Goal: Task Accomplishment & Management: Manage account settings

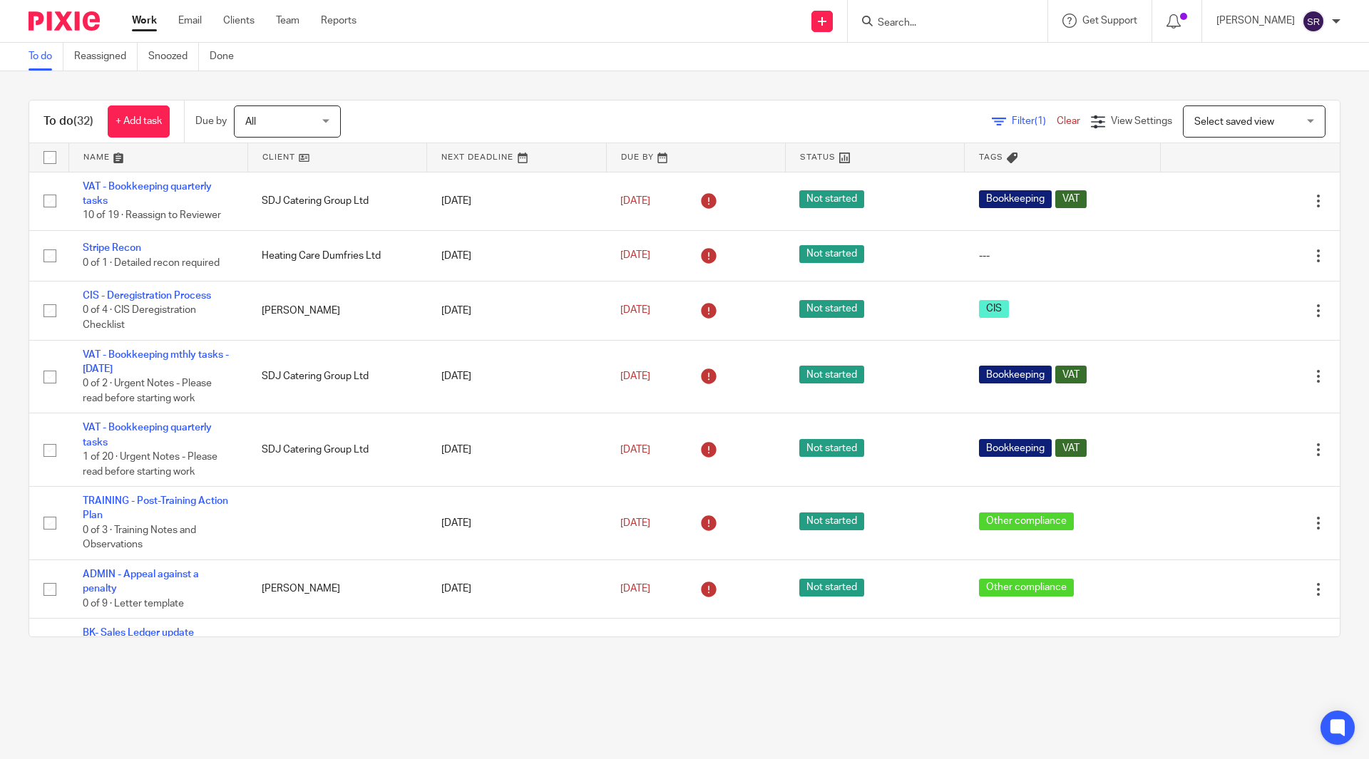
scroll to position [285, 0]
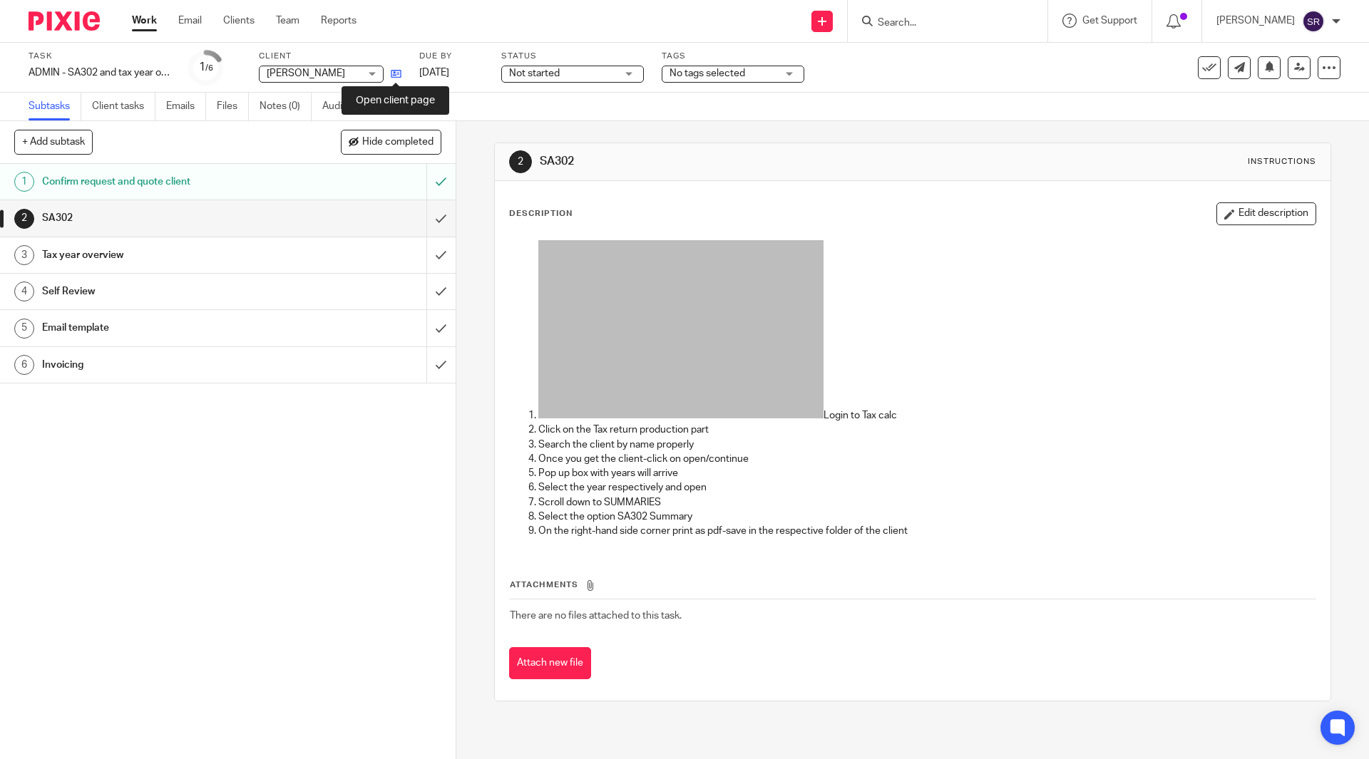
click at [399, 71] on icon at bounding box center [396, 73] width 11 height 11
click at [426, 220] on input "submit" at bounding box center [228, 218] width 456 height 36
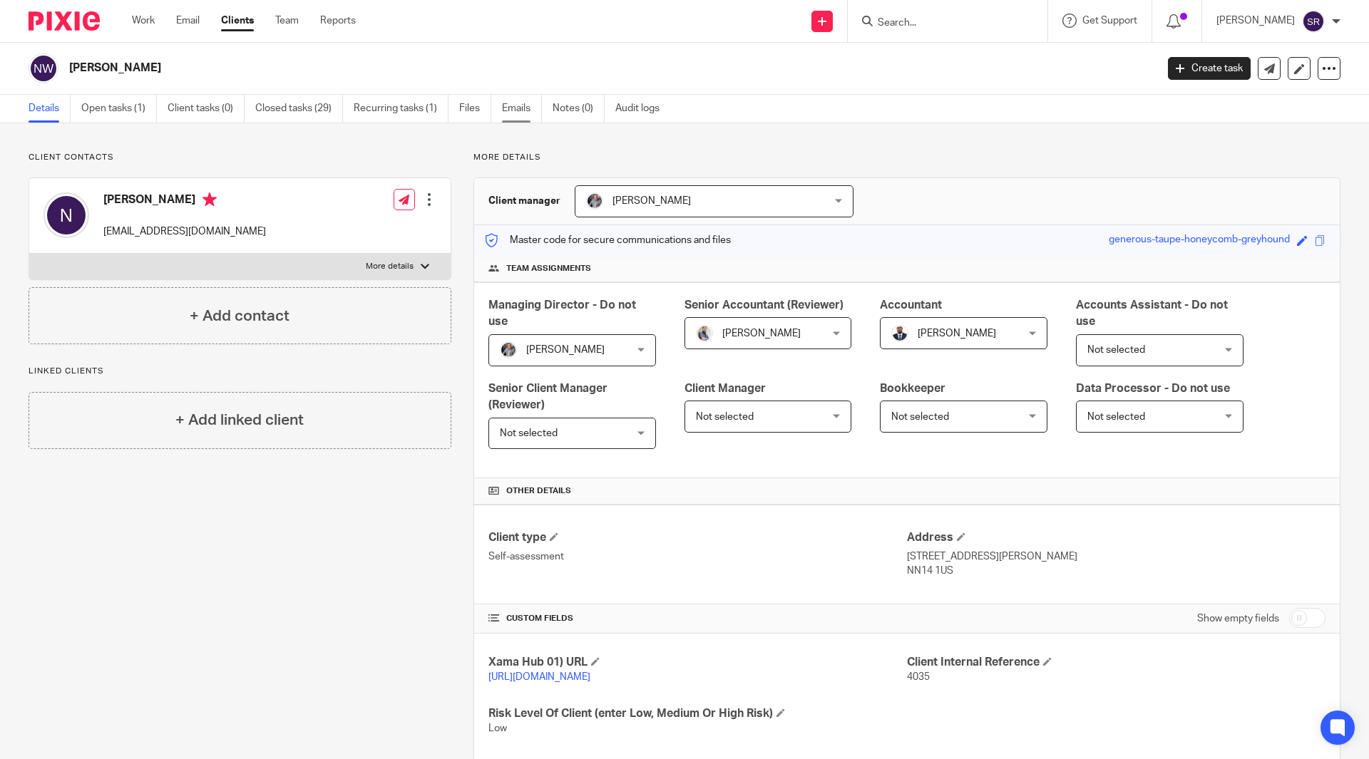
click at [521, 106] on link "Emails" at bounding box center [522, 109] width 40 height 28
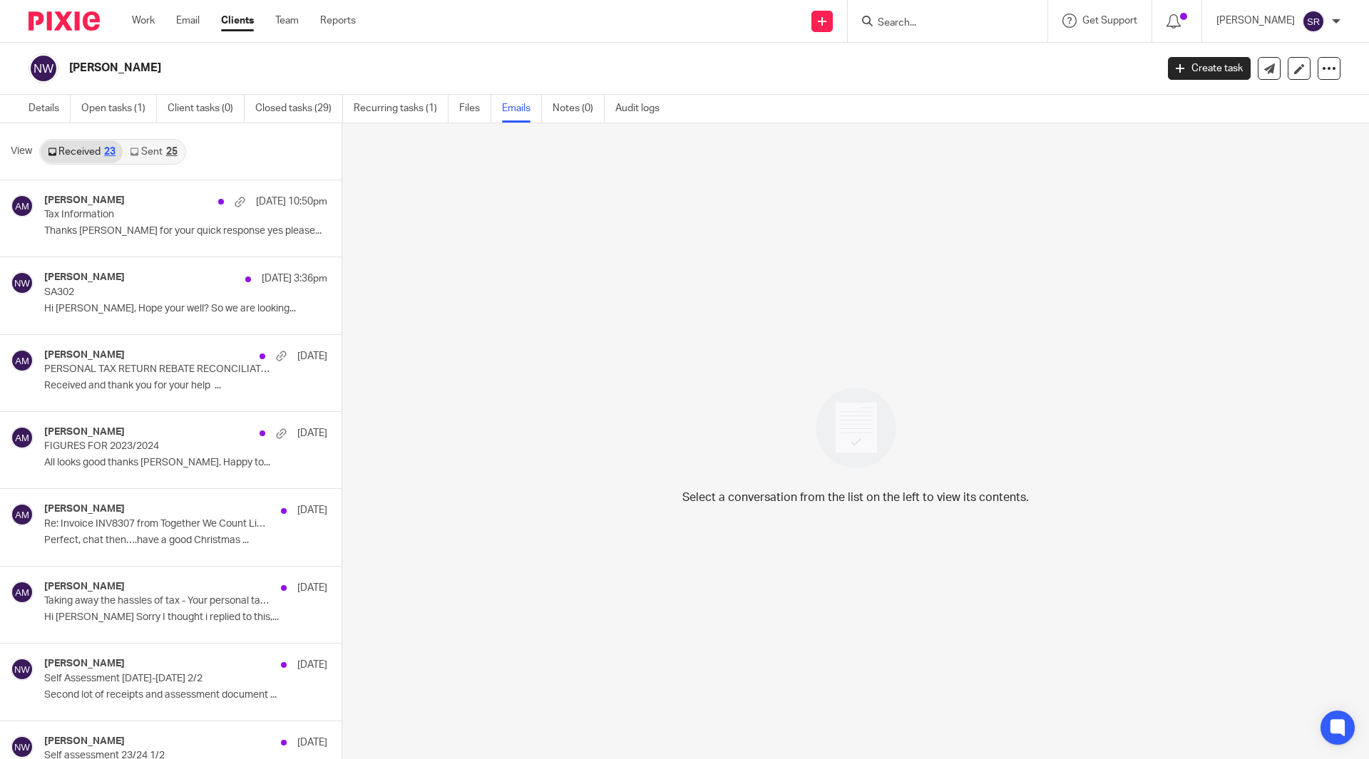
click at [148, 151] on link "Sent 25" at bounding box center [153, 151] width 61 height 23
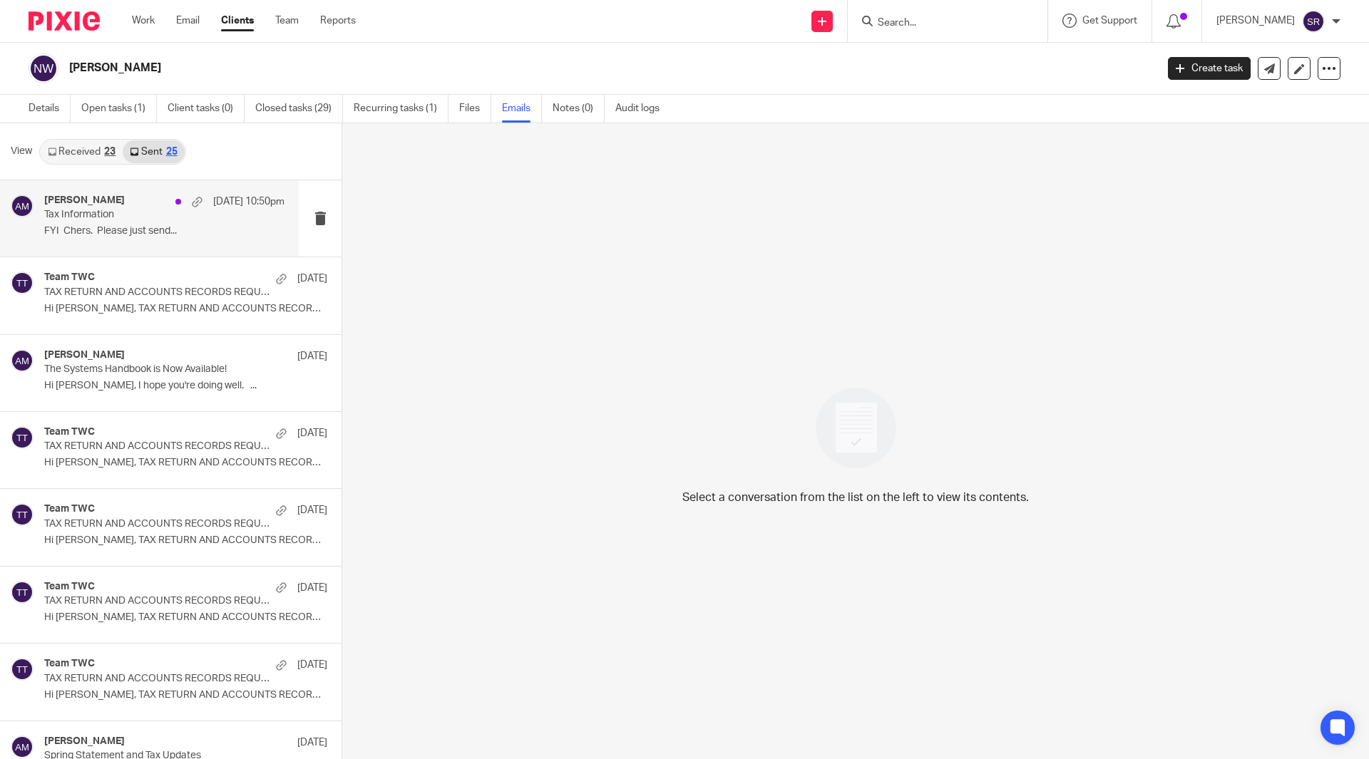
scroll to position [2, 0]
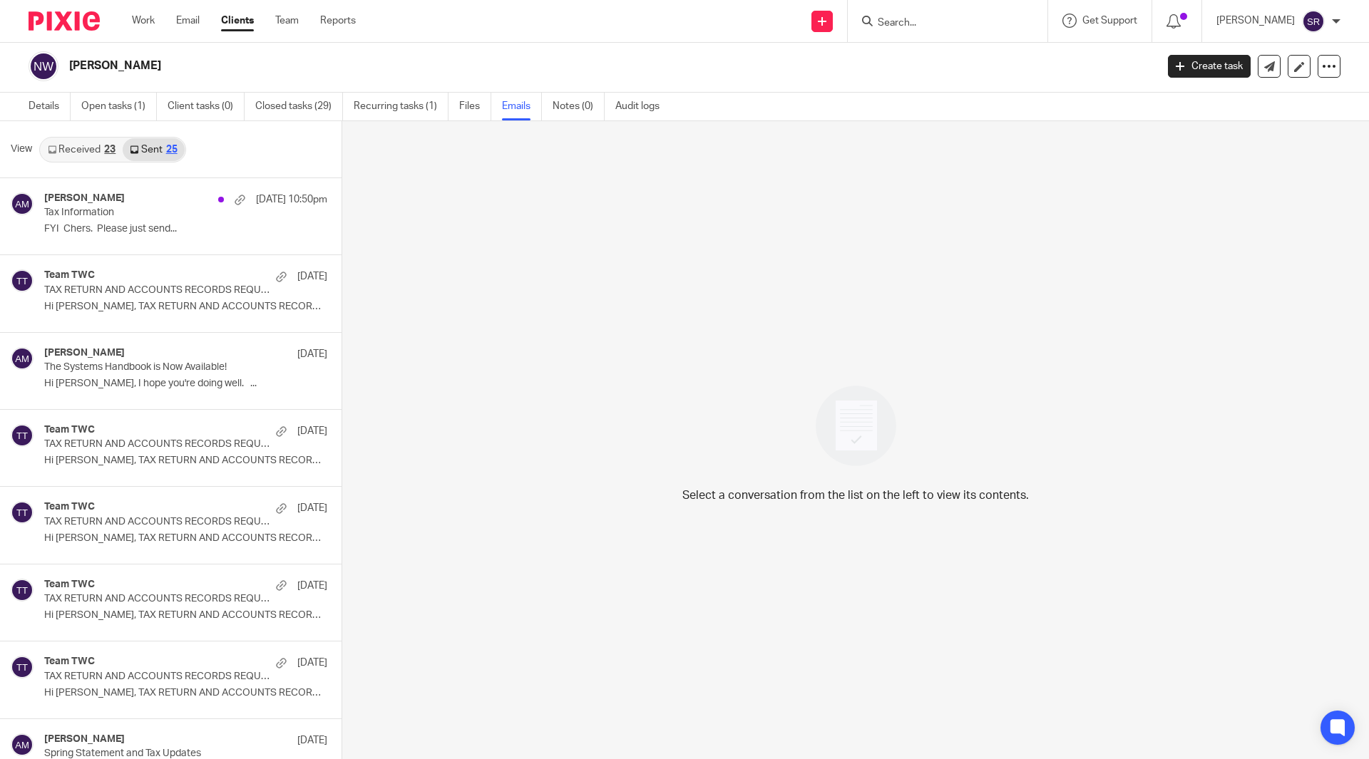
click at [72, 148] on link "Received 23" at bounding box center [82, 149] width 82 height 23
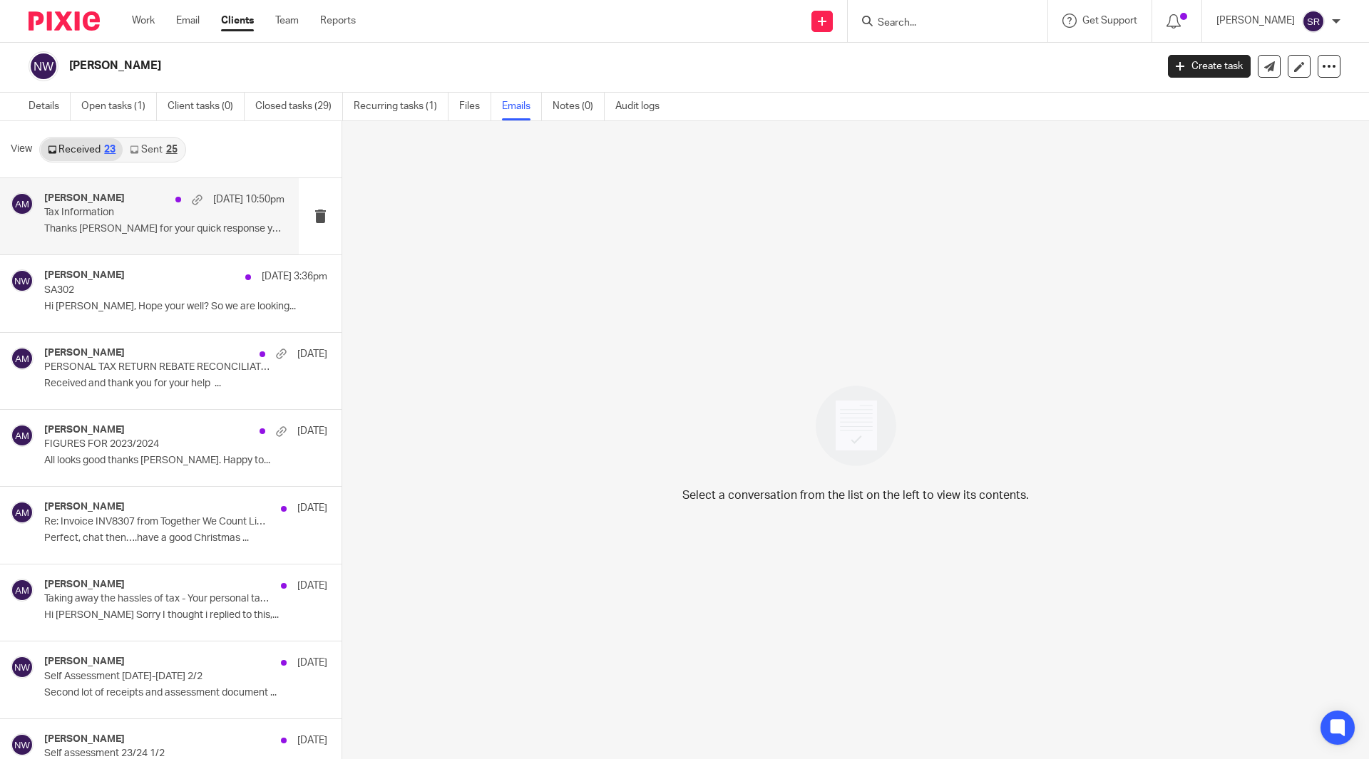
click at [86, 207] on p "Tax Information" at bounding box center [140, 213] width 193 height 12
click at [133, 297] on div "Nick Williams 12 Sep 3:36pm SA302 Hi Aaron, Hope your well? So we are looking..." at bounding box center [164, 294] width 240 height 48
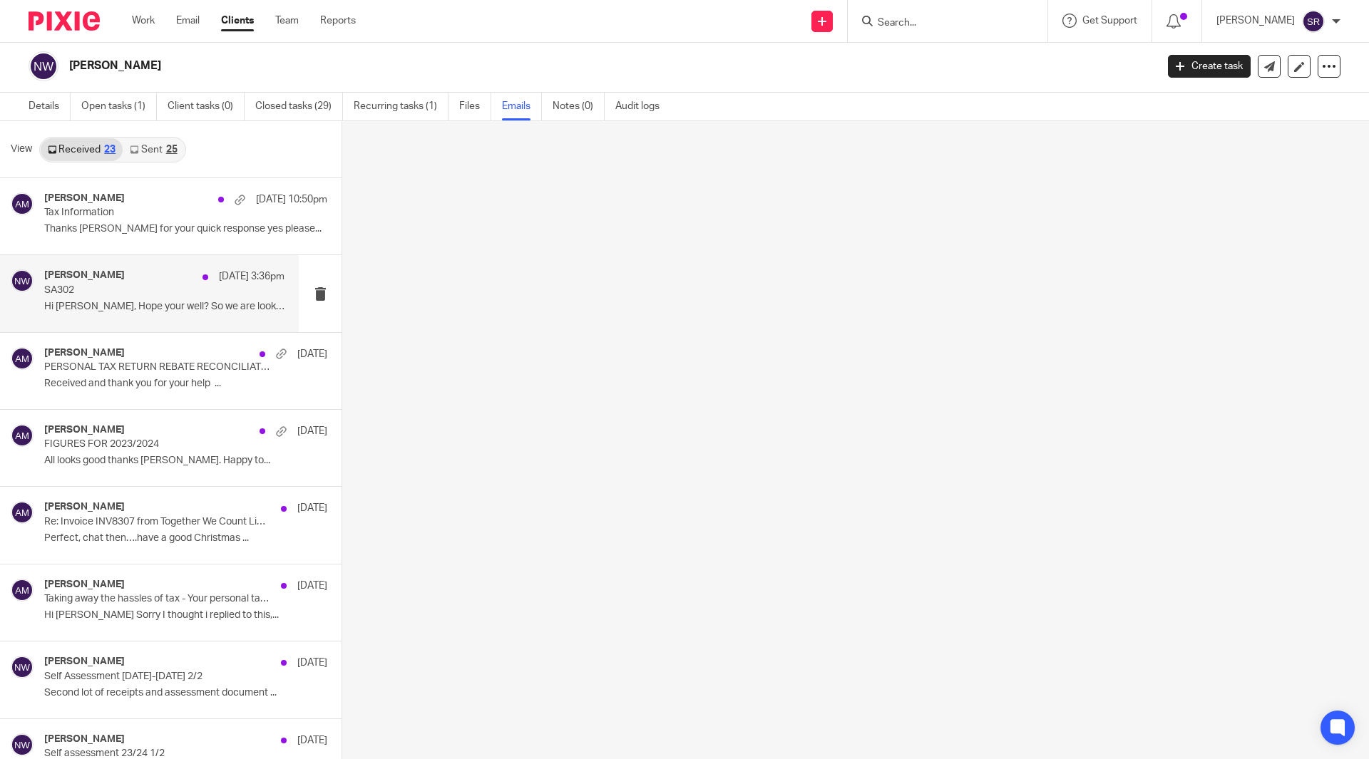
click at [128, 306] on p "Hi Aaron, Hope your well? So we are looking..." at bounding box center [164, 307] width 240 height 12
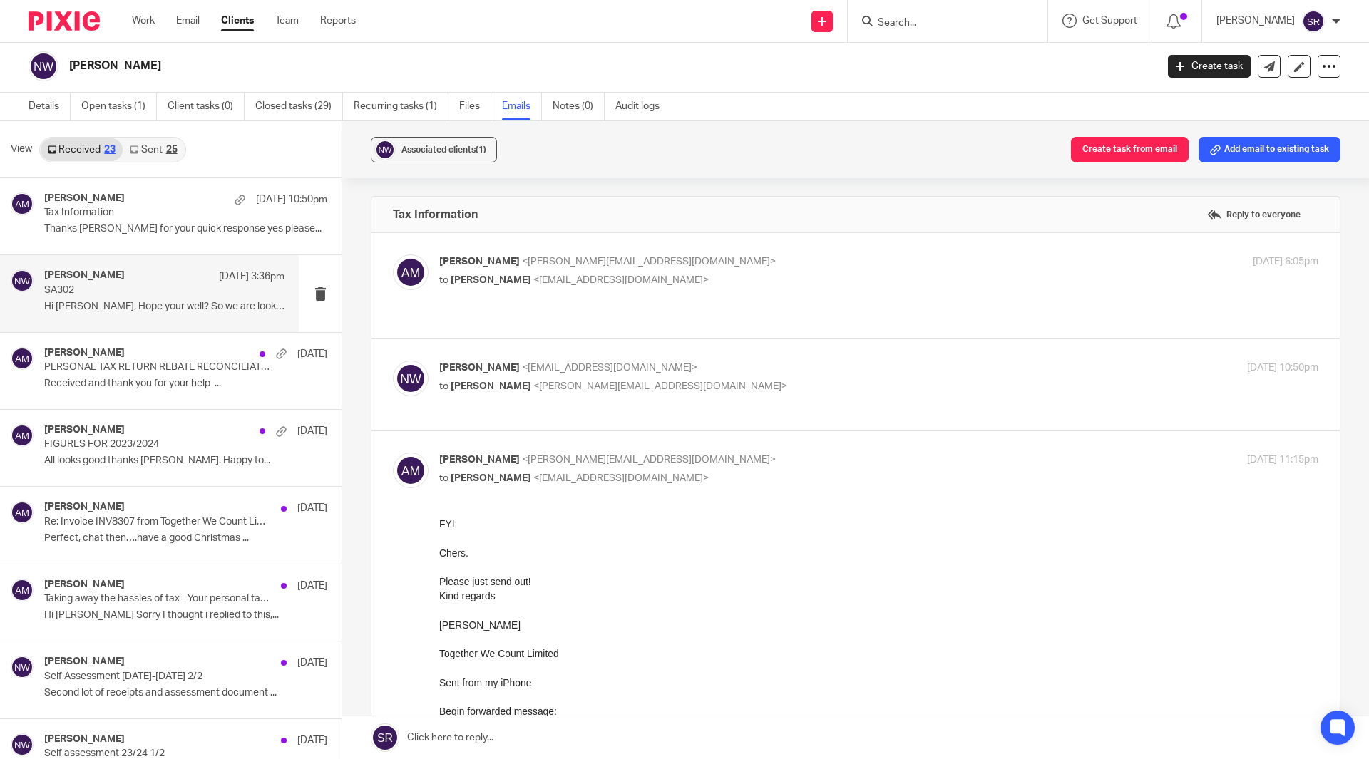
scroll to position [0, 0]
click at [543, 262] on span "<[PERSON_NAME][EMAIL_ADDRESS][DOMAIN_NAME]>" at bounding box center [649, 262] width 254 height 10
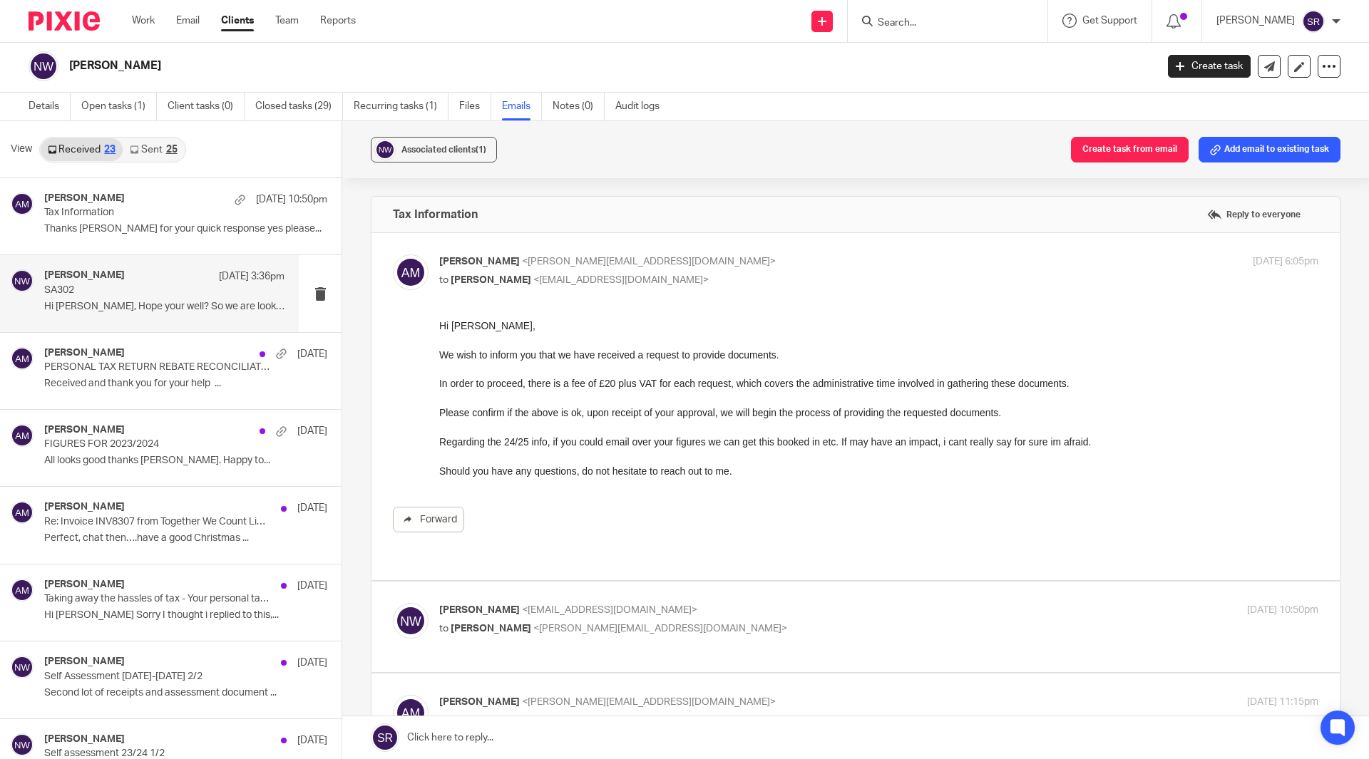
click at [511, 246] on label at bounding box center [855, 406] width 968 height 347
click at [393, 254] on input "checkbox" at bounding box center [392, 254] width 1 height 1
checkbox input "false"
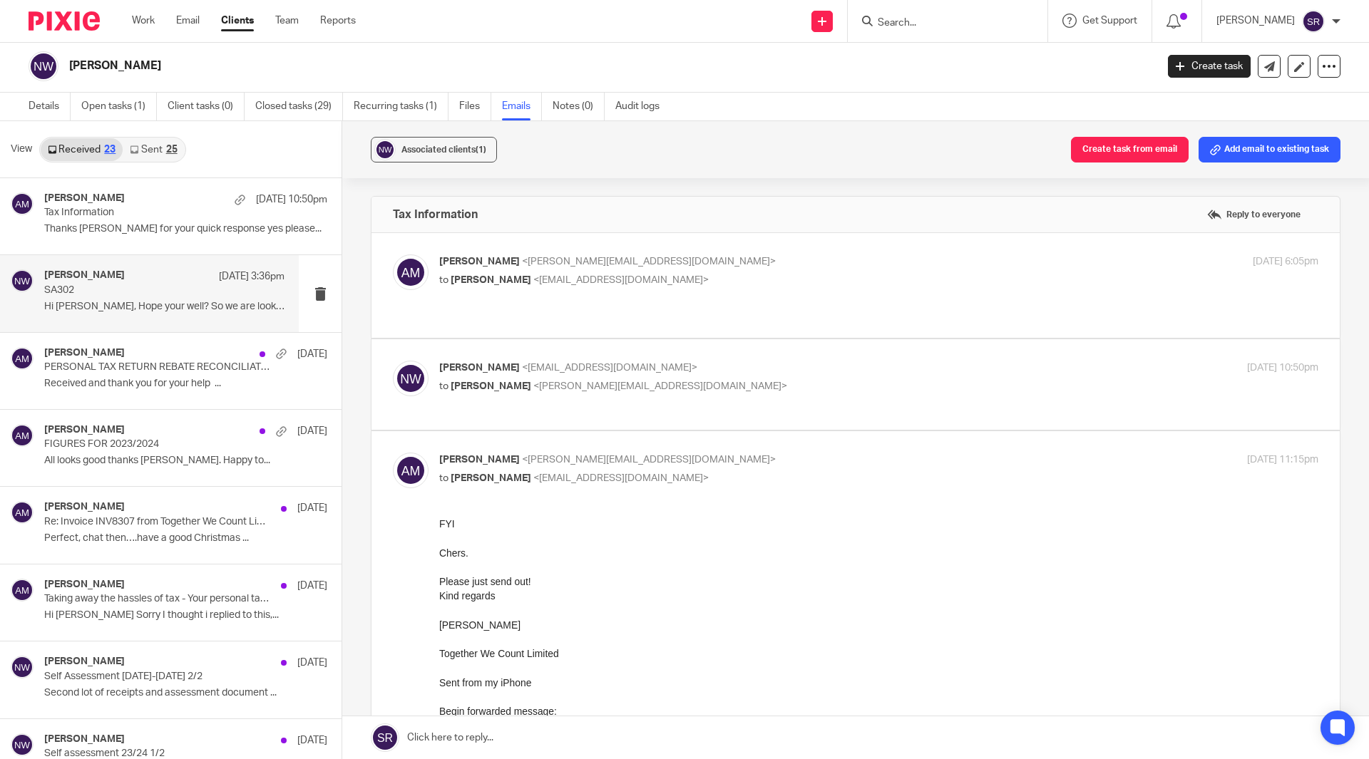
click at [522, 363] on span "<nickwilliams2009@live.co.uk>" at bounding box center [609, 368] width 175 height 10
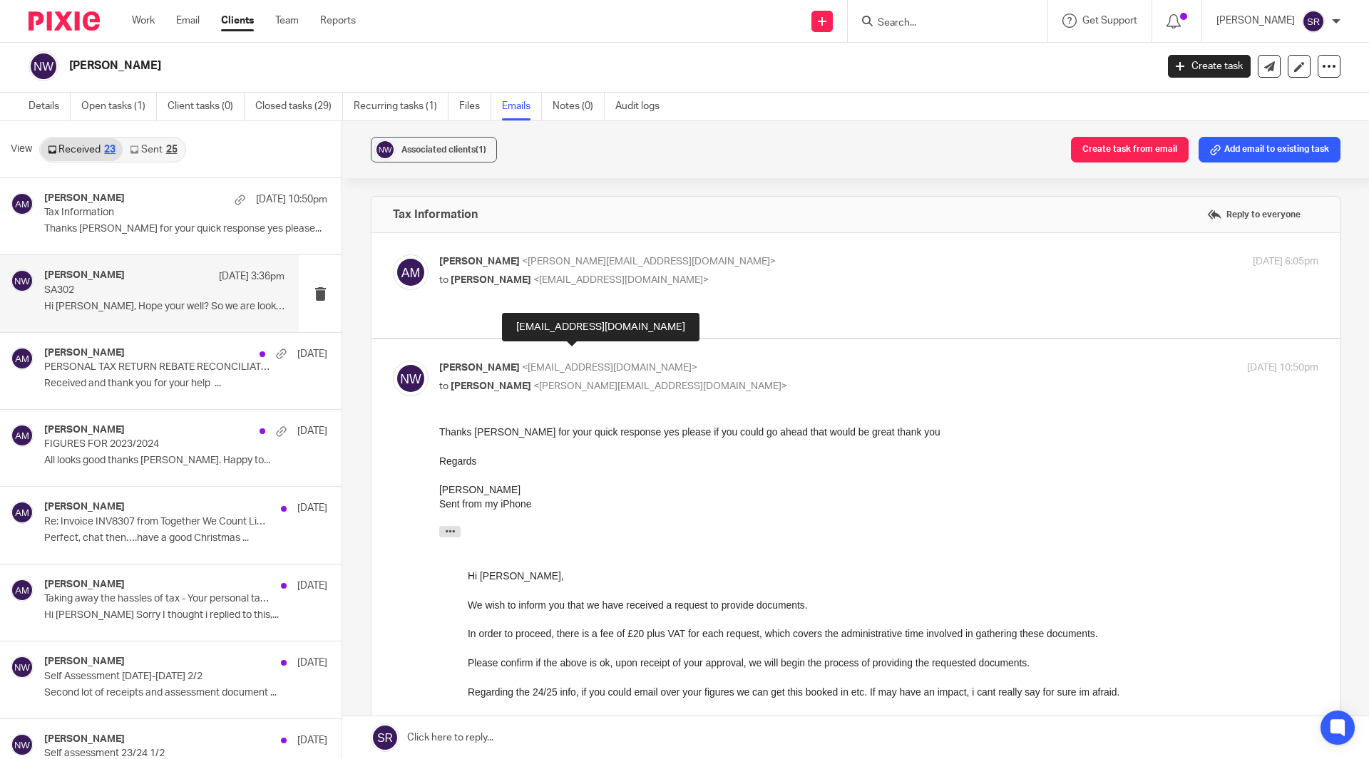
click at [522, 363] on span "<nickwilliams2009@live.co.uk>" at bounding box center [609, 368] width 175 height 10
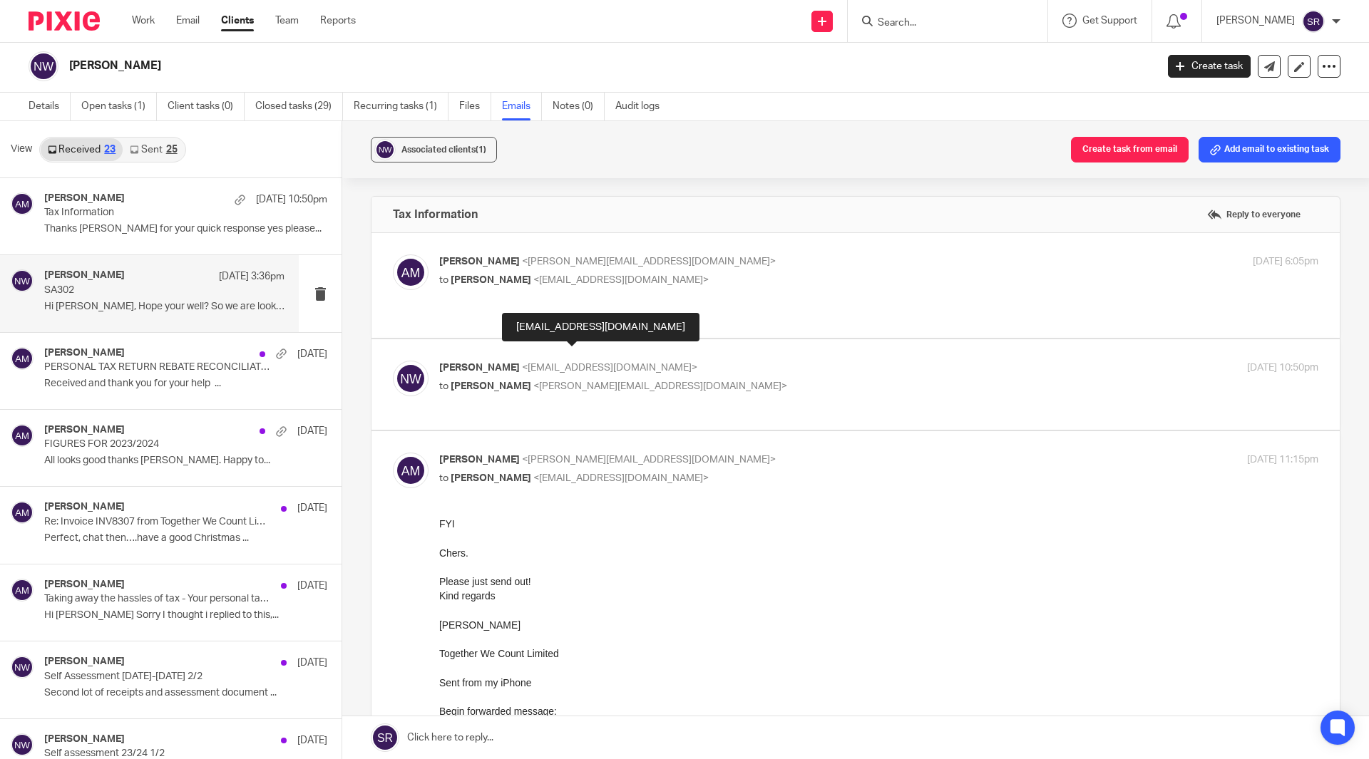
click at [523, 363] on span "<nickwilliams2009@live.co.uk>" at bounding box center [609, 368] width 175 height 10
checkbox input "true"
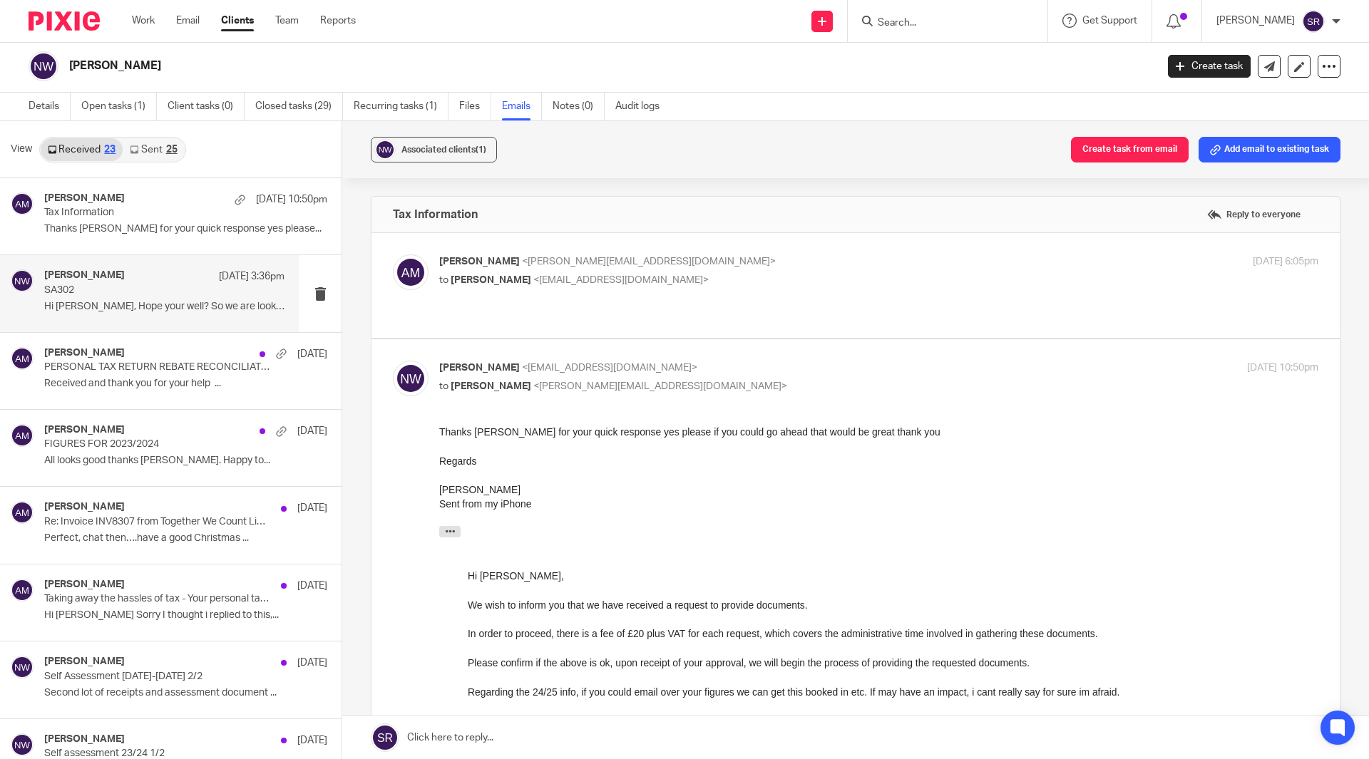
click at [496, 291] on div "Aaron Mcleish <aaron@togetherwecount.co.uk> to Nicky <nickwilliams2009@live.co.…" at bounding box center [856, 286] width 926 height 62
click at [533, 276] on span "<nickwilliams2009@live.co.uk>" at bounding box center [620, 280] width 175 height 10
checkbox input "true"
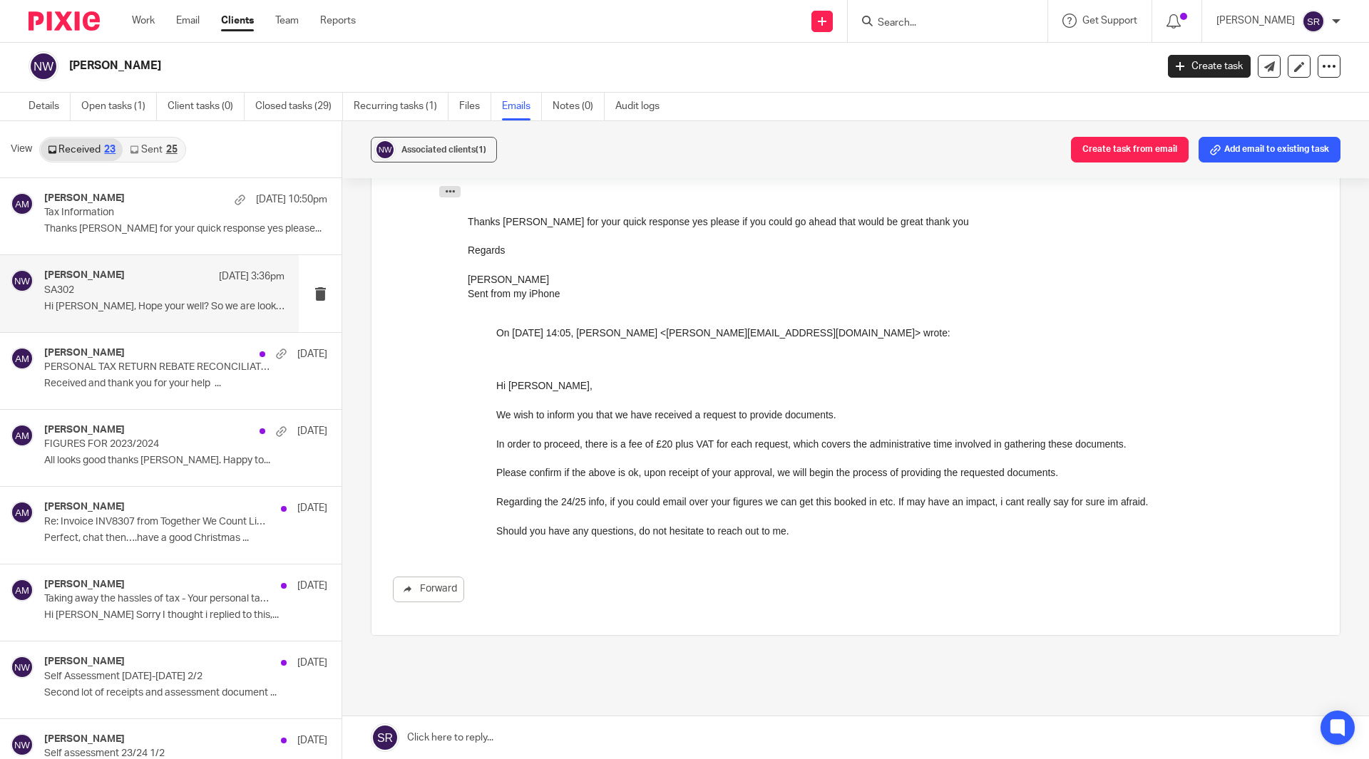
scroll to position [1234, 0]
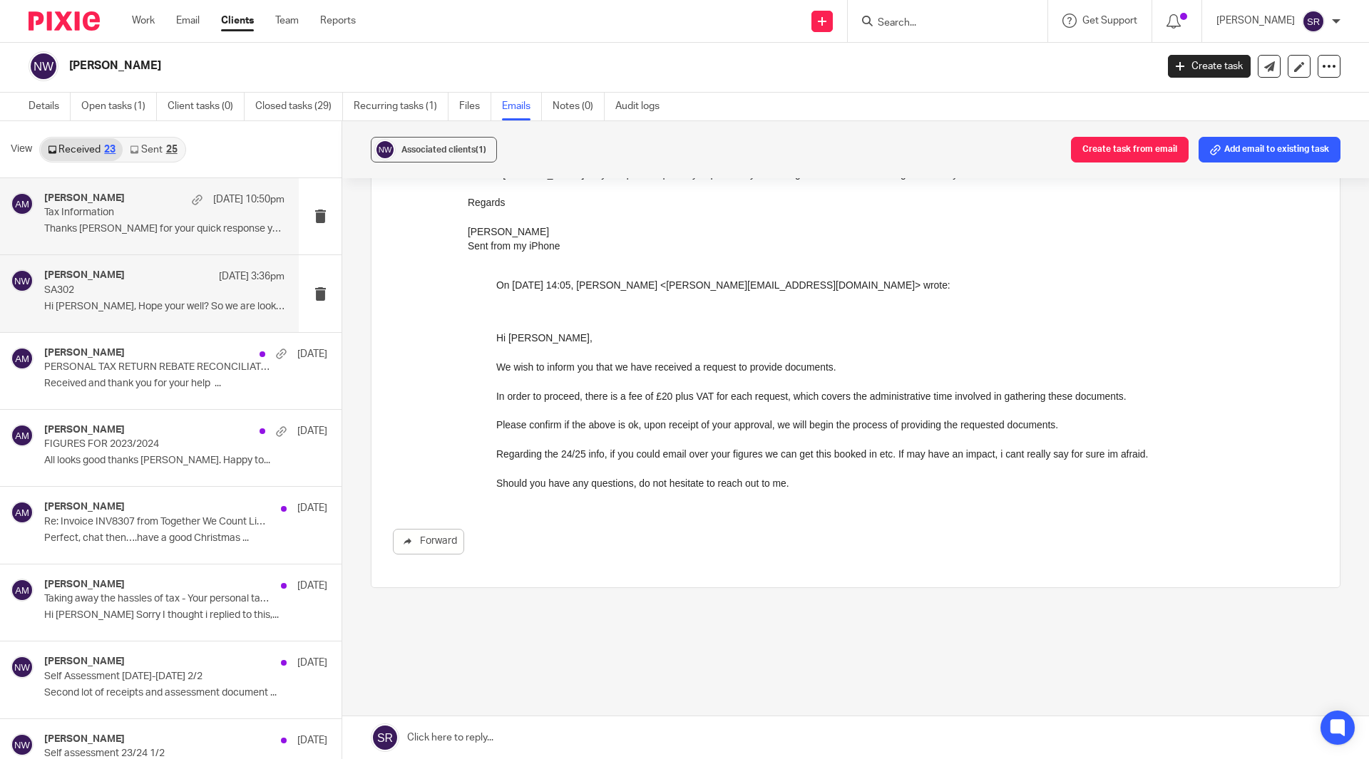
click at [119, 220] on div "Aaron Mcleish 12 Sep 10:50pm Tax Information Thanks Aaron for your quick respon…" at bounding box center [164, 217] width 240 height 48
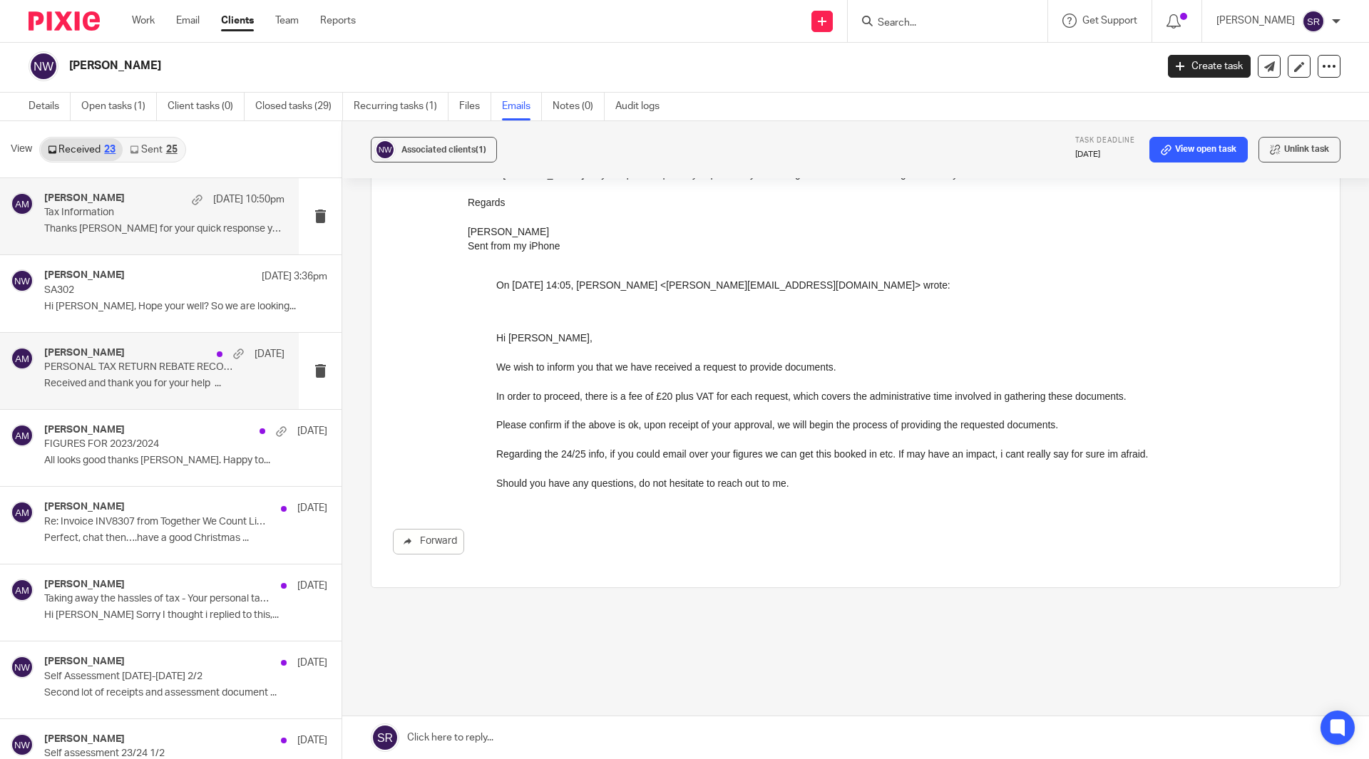
click at [156, 360] on div "Aaron Mcleish 23 Jan" at bounding box center [164, 354] width 240 height 14
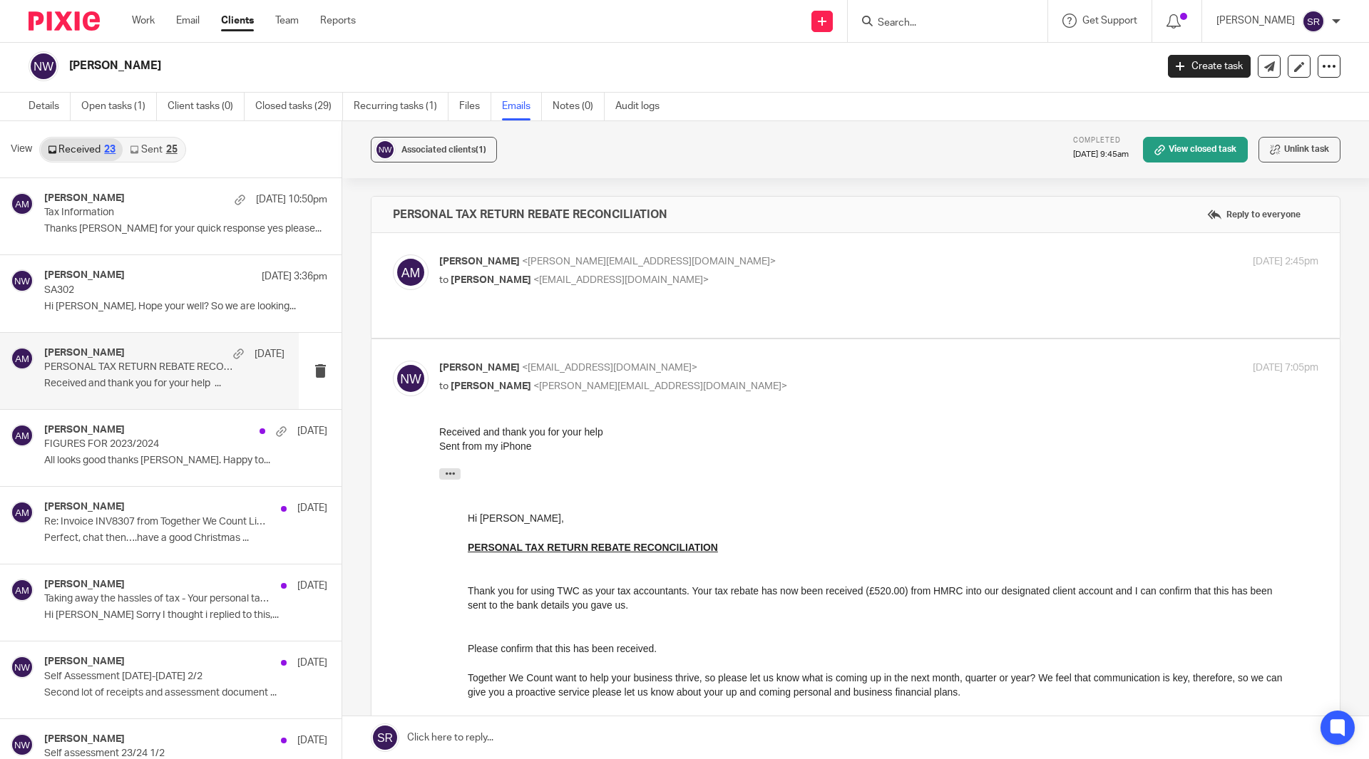
scroll to position [0, 0]
click at [677, 268] on p "Aaron Mcleish <aaron@togetherwecount.co.uk>" at bounding box center [732, 262] width 586 height 15
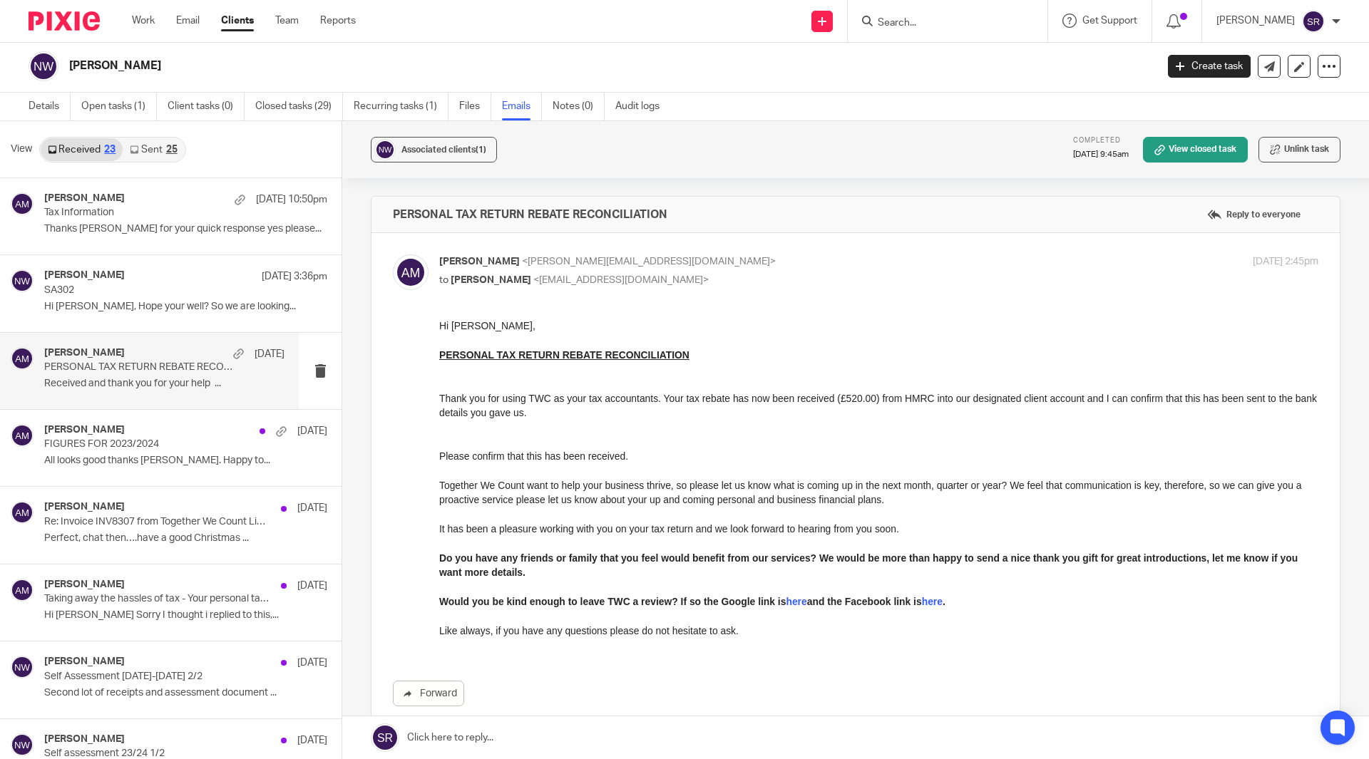
click at [677, 268] on p "Aaron Mcleish <aaron@togetherwecount.co.uk>" at bounding box center [732, 262] width 586 height 15
checkbox input "false"
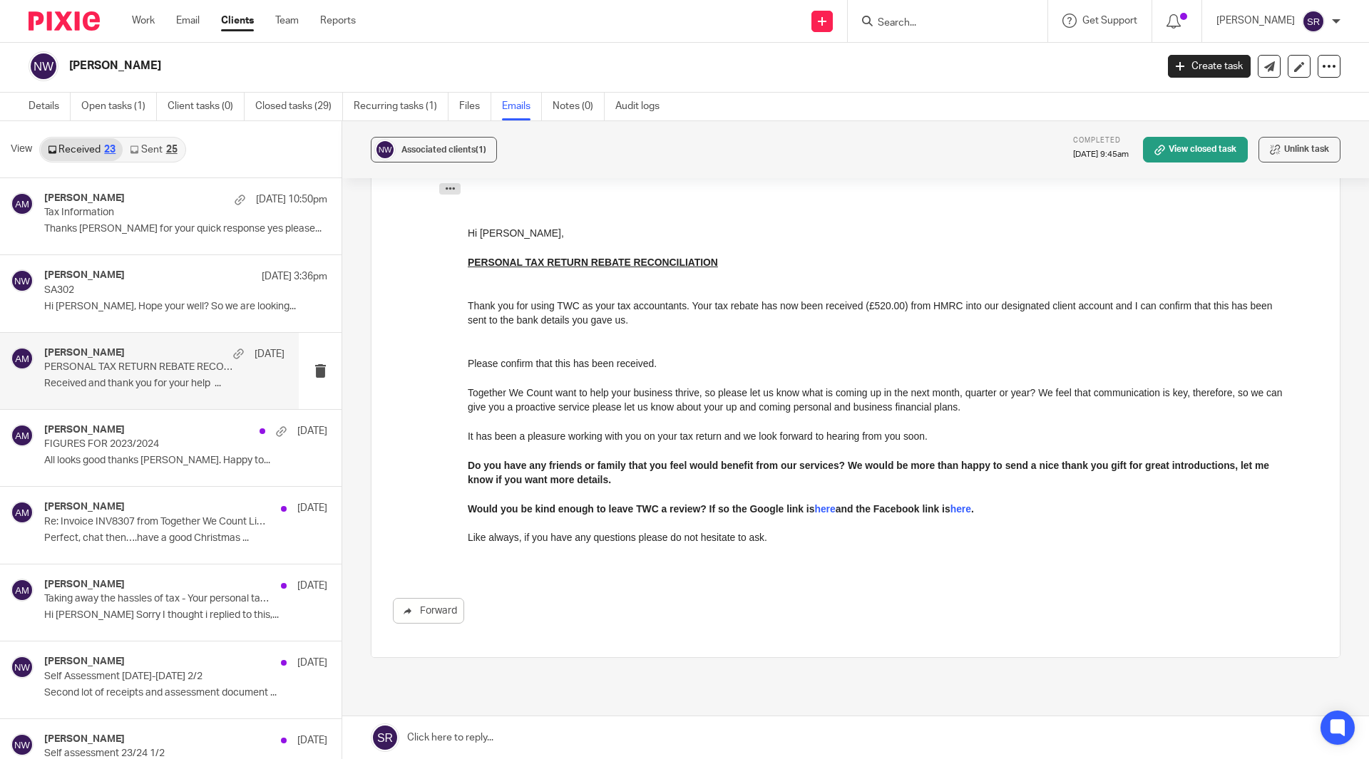
scroll to position [355, 0]
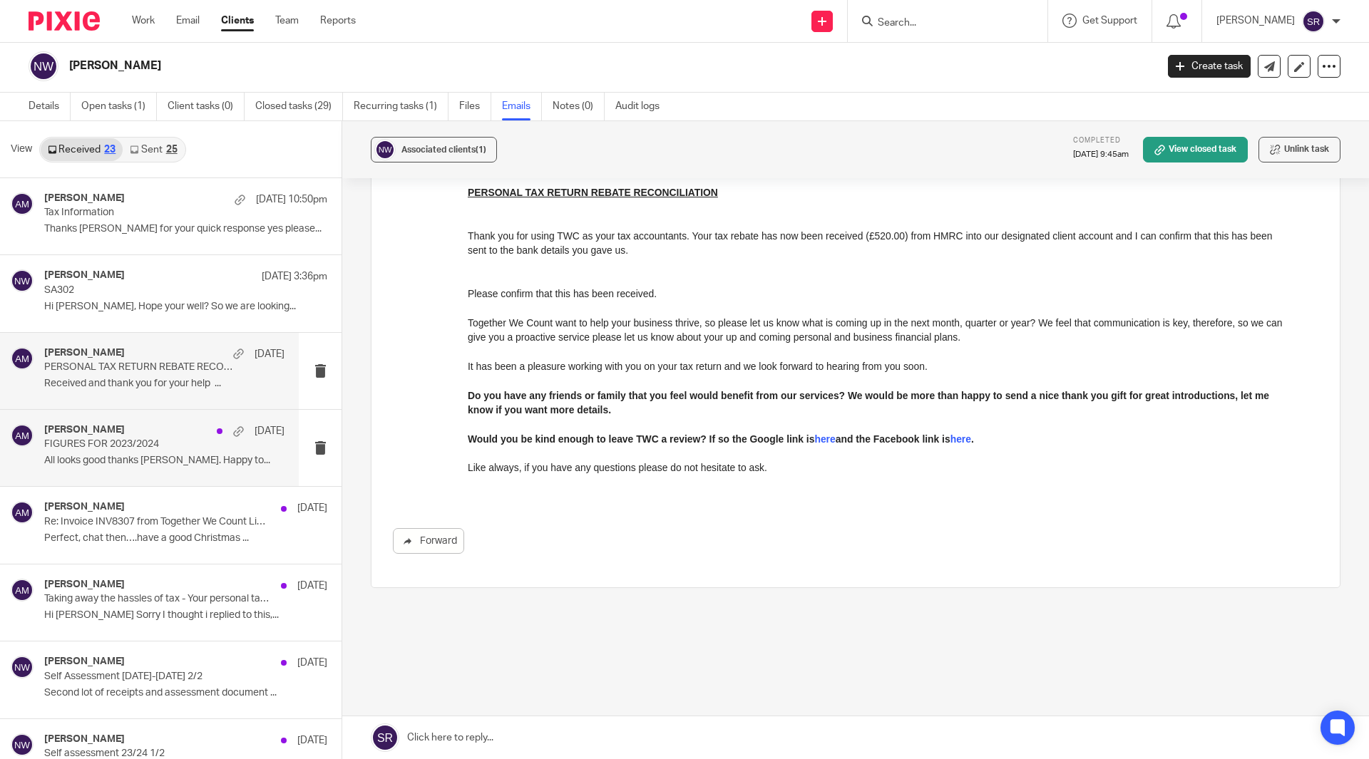
click at [143, 448] on p "FIGURES FOR 2023/2024" at bounding box center [140, 445] width 193 height 12
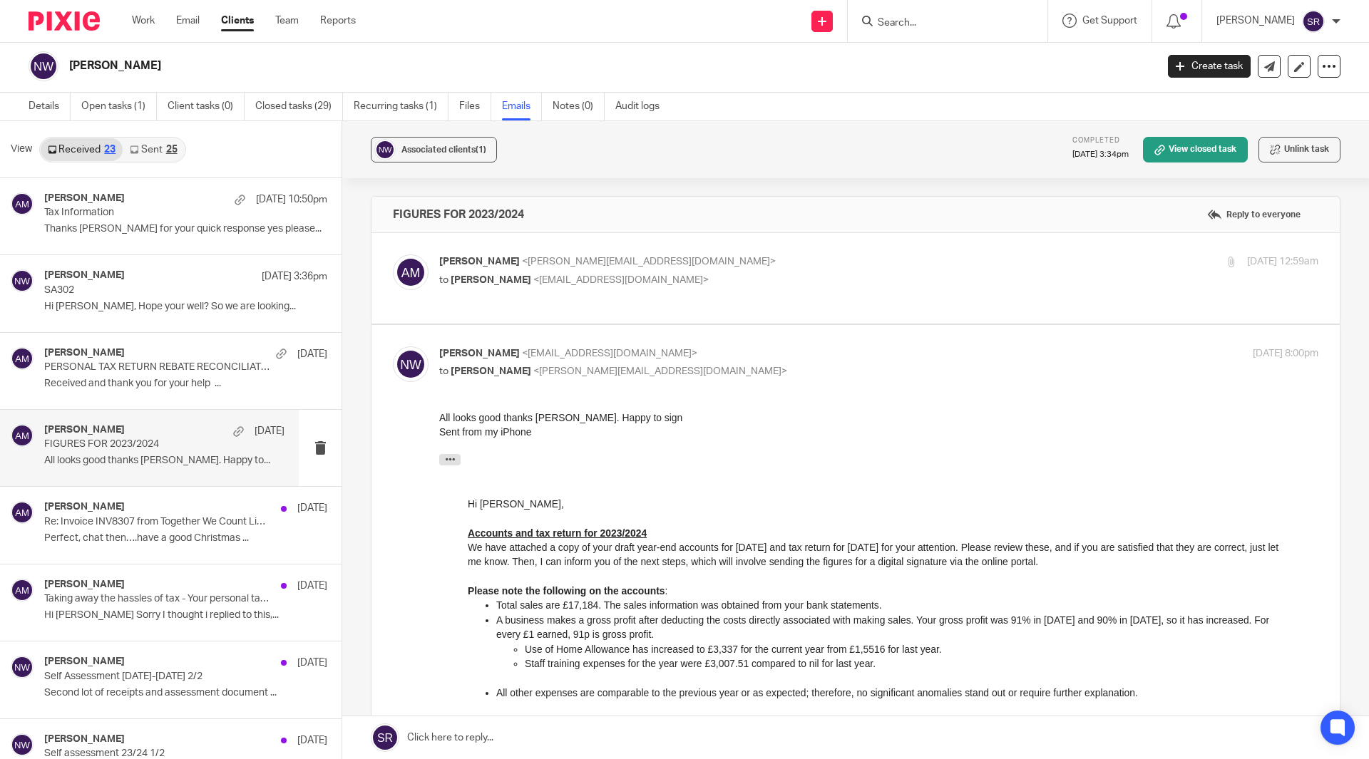
scroll to position [0, 0]
click at [553, 275] on span "<nickwilliams2009@live.co.uk>" at bounding box center [620, 280] width 175 height 10
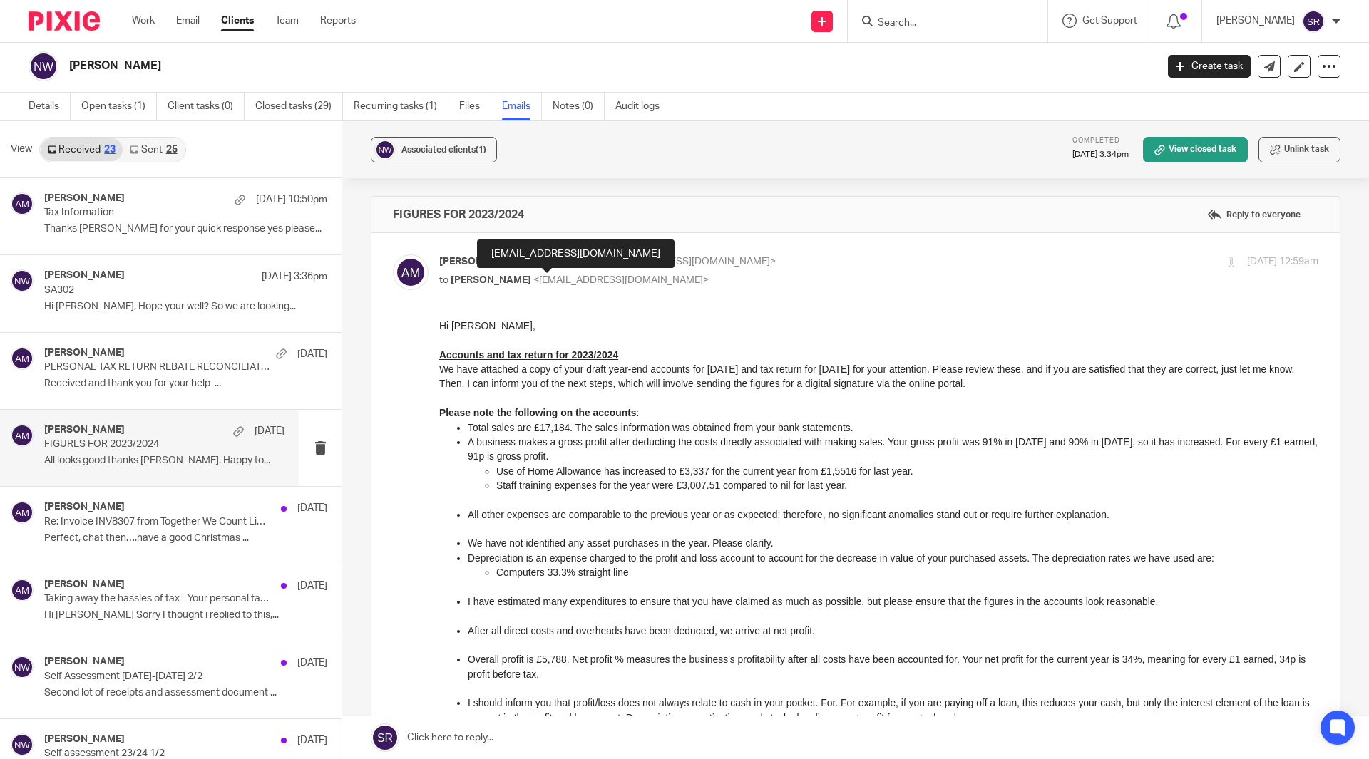
click at [553, 275] on span "<nickwilliams2009@live.co.uk>" at bounding box center [620, 280] width 175 height 10
checkbox input "false"
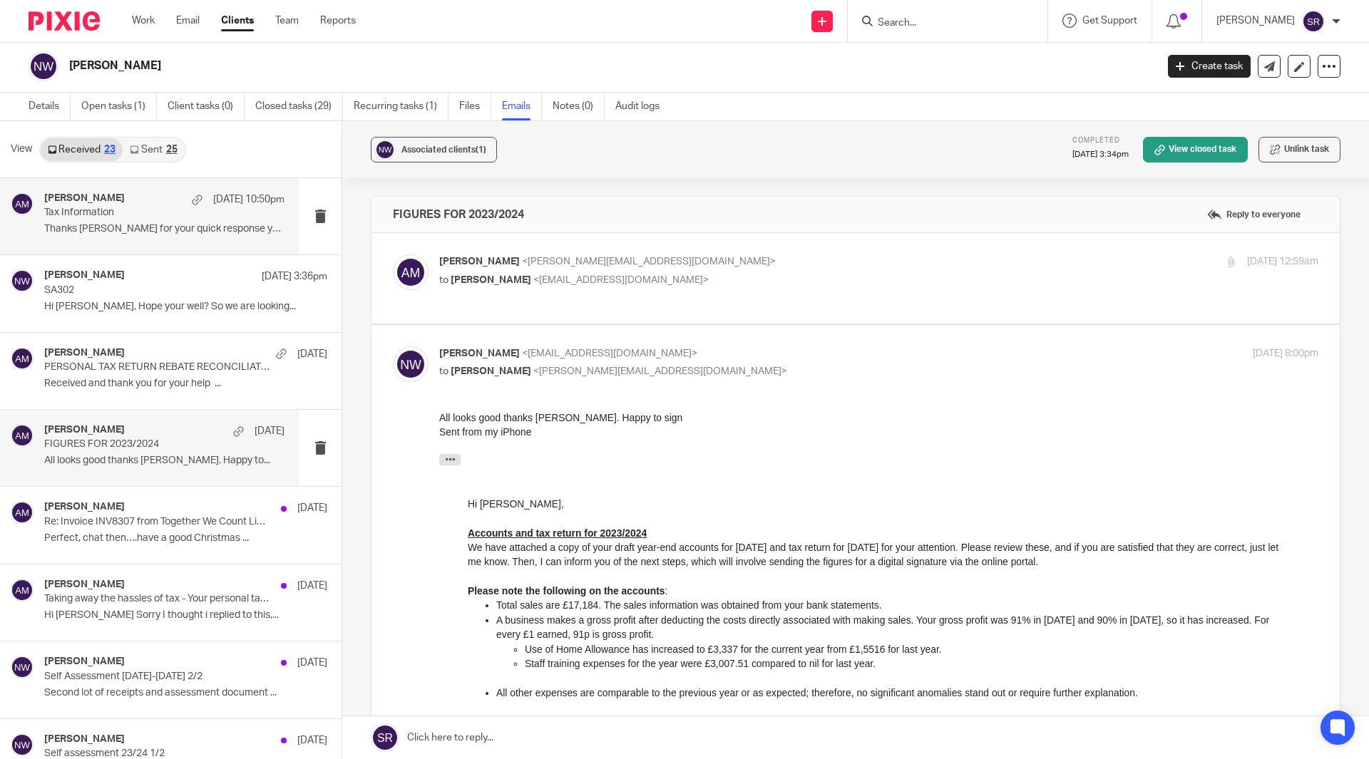
click at [120, 223] on p "Thanks Aaron for your quick response yes please..." at bounding box center [164, 229] width 240 height 12
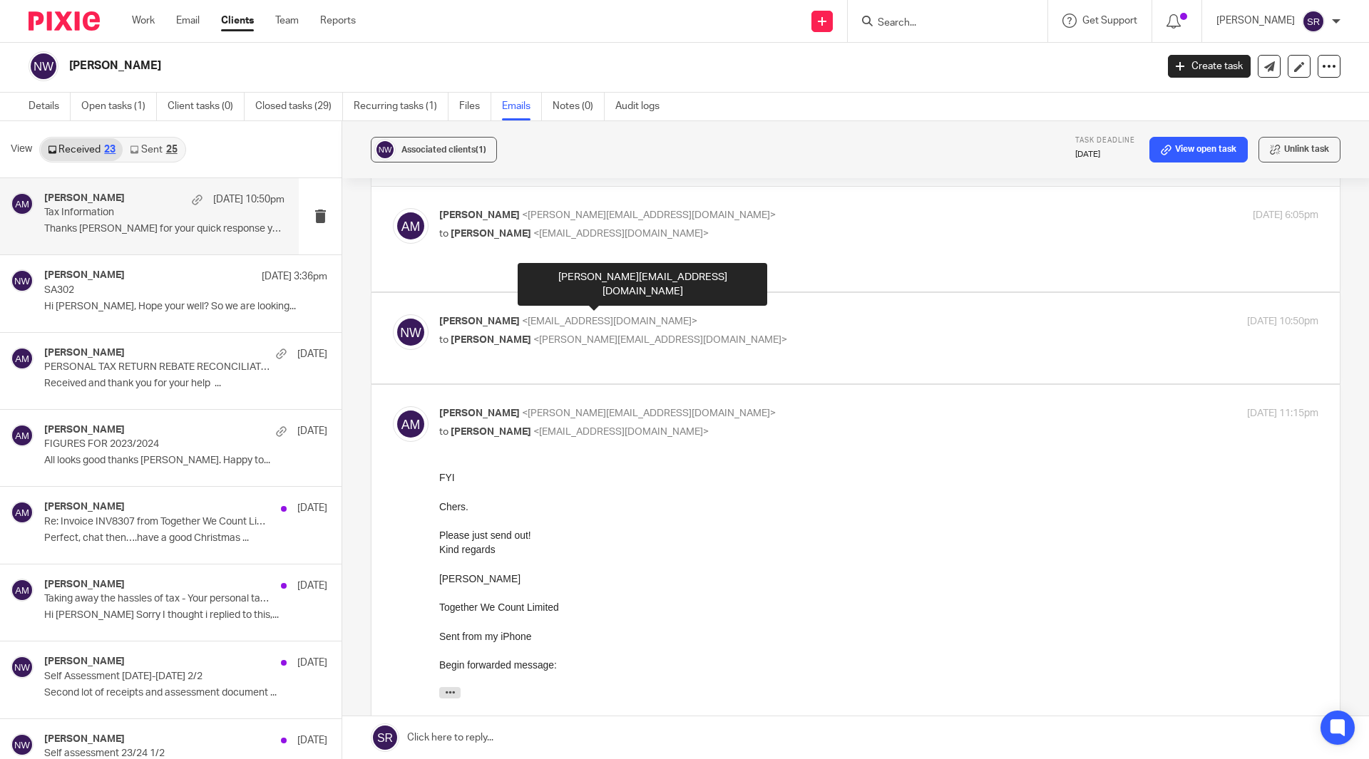
scroll to position [71, 0]
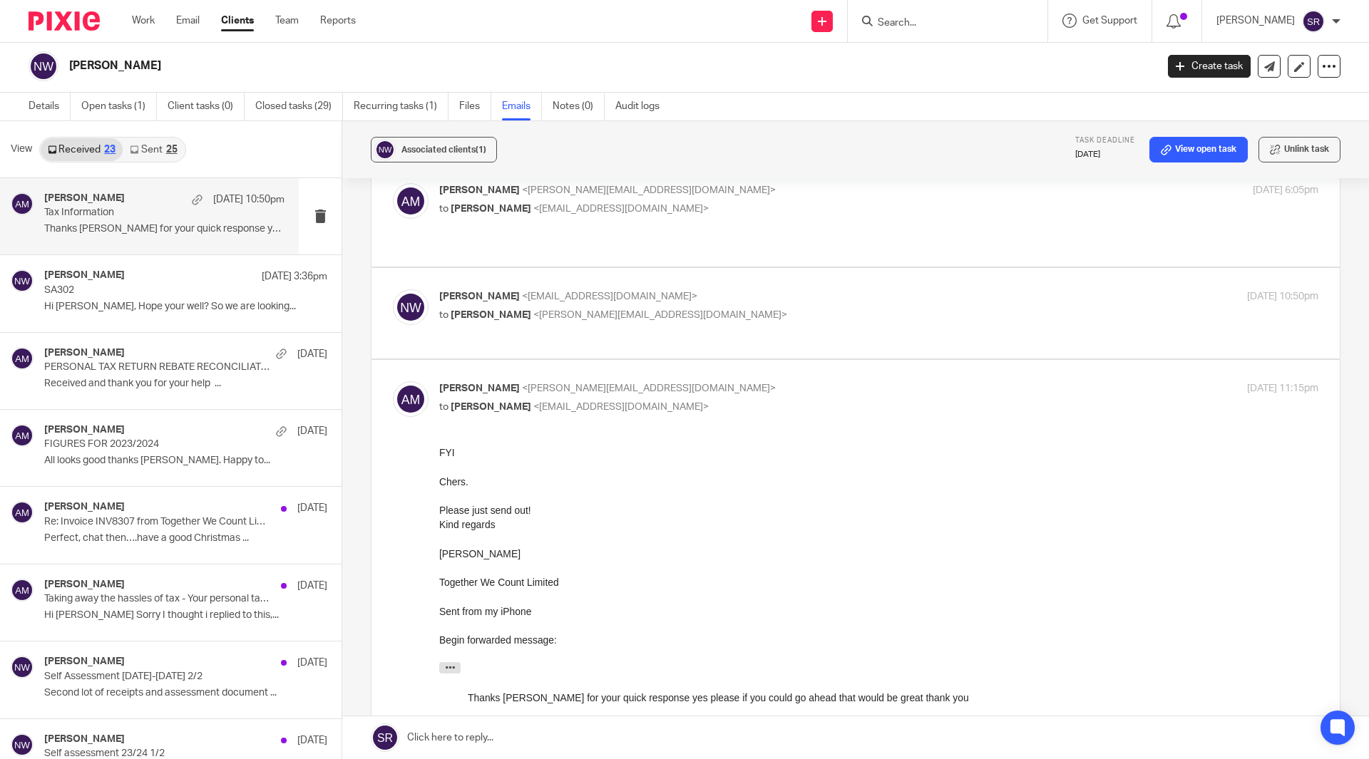
click at [148, 135] on div "View Received 23 Sent 25" at bounding box center [171, 149] width 342 height 57
click at [152, 141] on link "Sent 25" at bounding box center [153, 149] width 61 height 23
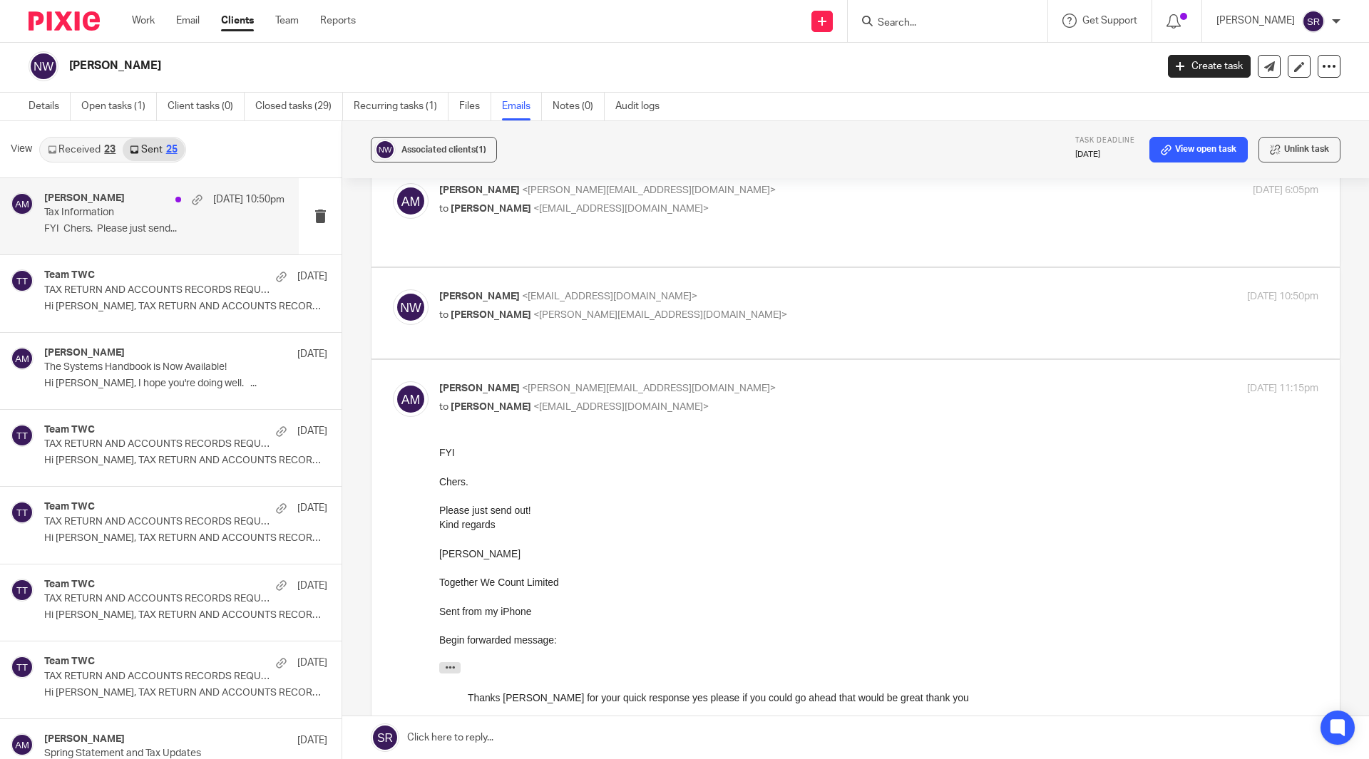
click at [130, 202] on div "Aaron Mcleish 12 Sep 10:50pm" at bounding box center [164, 200] width 240 height 14
click at [124, 269] on div "Team TWC 6 Sep TAX RETURN AND ACCOUNTS RECORDS REQUEST Hi Nicky, TAX RETURN AND…" at bounding box center [149, 293] width 299 height 76
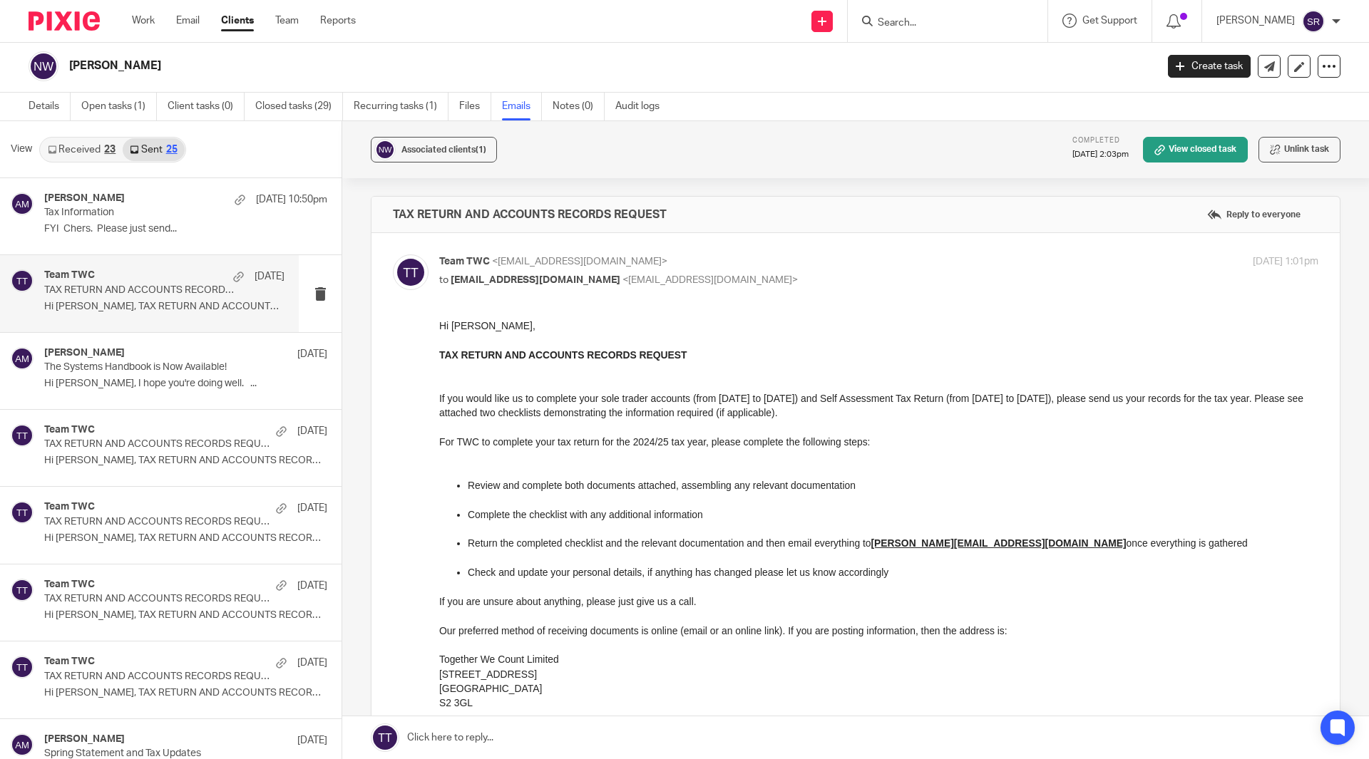
scroll to position [0, 0]
click at [139, 204] on div "Aaron Mcleish 12 Sep 10:50pm" at bounding box center [164, 200] width 240 height 14
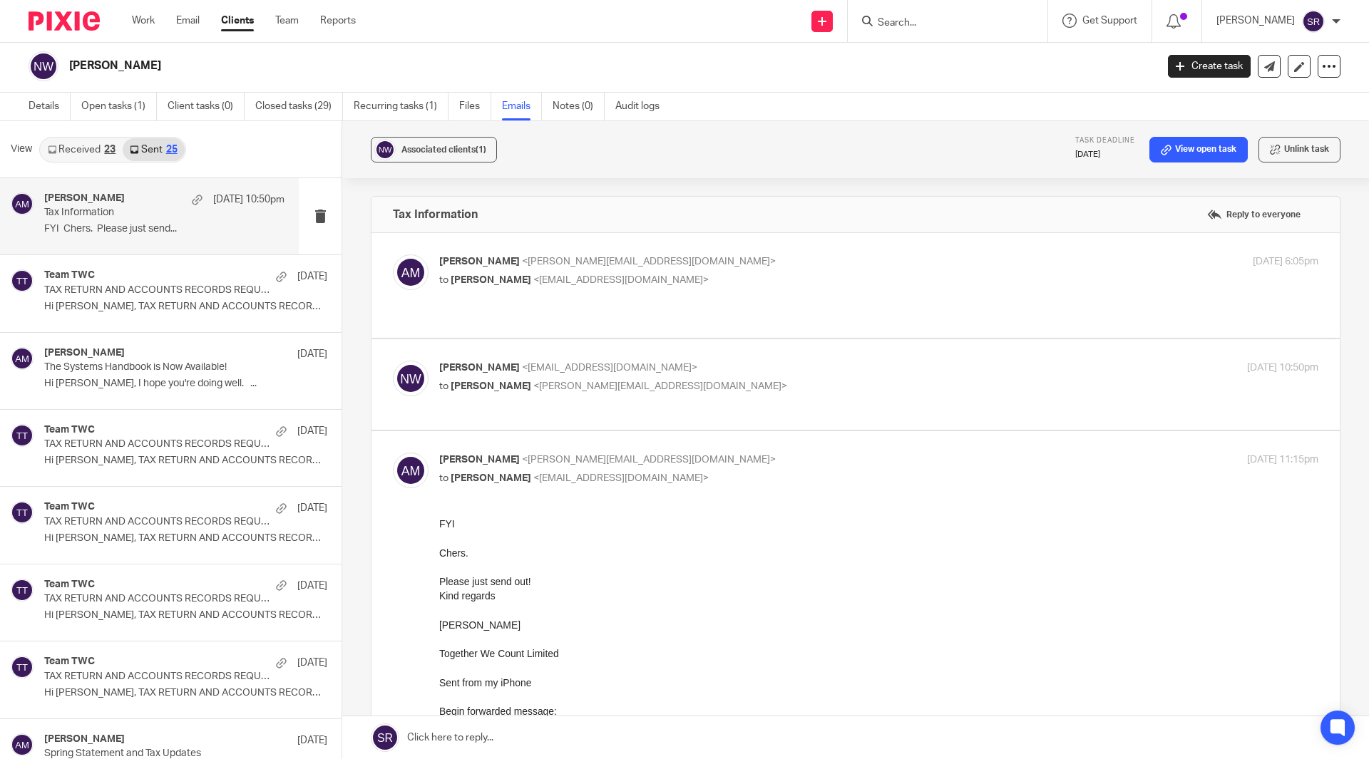
click at [552, 363] on span "<nickwilliams2009@live.co.uk>" at bounding box center [609, 368] width 175 height 10
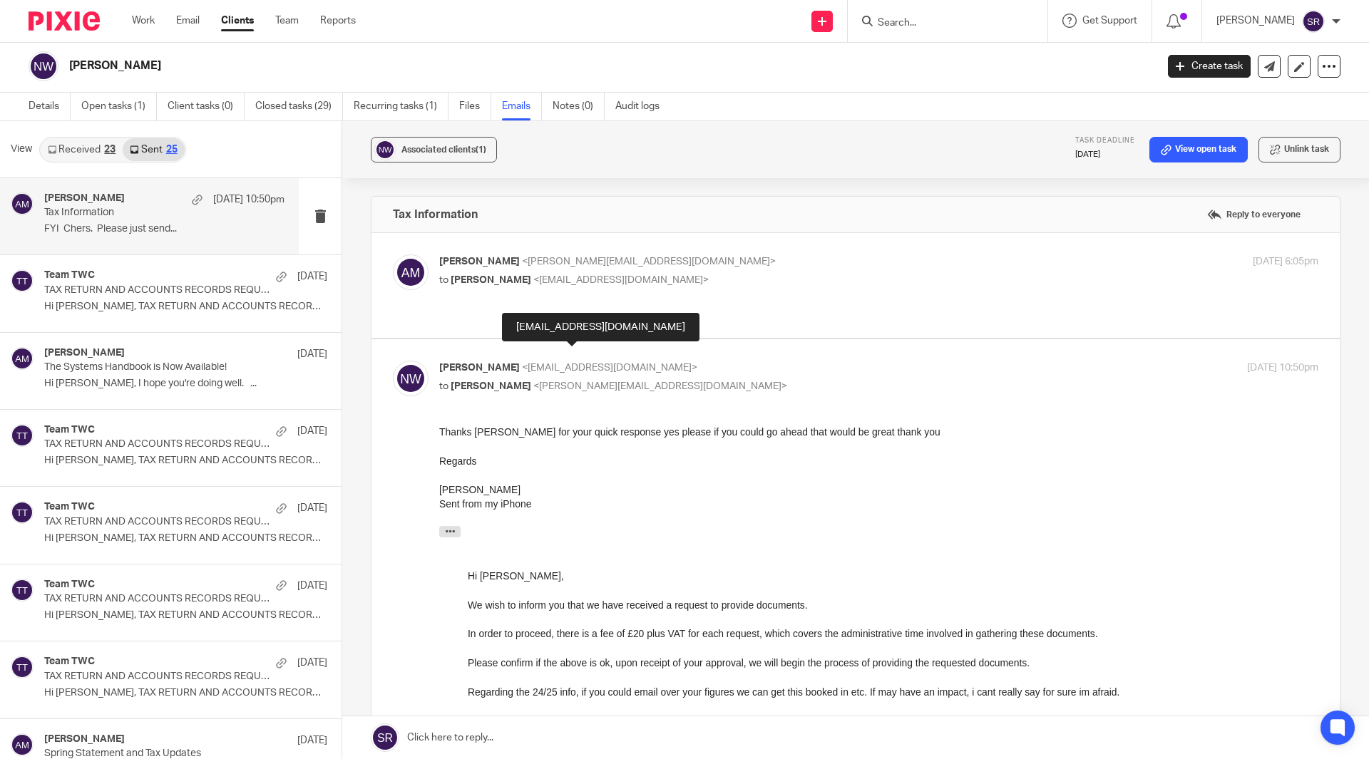
click at [552, 363] on span "<nickwilliams2009@live.co.uk>" at bounding box center [609, 368] width 175 height 10
checkbox input "false"
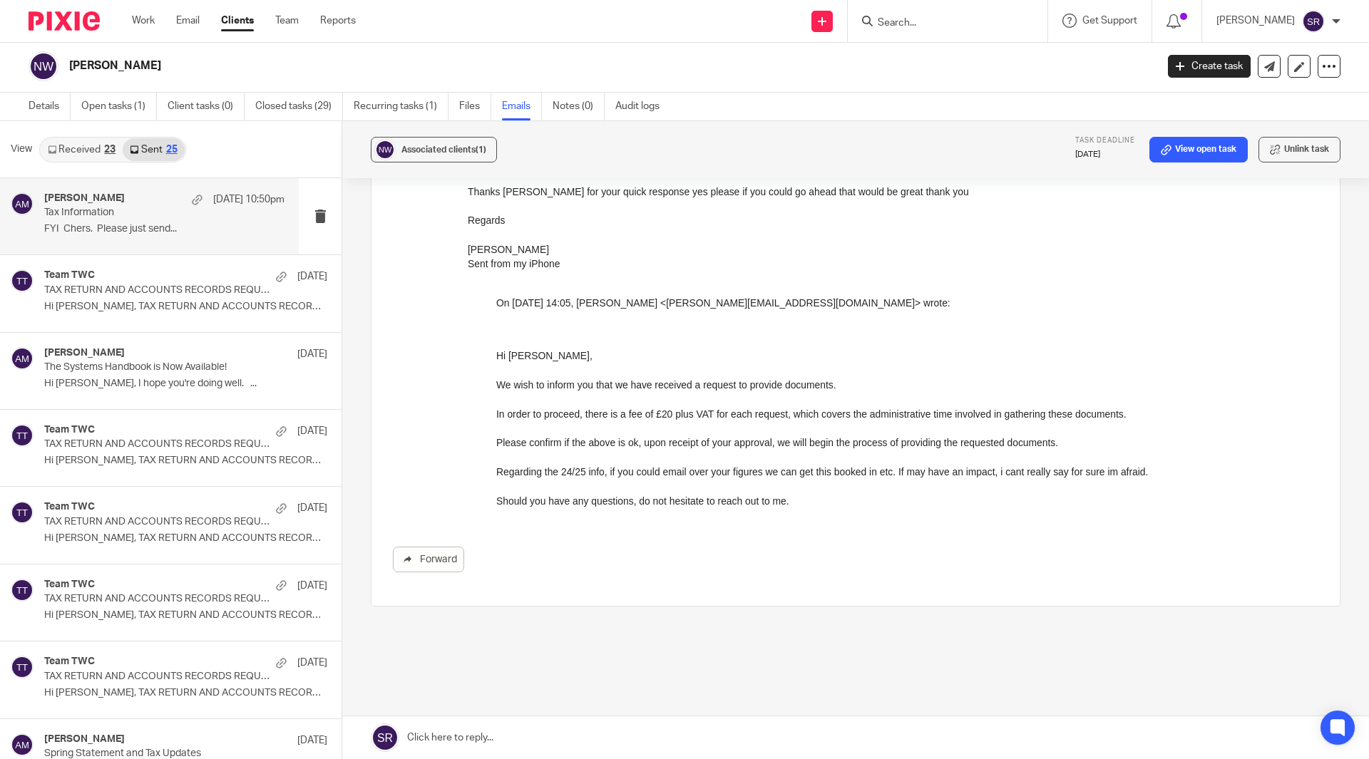
scroll to position [595, 0]
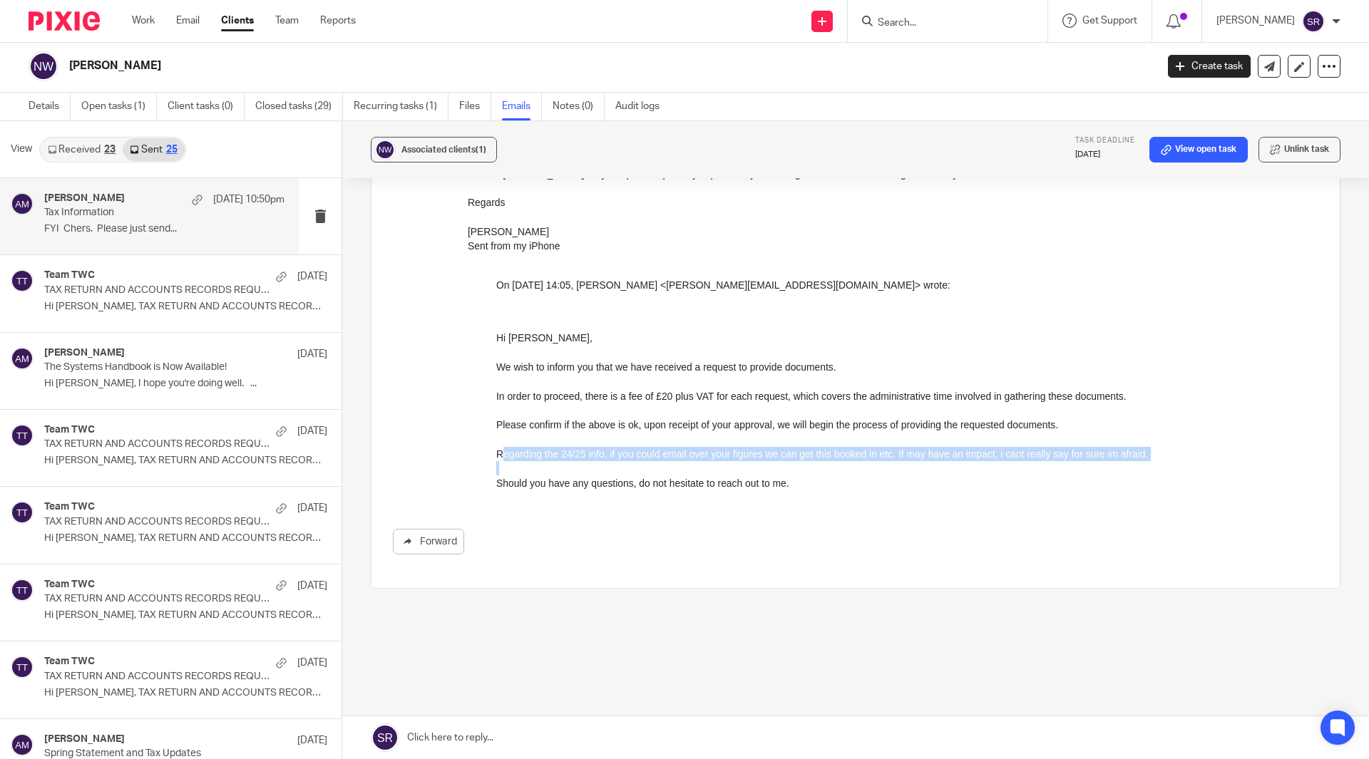
drag, startPoint x: 500, startPoint y: 452, endPoint x: 895, endPoint y: 464, distance: 395.2
click at [895, 464] on div "﻿ Hi Nicky, We wish to inform you that we have received a request to provide do…" at bounding box center [878, 404] width 765 height 174
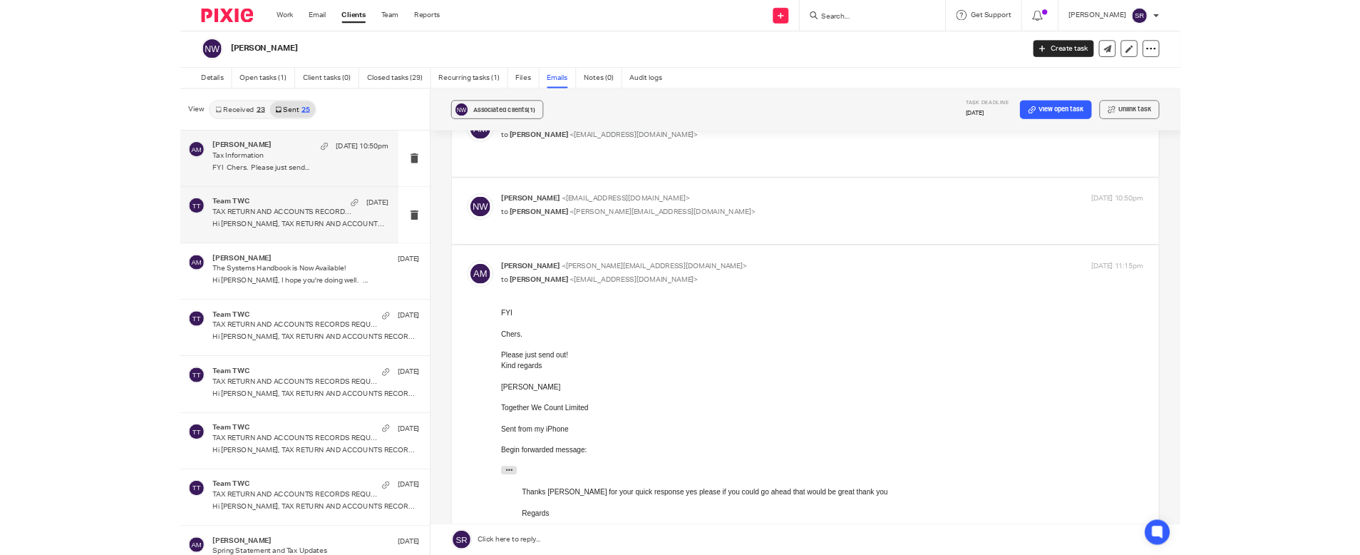
scroll to position [0, 0]
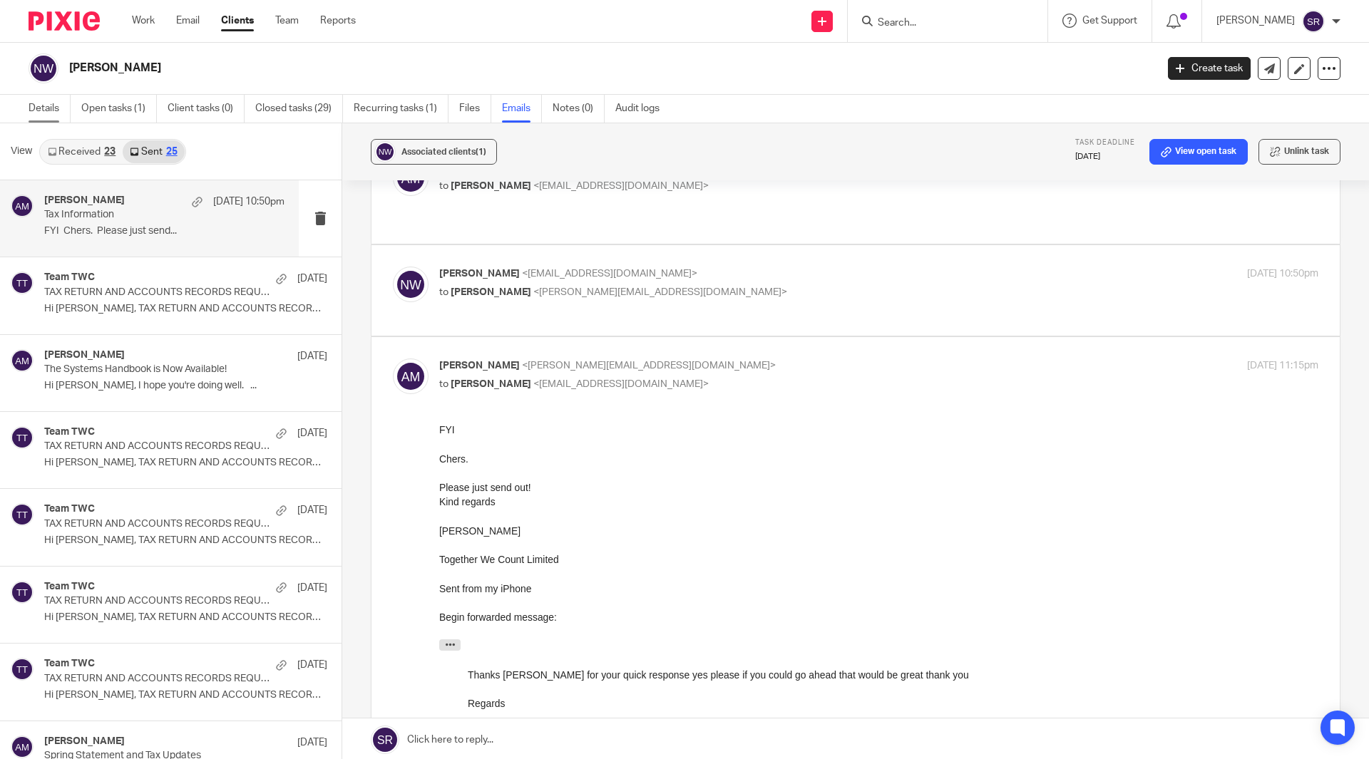
click at [55, 111] on link "Details" at bounding box center [50, 109] width 42 height 28
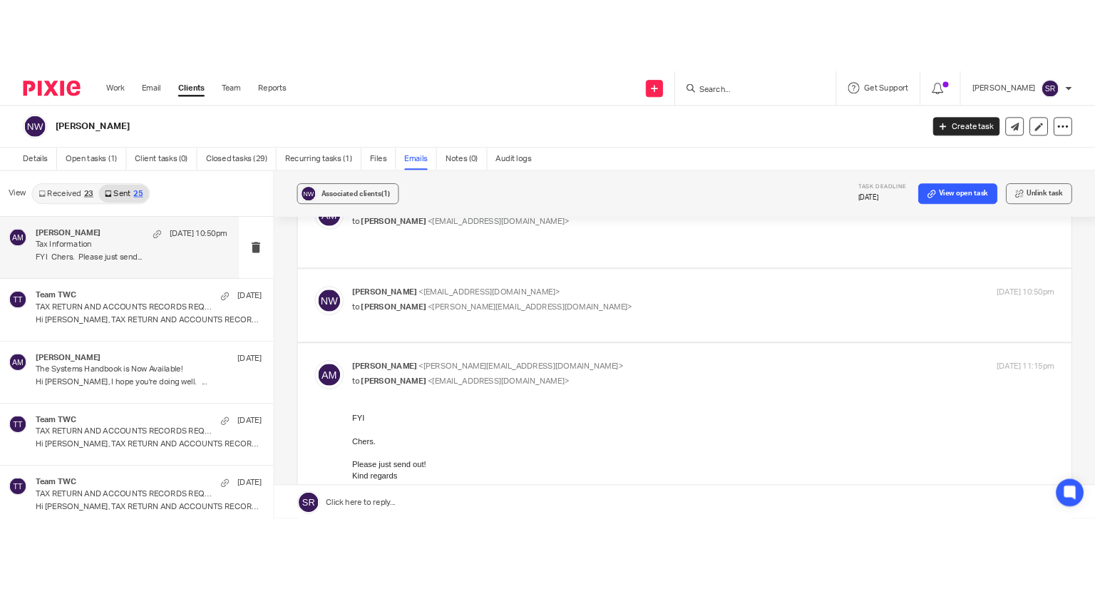
scroll to position [96, 0]
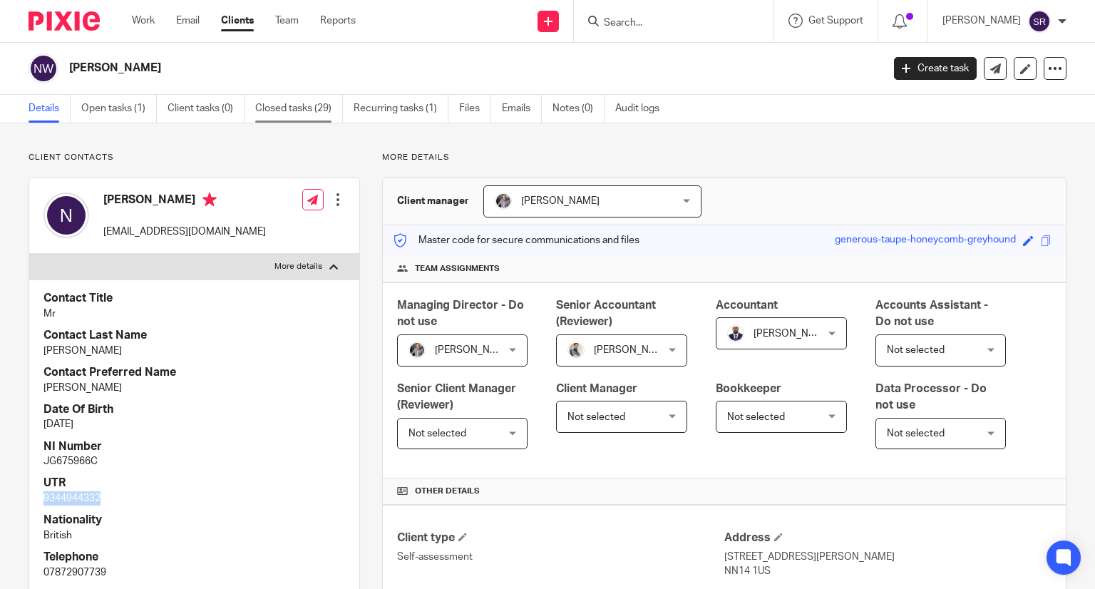
click at [322, 114] on link "Closed tasks (29)" at bounding box center [299, 109] width 88 height 28
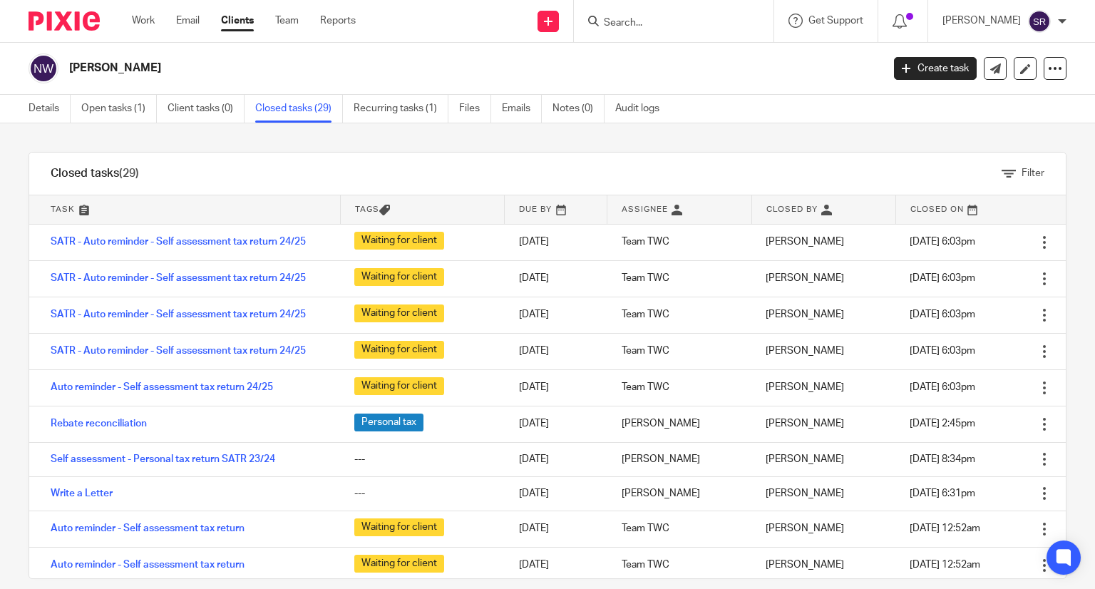
click at [715, 58] on div "[PERSON_NAME]" at bounding box center [451, 68] width 844 height 30
click at [521, 102] on link "Emails" at bounding box center [522, 109] width 40 height 28
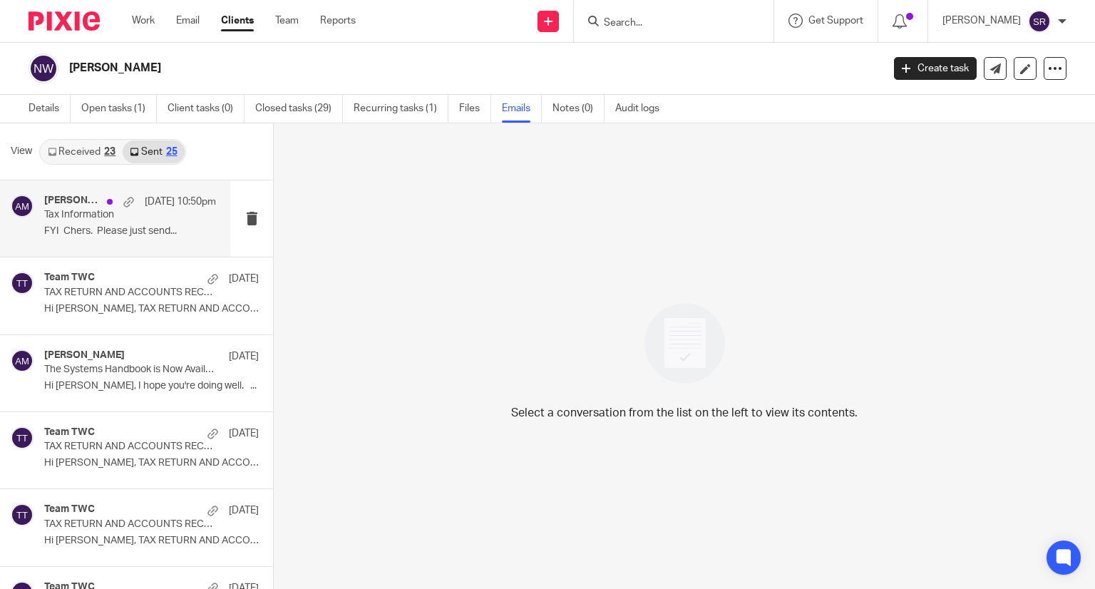
scroll to position [1, 0]
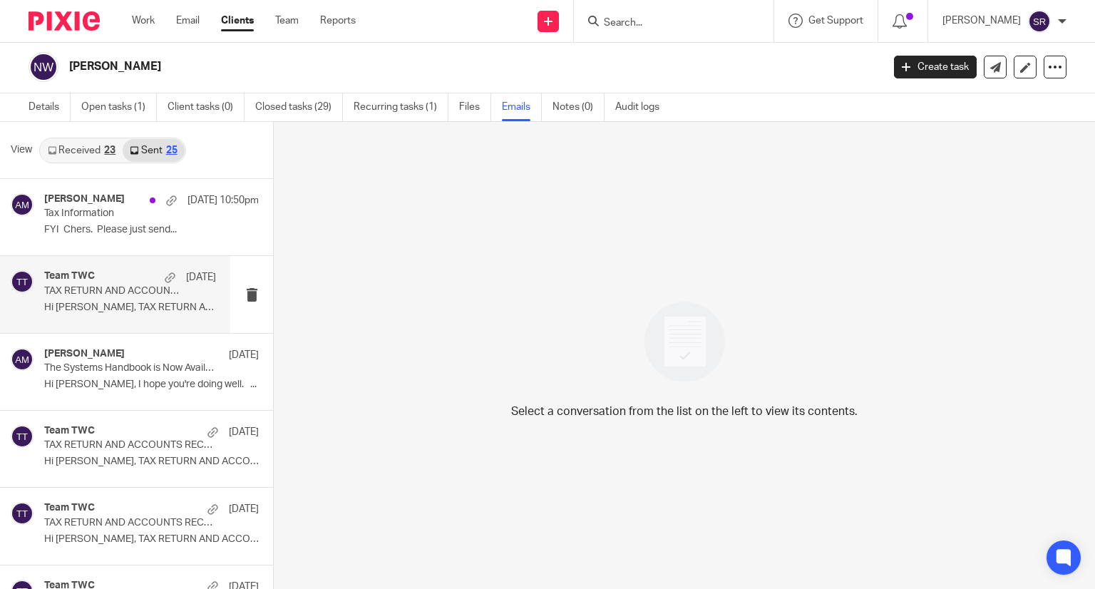
click at [114, 271] on div "Team TWC [DATE]" at bounding box center [130, 277] width 172 height 14
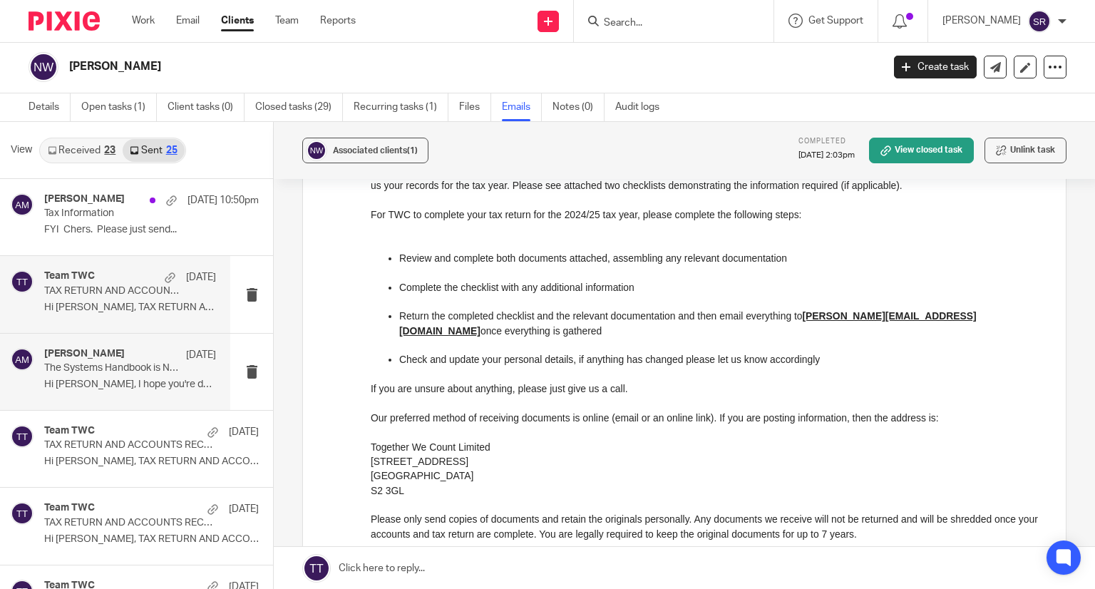
scroll to position [228, 0]
click at [144, 364] on p "The Systems Handbook is Now Available!" at bounding box center [113, 368] width 138 height 12
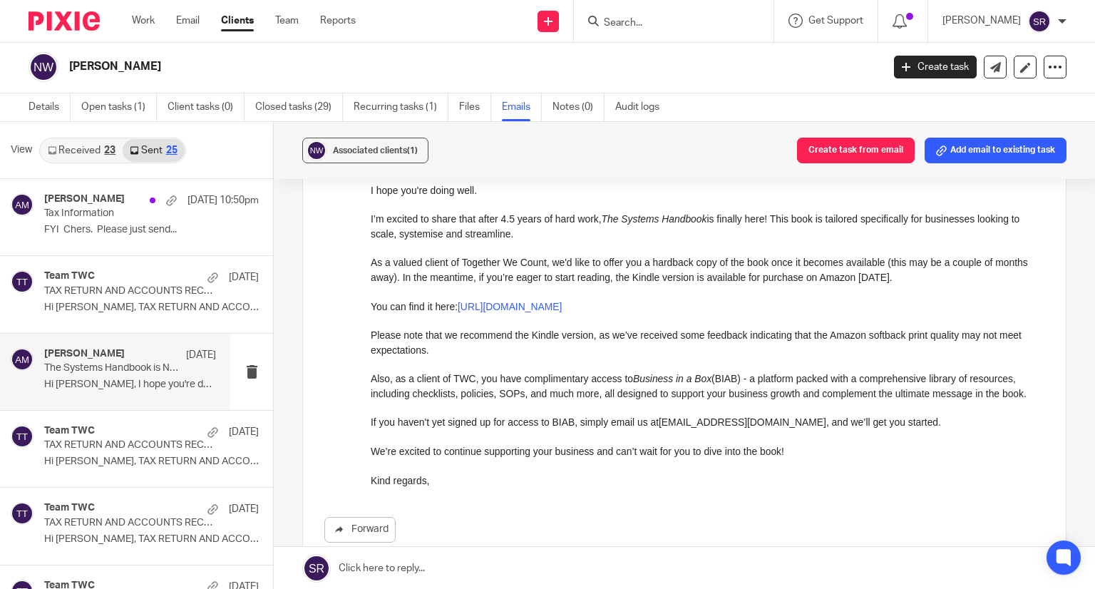
scroll to position [352, 0]
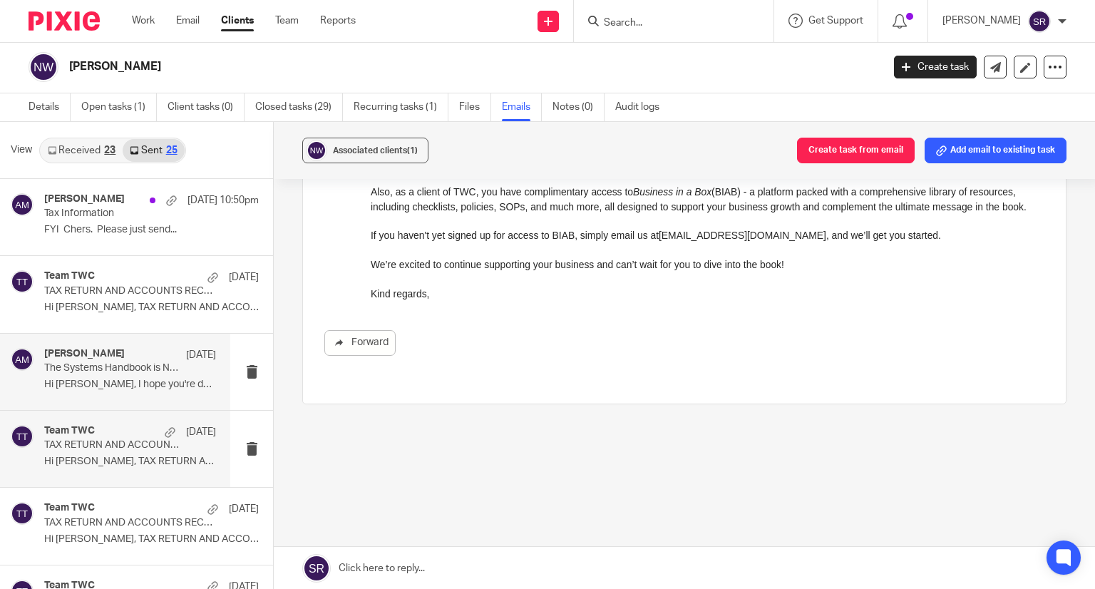
click at [77, 429] on h4 "Team TWC" at bounding box center [69, 431] width 51 height 12
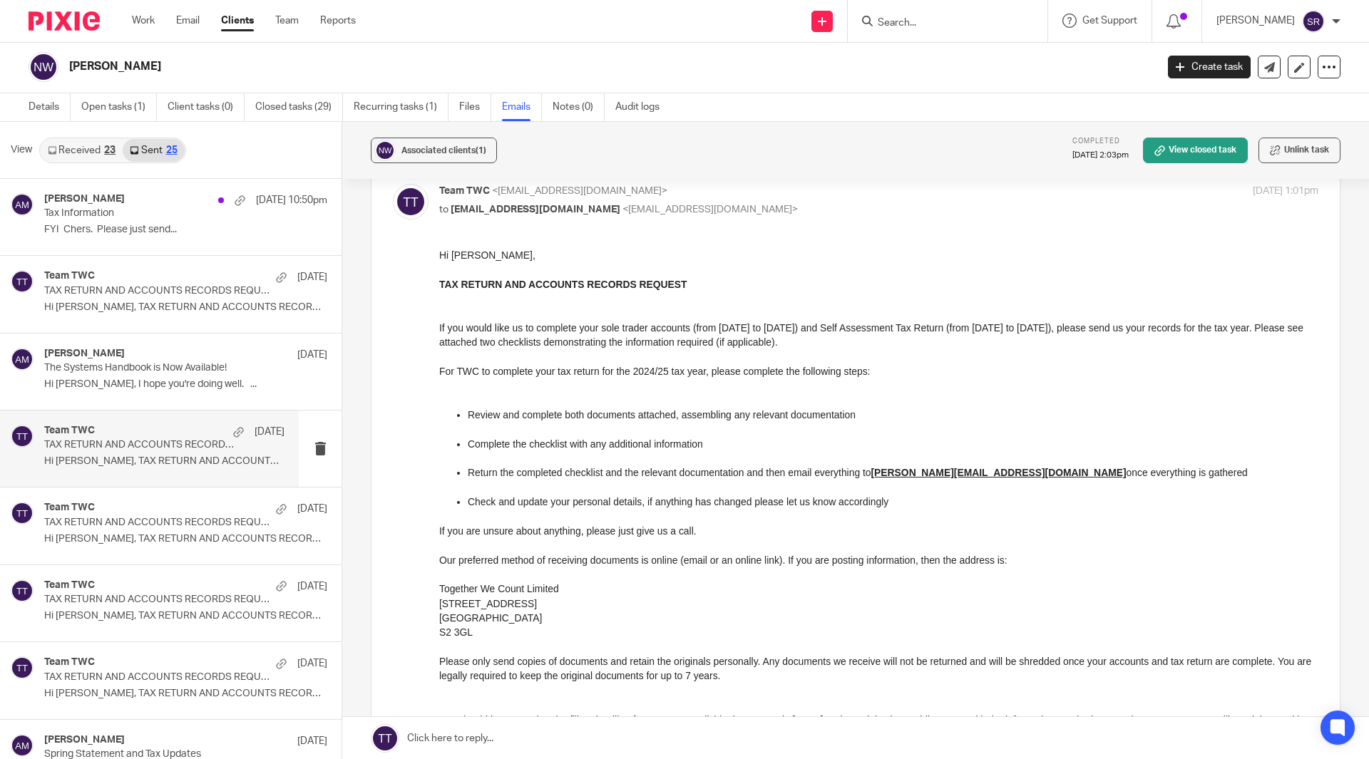
scroll to position [71, 0]
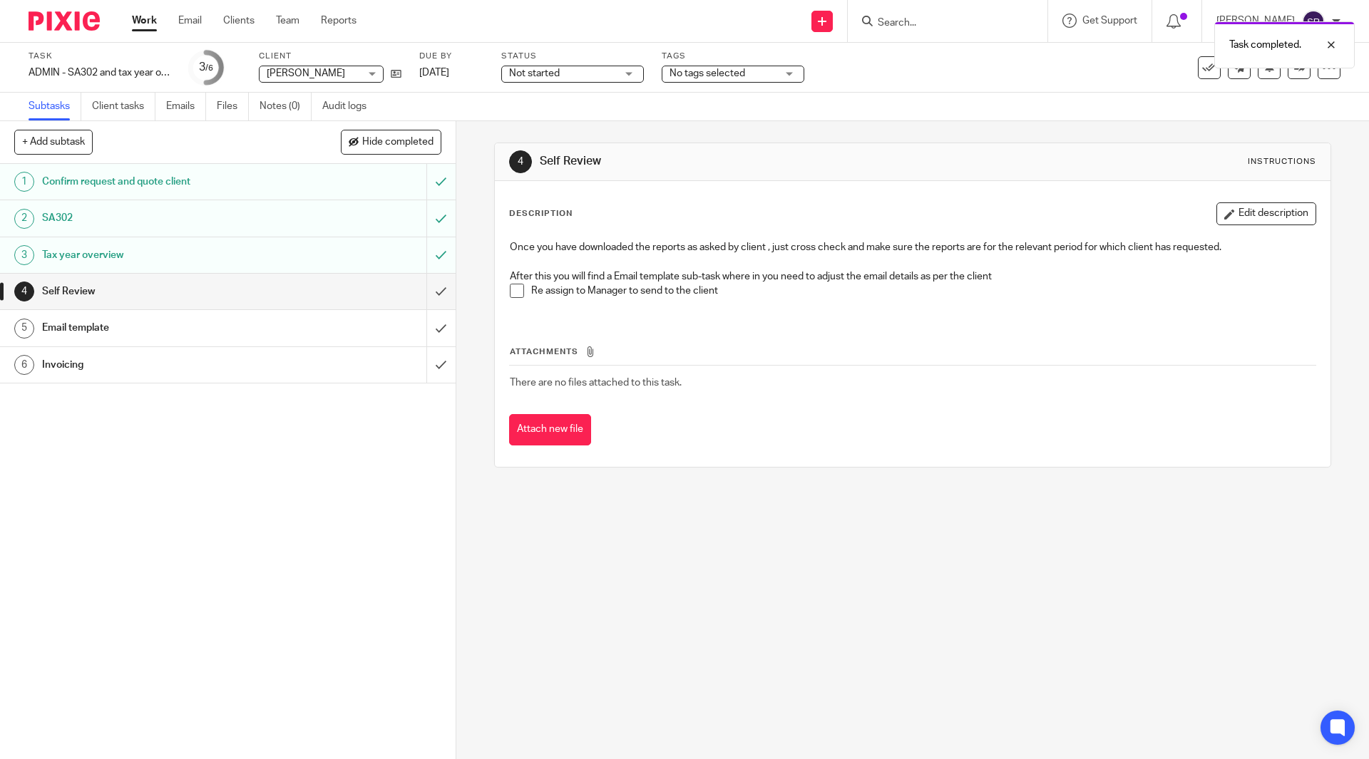
click at [428, 287] on input "submit" at bounding box center [228, 292] width 456 height 36
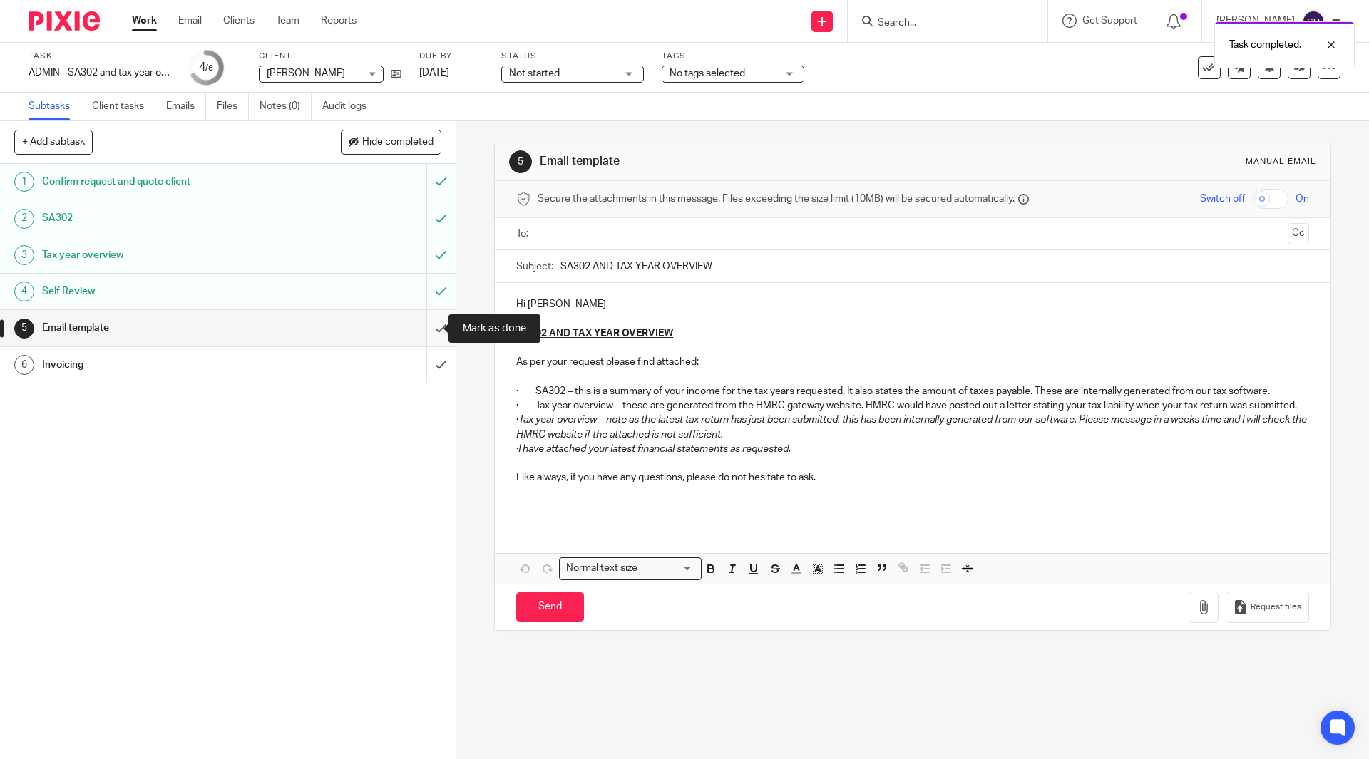
click at [423, 330] on input "submit" at bounding box center [228, 328] width 456 height 36
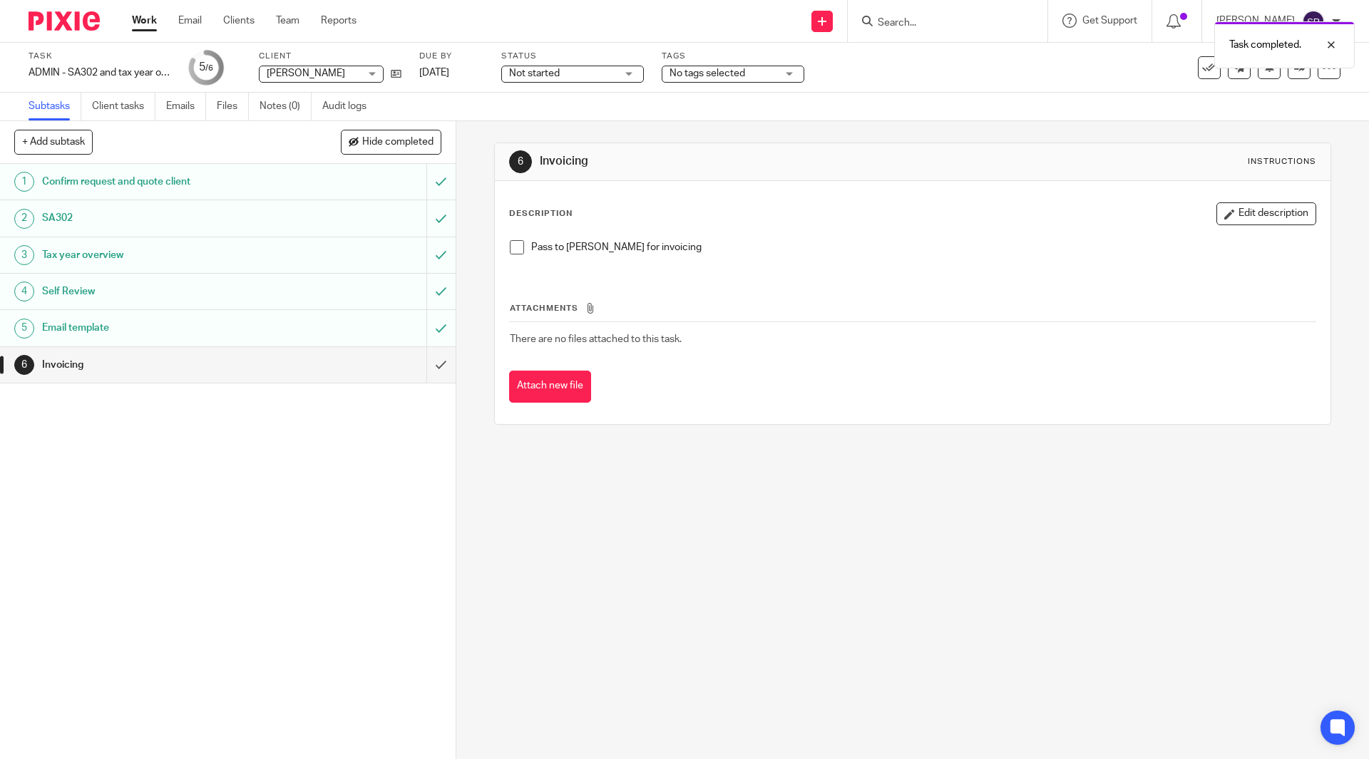
click at [516, 251] on span at bounding box center [517, 247] width 14 height 14
click at [518, 250] on span at bounding box center [517, 247] width 14 height 14
click at [1326, 96] on div at bounding box center [1320, 99] width 39 height 17
click at [1326, 42] on div at bounding box center [1320, 44] width 39 height 17
click at [1294, 64] on icon at bounding box center [1299, 67] width 11 height 11
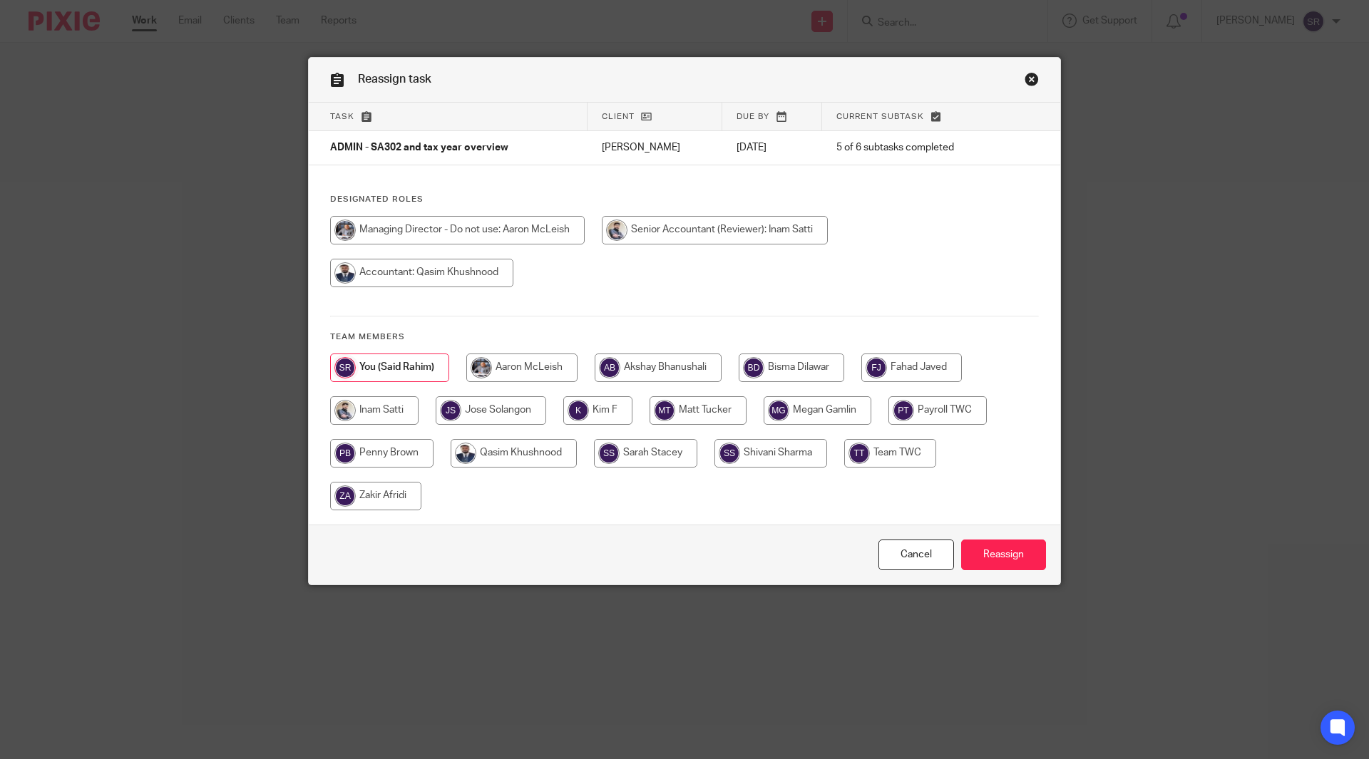
click at [513, 374] on input "radio" at bounding box center [521, 368] width 111 height 29
radio input "true"
click at [1003, 566] on input "Reassign" at bounding box center [1003, 555] width 85 height 31
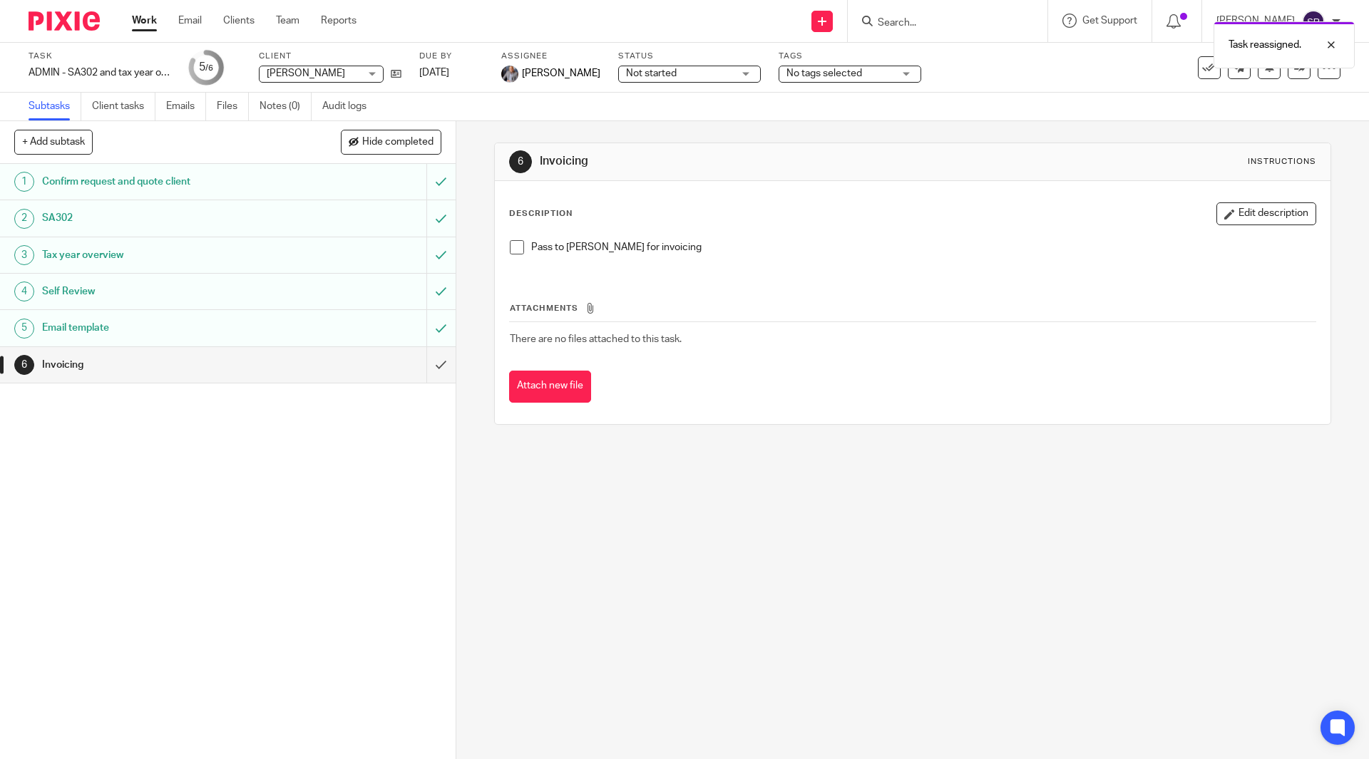
click at [138, 14] on div "Work Email Clients Team Reports Work Email Clients Team Reports Settings" at bounding box center [248, 21] width 260 height 42
click at [148, 19] on link "Work" at bounding box center [144, 21] width 25 height 14
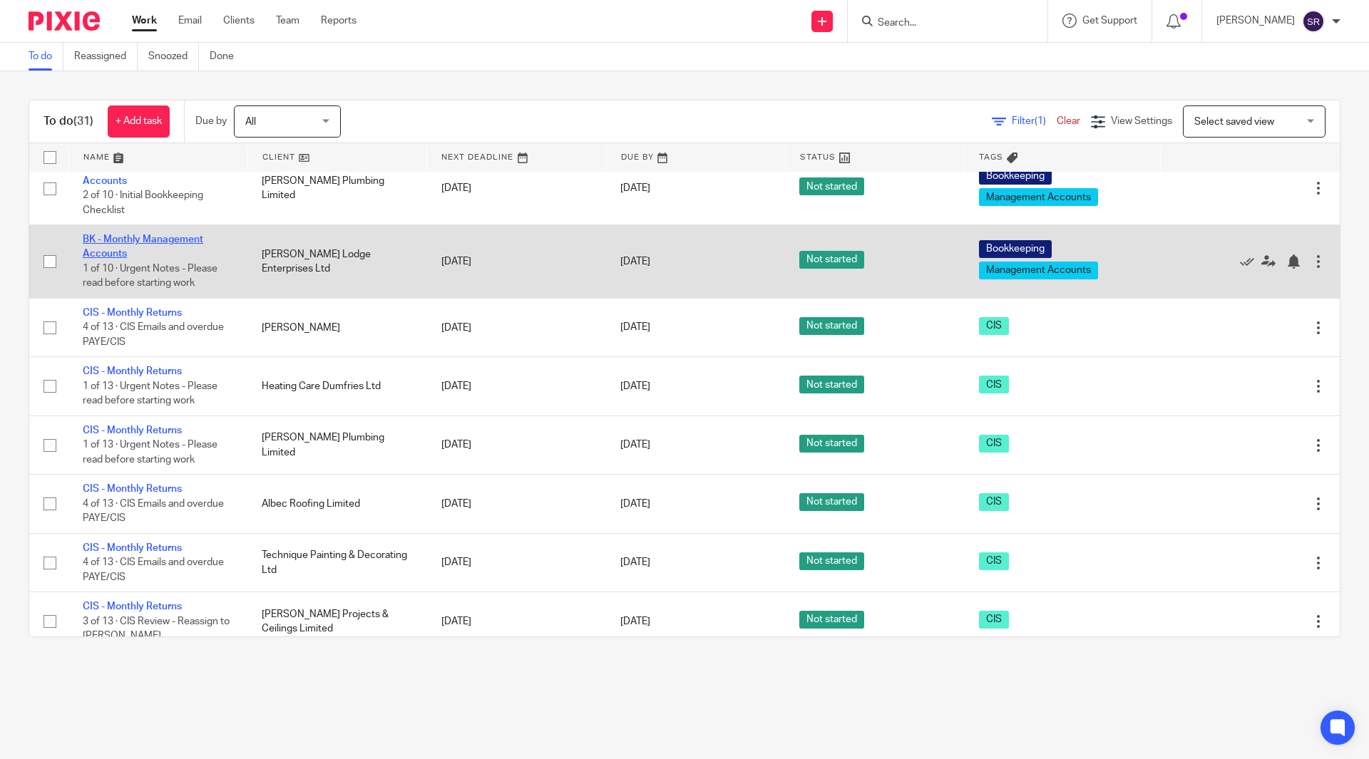
scroll to position [642, 0]
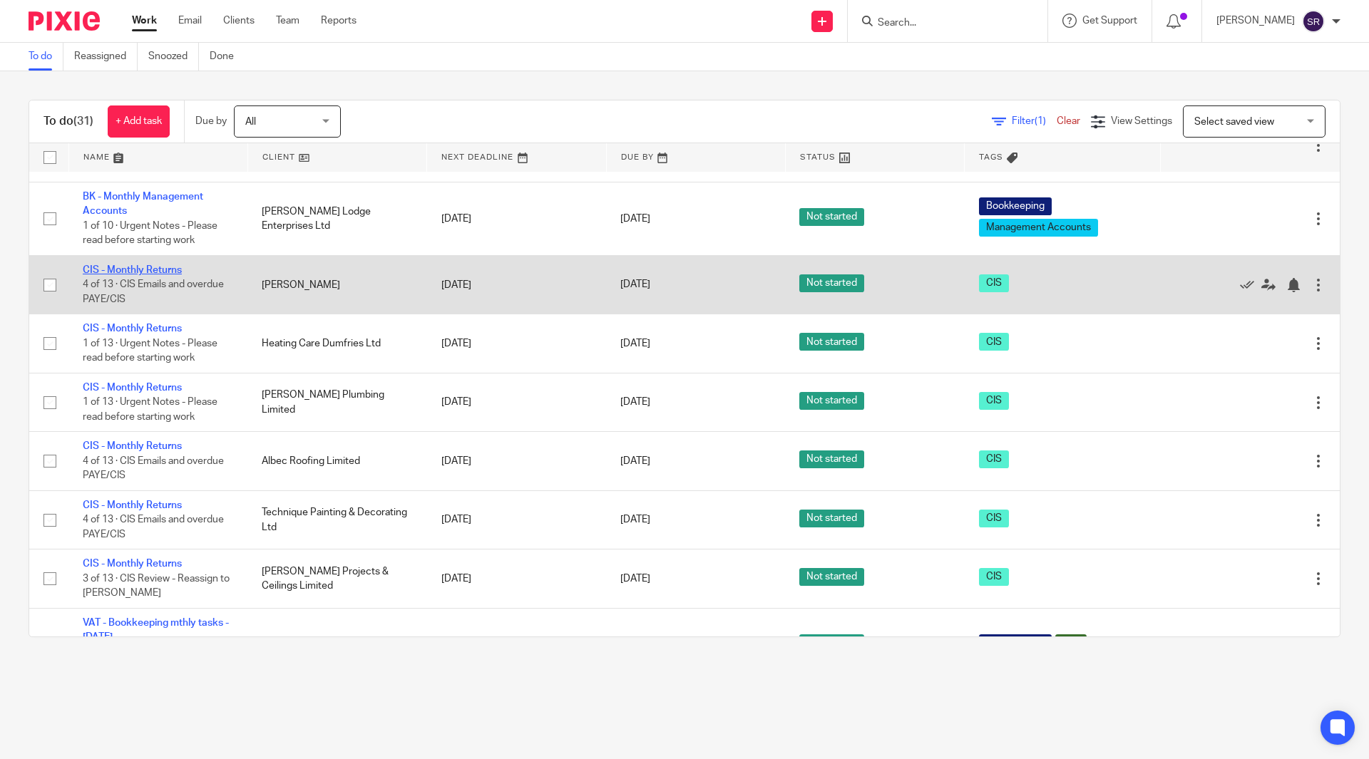
click at [123, 268] on link "CIS - Monthly Returns" at bounding box center [132, 270] width 99 height 10
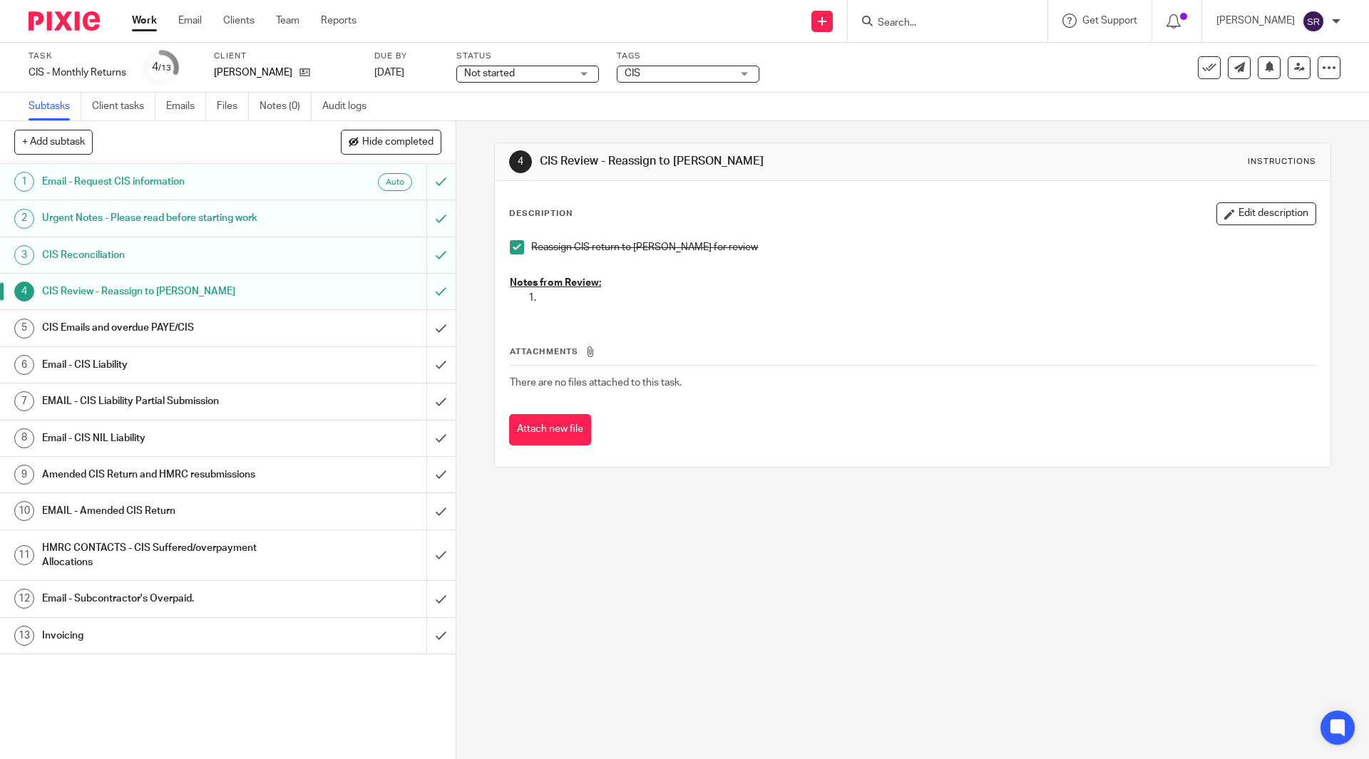
click at [226, 333] on h1 "CIS Emails and overdue PAYE/CIS" at bounding box center [165, 327] width 247 height 21
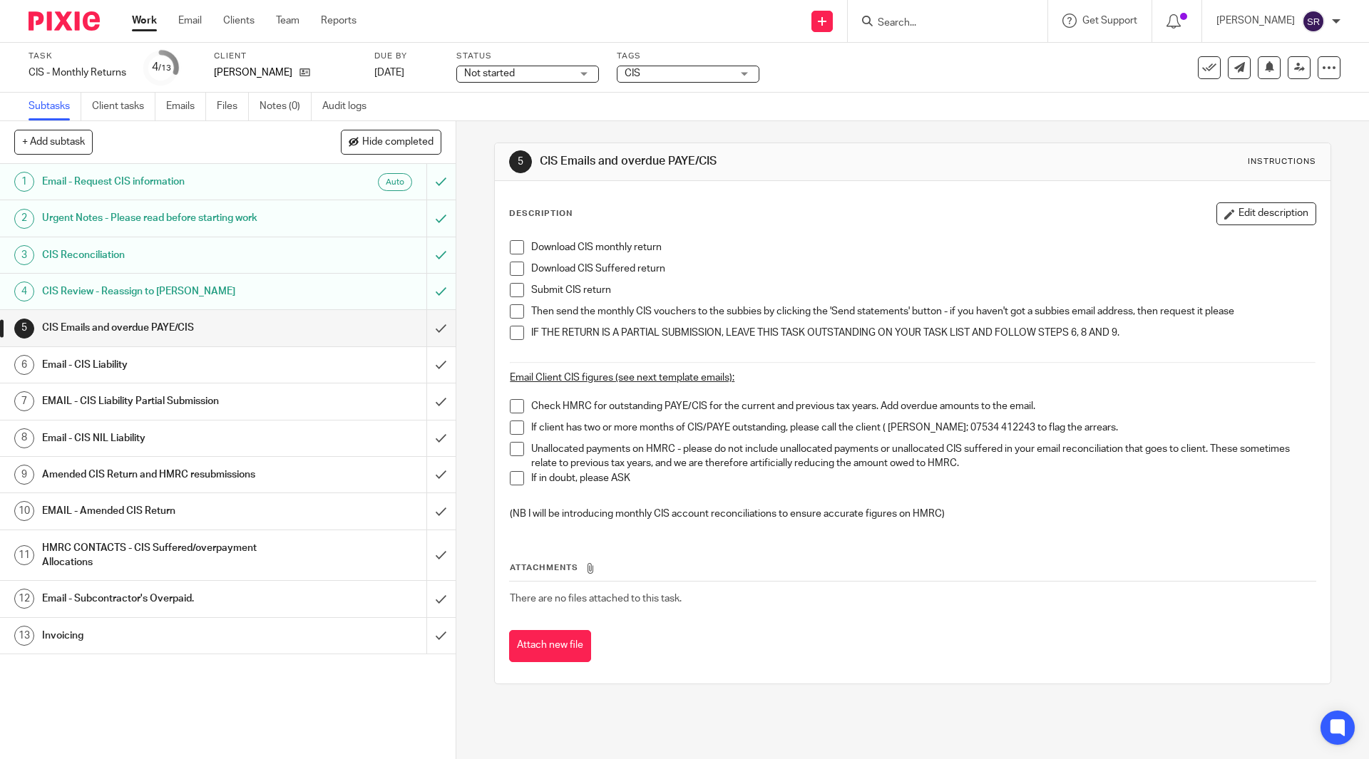
click at [511, 243] on span at bounding box center [517, 247] width 14 height 14
click at [512, 264] on span at bounding box center [517, 269] width 14 height 14
click at [513, 284] on span at bounding box center [517, 290] width 14 height 14
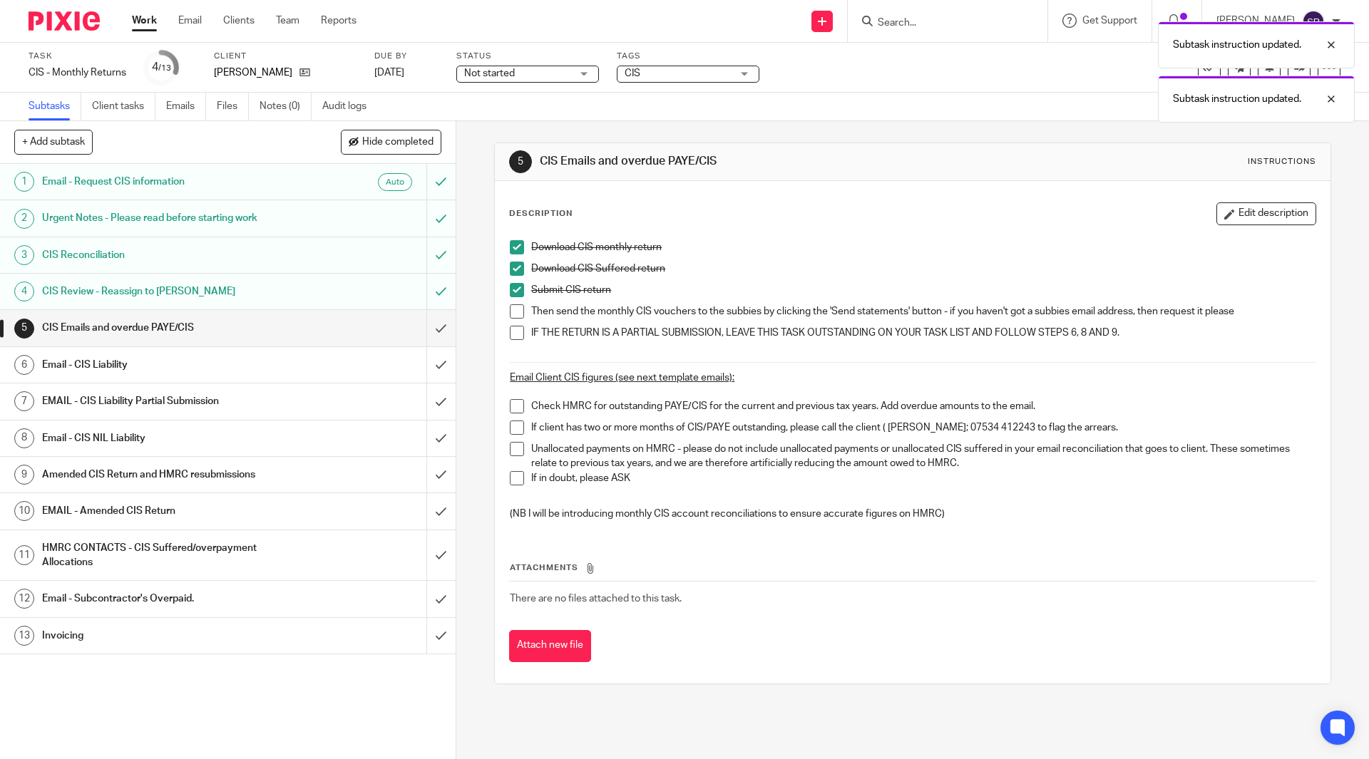
drag, startPoint x: 513, startPoint y: 307, endPoint x: 513, endPoint y: 317, distance: 10.7
click at [513, 308] on span at bounding box center [517, 311] width 14 height 14
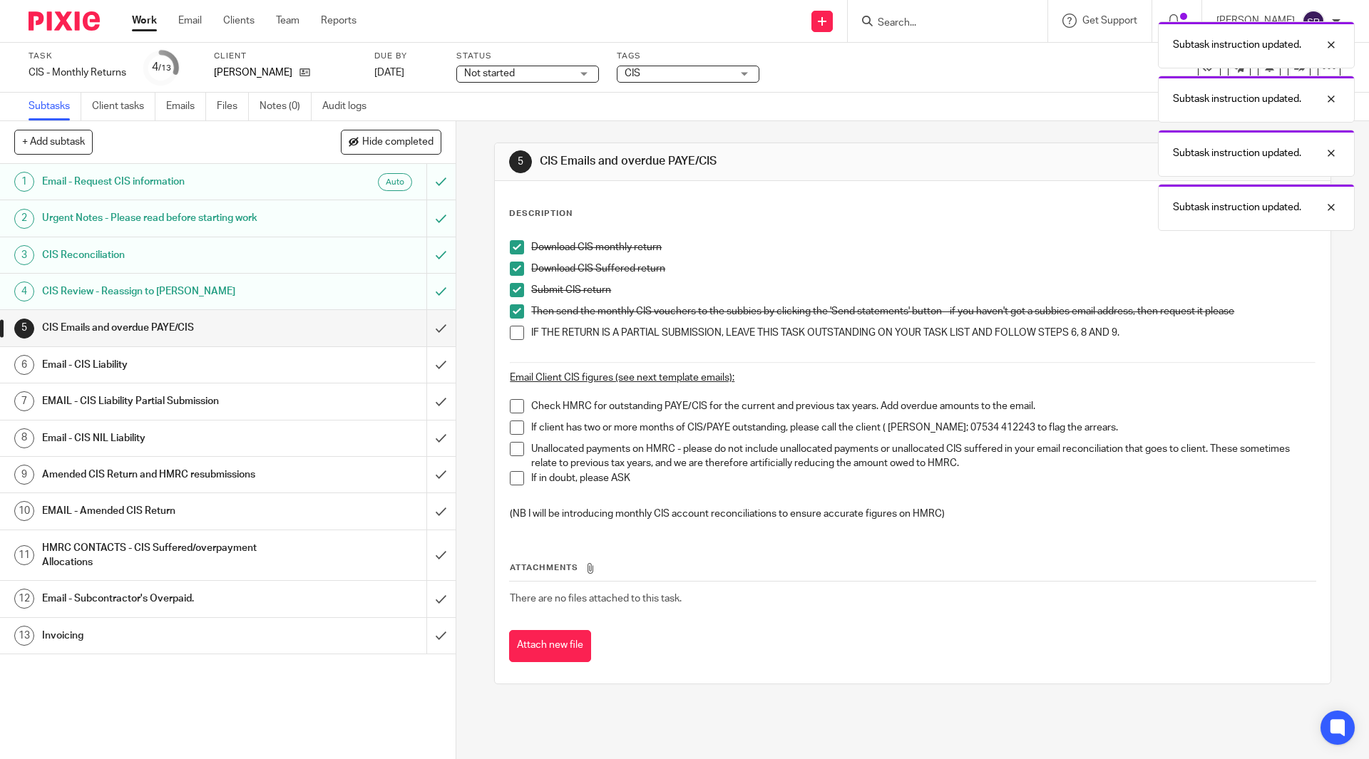
click at [513, 322] on li "Then send the monthly CIS vouchers to the subbies by clicking the 'Send stateme…" at bounding box center [912, 314] width 805 height 21
click at [514, 334] on span at bounding box center [517, 333] width 14 height 14
click at [427, 328] on input "submit" at bounding box center [228, 328] width 456 height 36
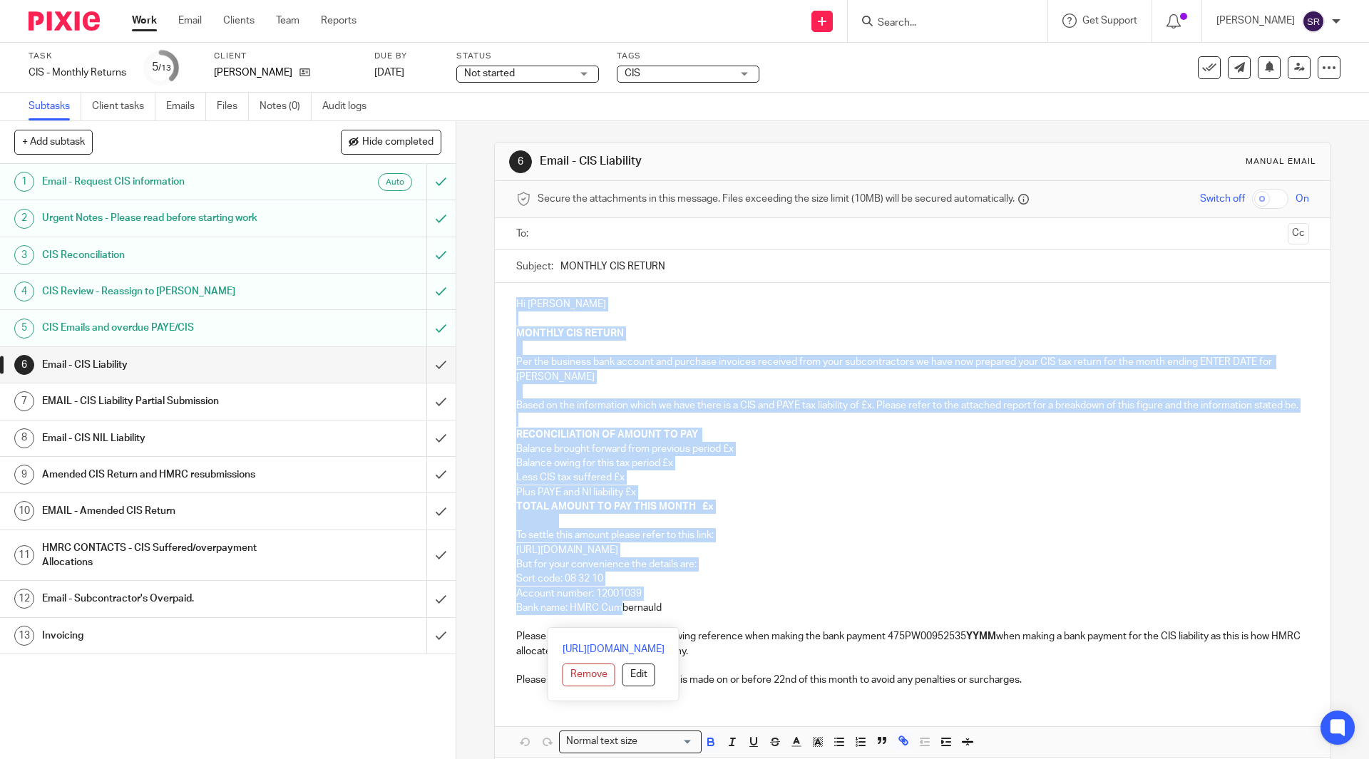
drag, startPoint x: 511, startPoint y: 297, endPoint x: 618, endPoint y: 617, distance: 337.1
click at [620, 620] on div "Hi Peter MONTHLY CIS RETURN Per the business bank account and purchase invoices…" at bounding box center [912, 490] width 835 height 415
click at [87, 440] on h1 "Email - CIS NIL Liability" at bounding box center [165, 438] width 247 height 21
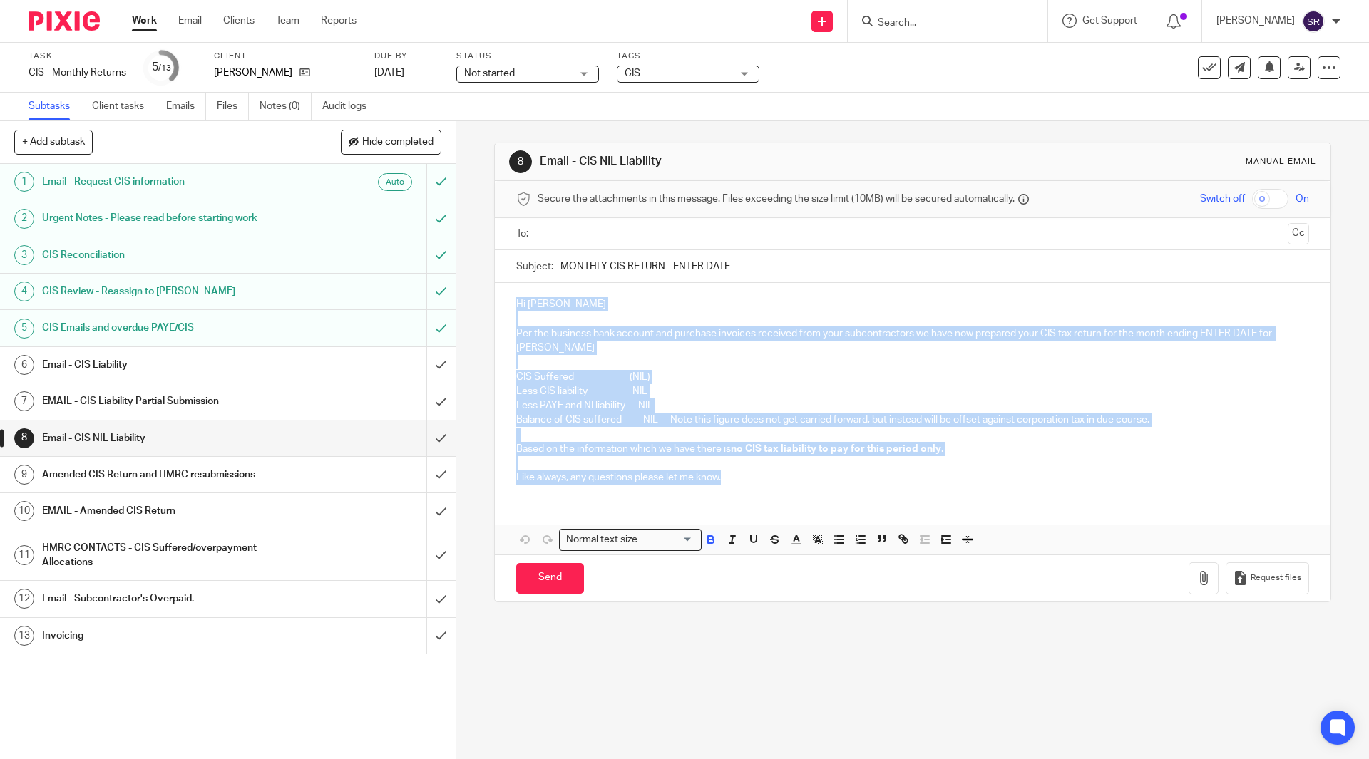
drag, startPoint x: 729, startPoint y: 483, endPoint x: 513, endPoint y: 289, distance: 290.3
click at [513, 289] on div "Hi [PERSON_NAME] the business bank account and purchase invoices received from …" at bounding box center [912, 389] width 835 height 212
copy div "Hi [PERSON_NAME] the business bank account and purchase invoices received from …"
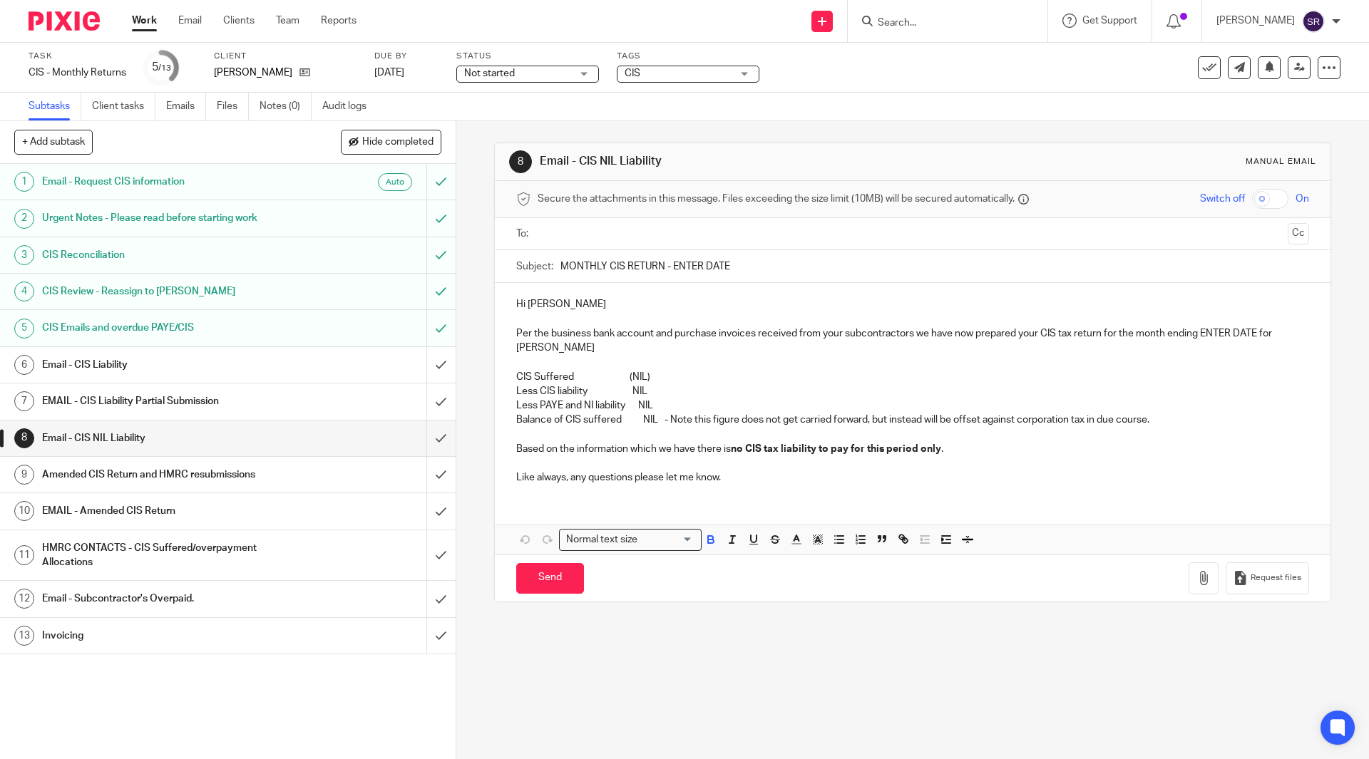
drag, startPoint x: 748, startPoint y: 265, endPoint x: 554, endPoint y: 263, distance: 194.0
click at [554, 263] on div "Subject: MONTHLY CIS RETURN - ENTER DATE" at bounding box center [912, 266] width 792 height 32
click at [425, 436] on input "submit" at bounding box center [228, 439] width 456 height 36
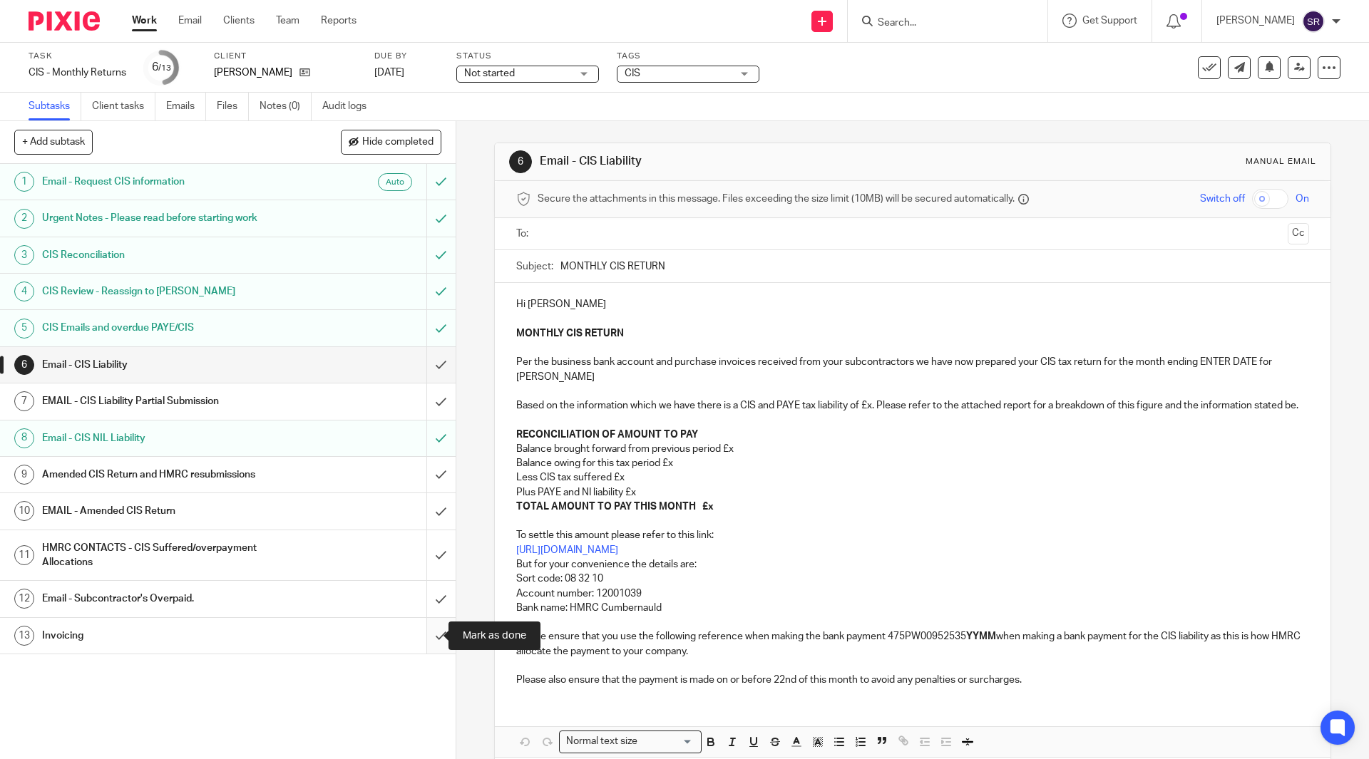
click at [424, 634] on input "submit" at bounding box center [228, 636] width 456 height 36
click at [1202, 71] on icon at bounding box center [1209, 68] width 14 height 14
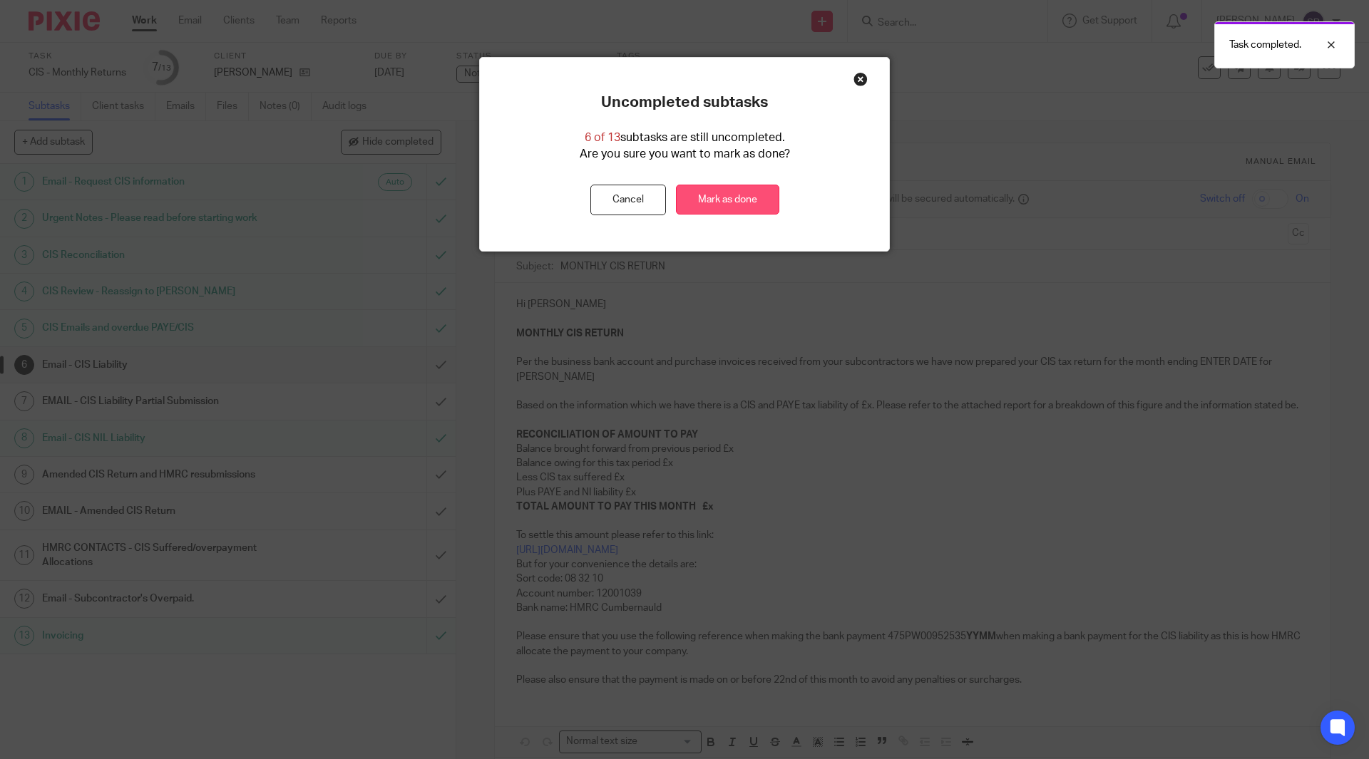
click at [708, 195] on link "Mark as done" at bounding box center [727, 200] width 103 height 31
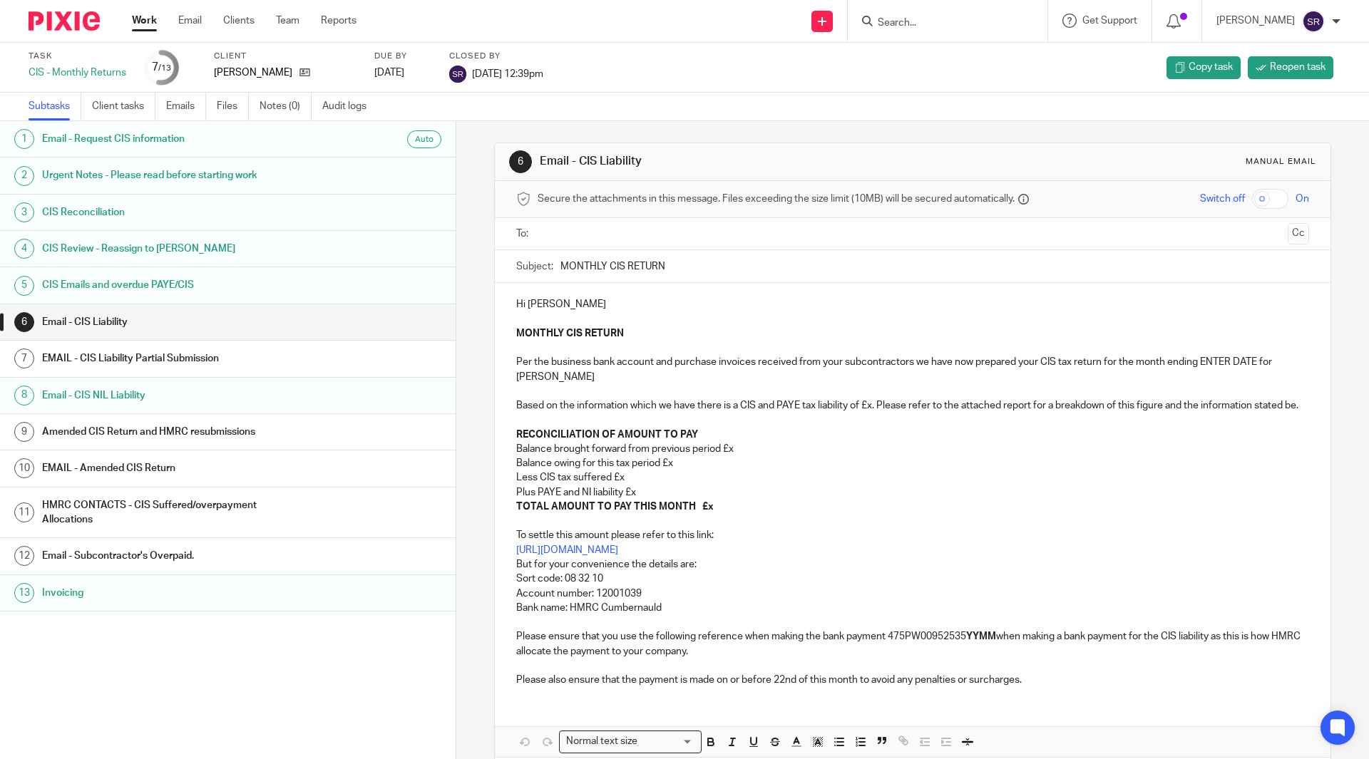
click at [128, 21] on div "Work Email Clients Team Reports Work Email Clients Team Reports Settings" at bounding box center [248, 21] width 260 height 42
click at [133, 23] on link "Work" at bounding box center [144, 21] width 25 height 14
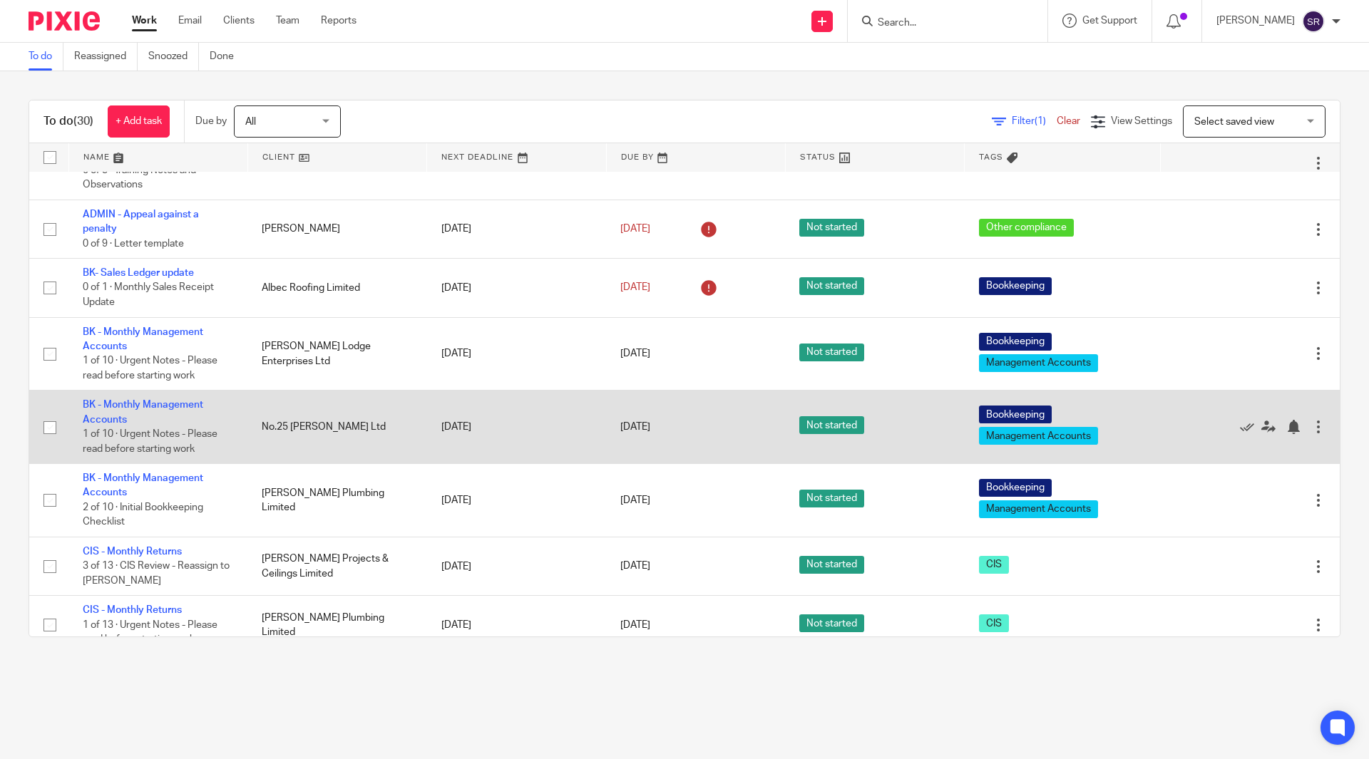
scroll to position [642, 0]
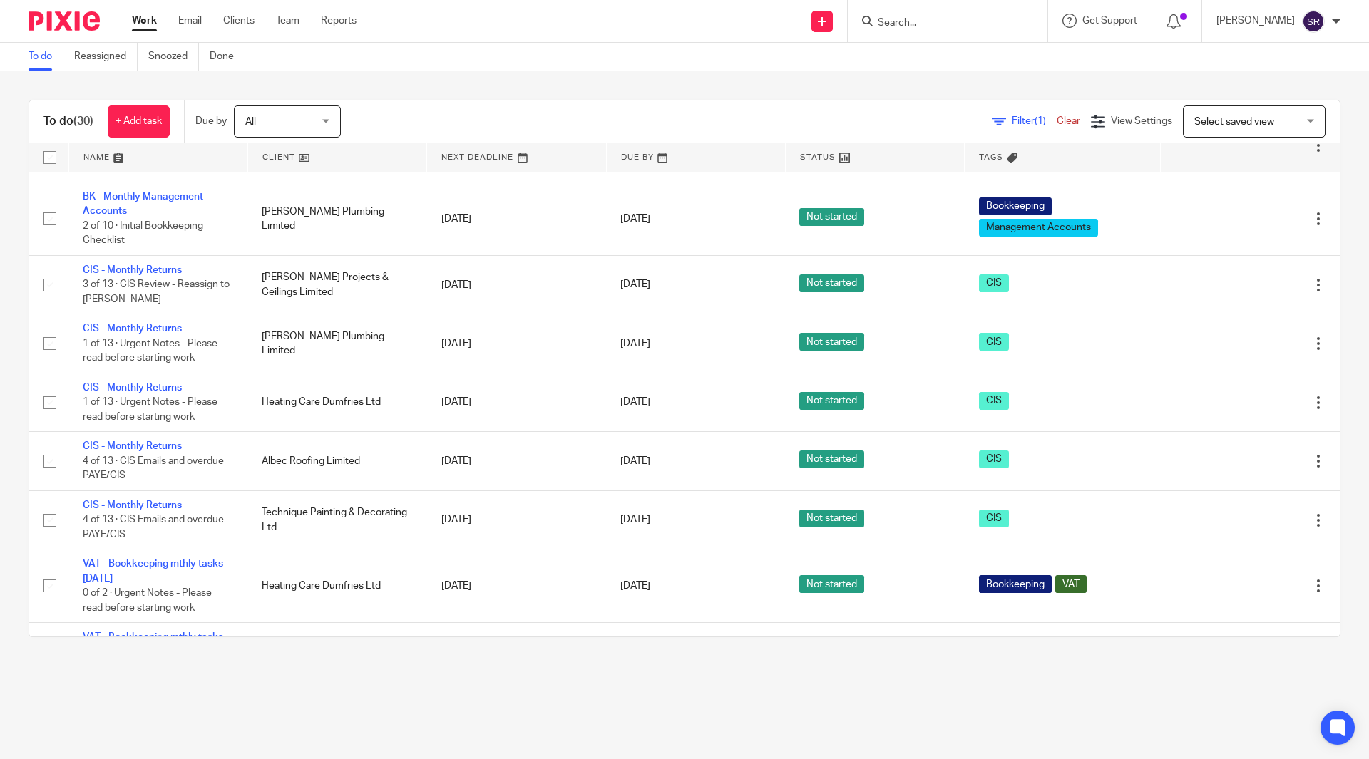
click at [138, 17] on link "Work" at bounding box center [144, 21] width 25 height 14
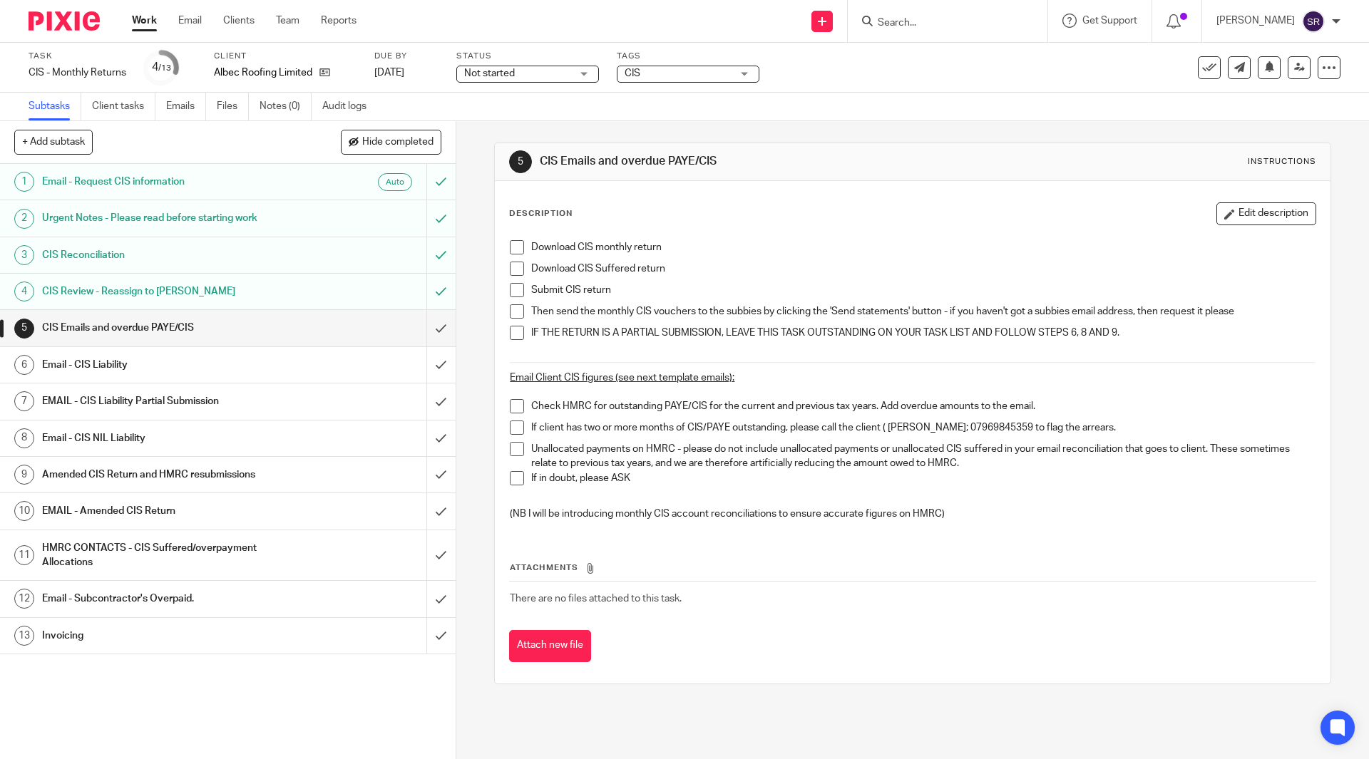
click at [225, 299] on h1 "CIS Review - Reassign to [PERSON_NAME]" at bounding box center [165, 291] width 247 height 21
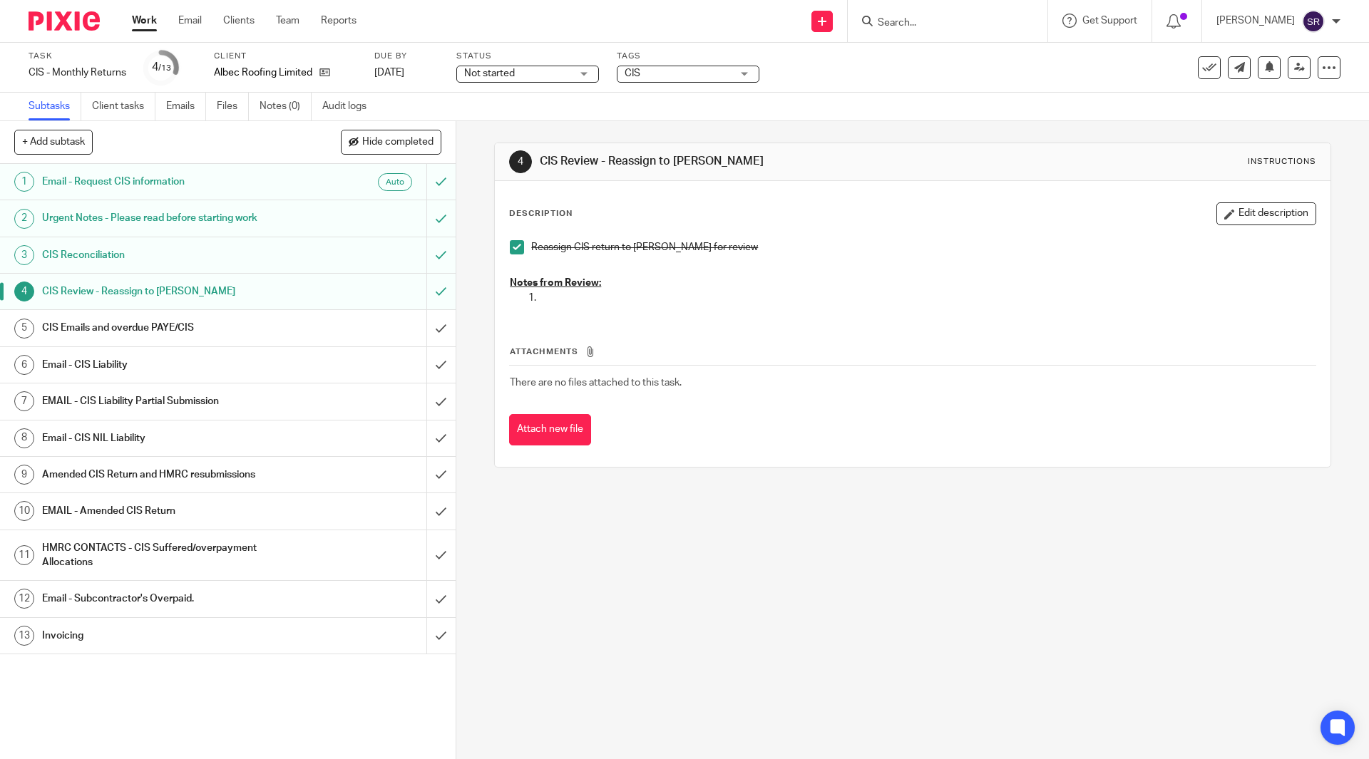
click at [232, 329] on h1 "CIS Emails and overdue PAYE/CIS" at bounding box center [165, 327] width 247 height 21
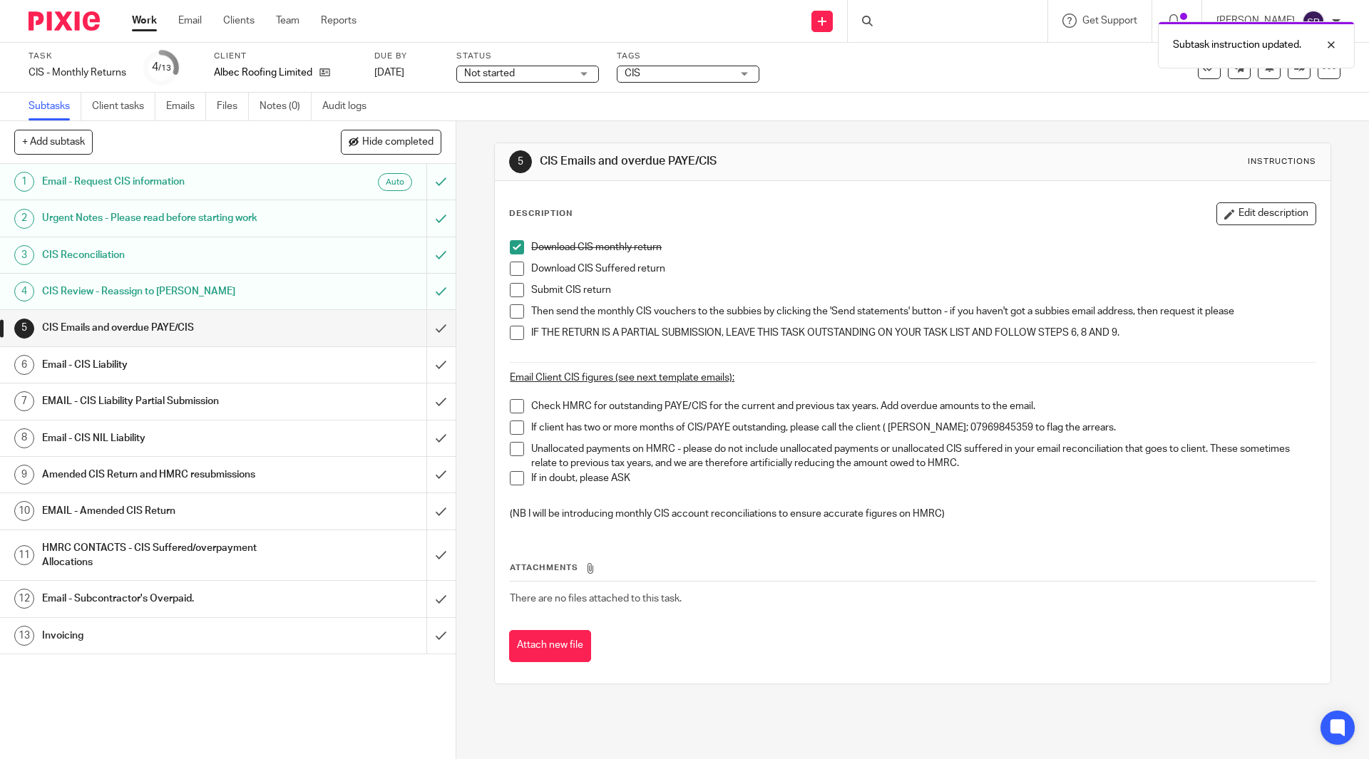
click at [510, 268] on span at bounding box center [517, 269] width 14 height 14
click at [510, 290] on span at bounding box center [517, 290] width 14 height 14
click at [511, 308] on span at bounding box center [517, 311] width 14 height 14
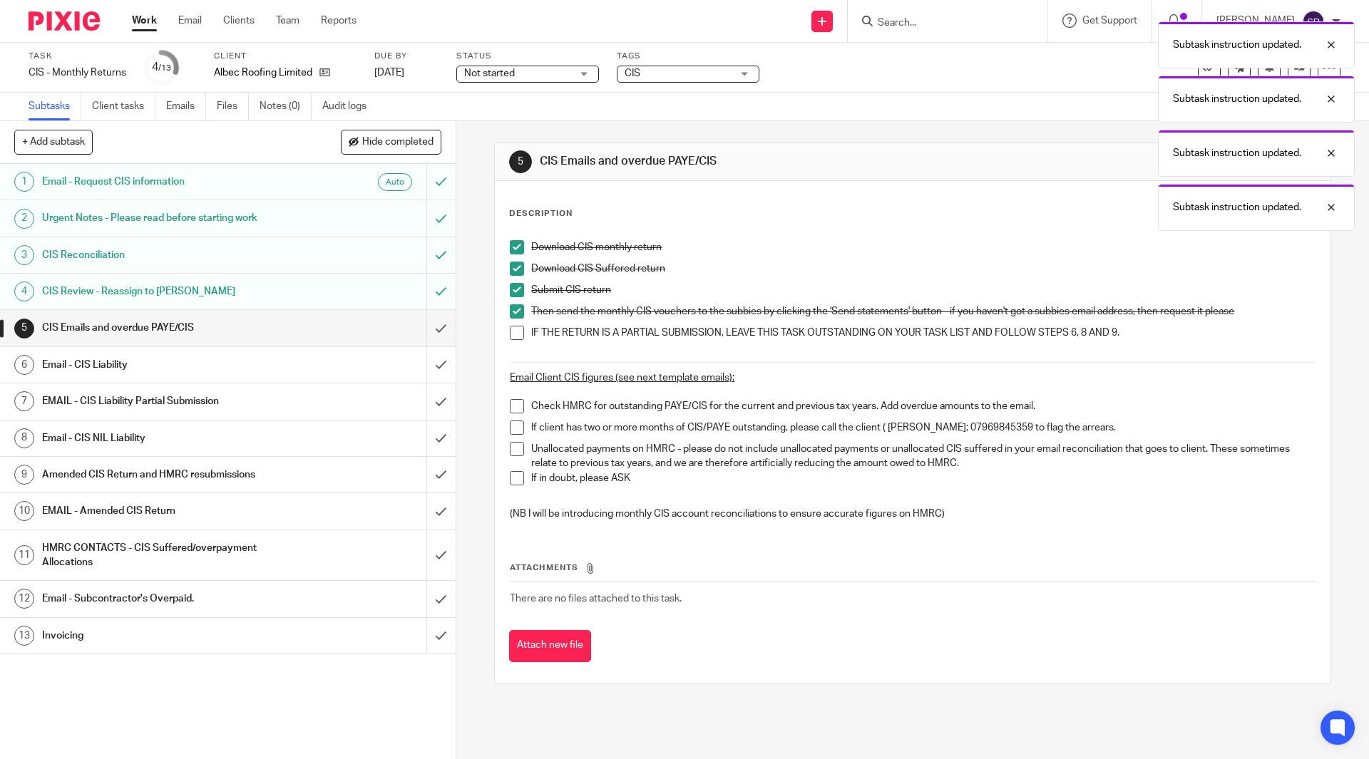
drag, startPoint x: 511, startPoint y: 332, endPoint x: 502, endPoint y: 336, distance: 10.2
click at [511, 333] on span at bounding box center [517, 333] width 14 height 14
click at [425, 328] on input "submit" at bounding box center [228, 328] width 456 height 36
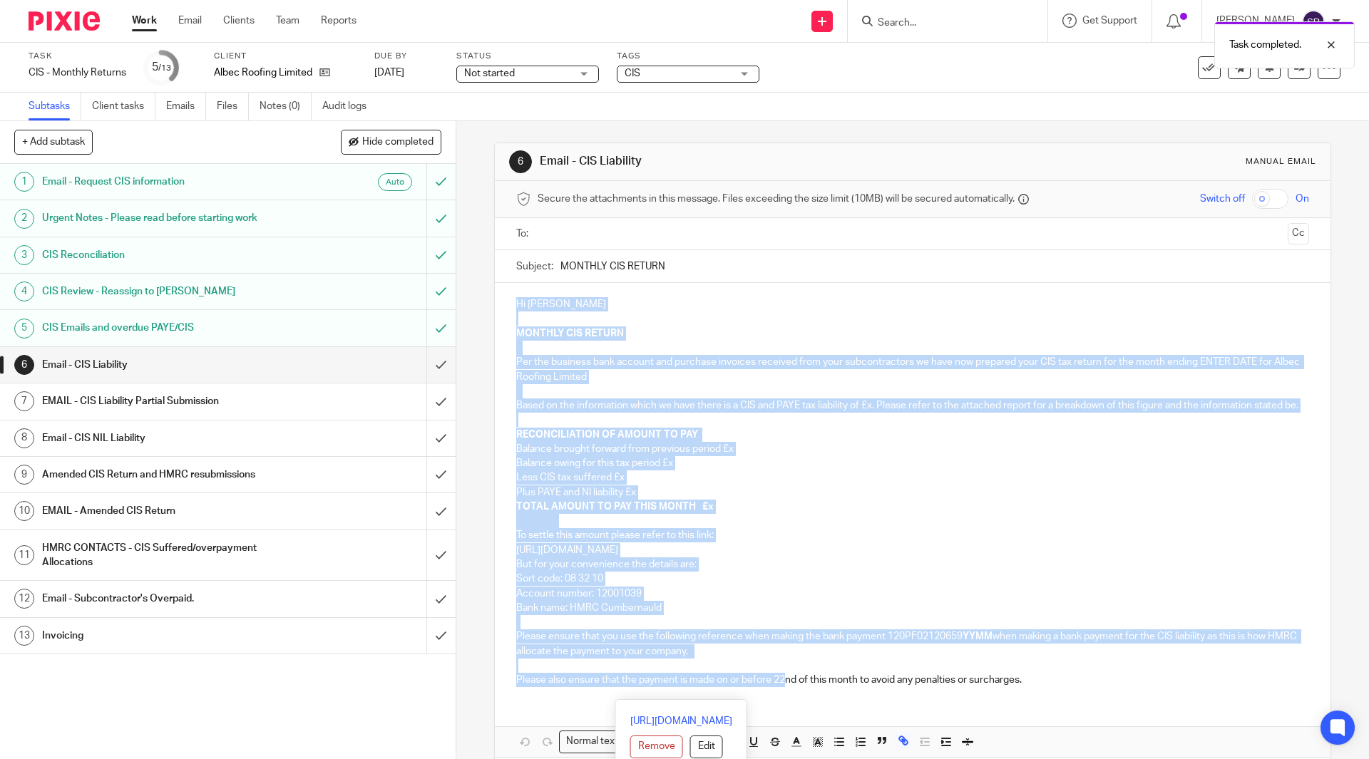
scroll to position [81, 0]
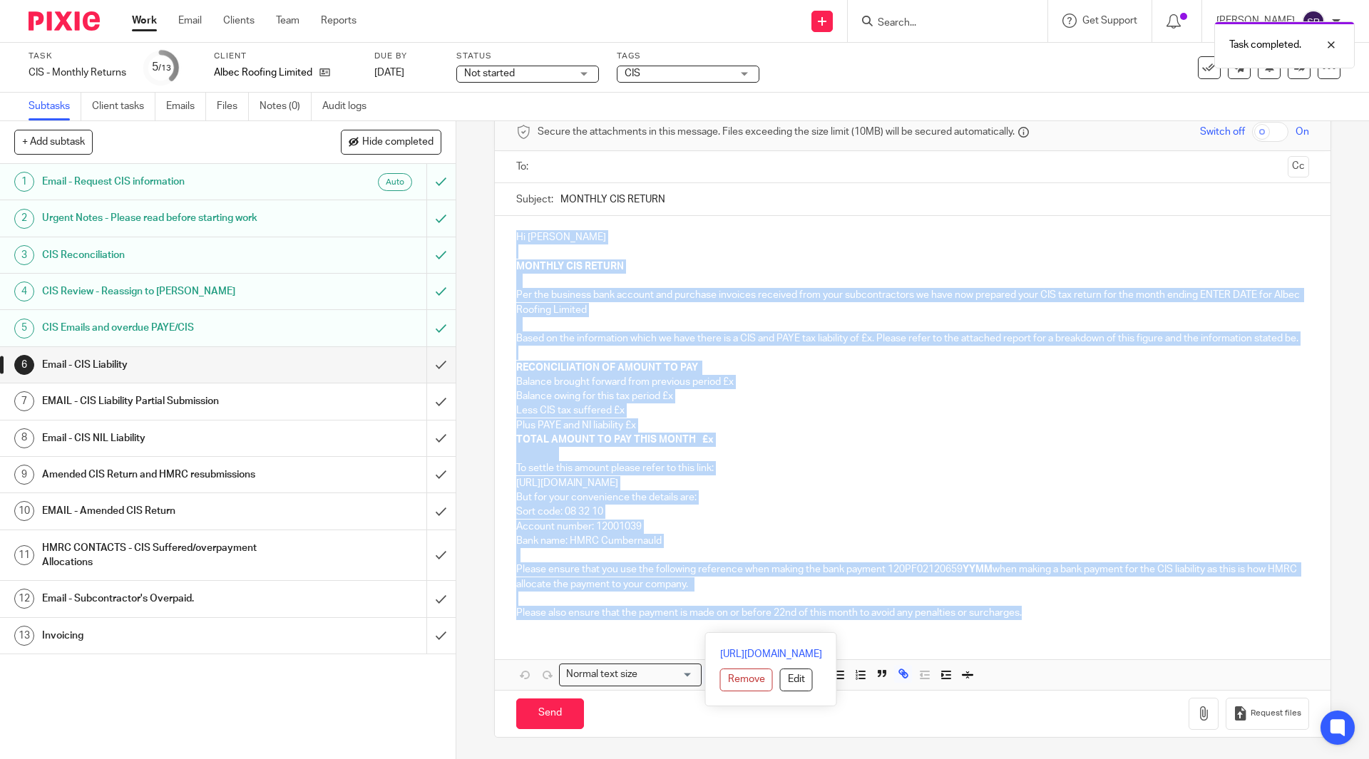
drag, startPoint x: 512, startPoint y: 304, endPoint x: 1030, endPoint y: 632, distance: 613.4
click at [1030, 632] on div "Hi [PERSON_NAME] MONTHLY CIS RETURN Per the business bank account and purchase …" at bounding box center [912, 453] width 835 height 474
copy div "Lo Ipsu DOLORSI AME CONSEC Adi eli seddoeiu temp incidid utl etdolore magnaali …"
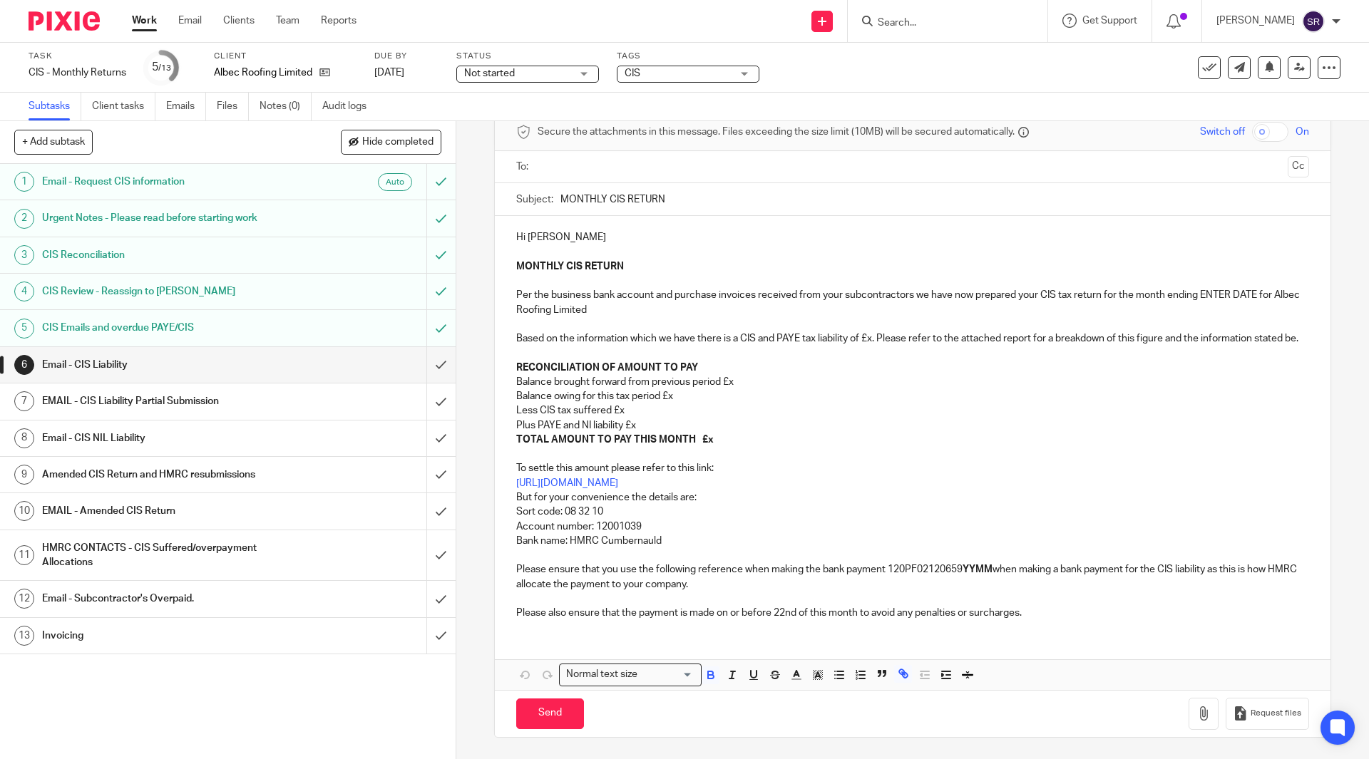
drag, startPoint x: 667, startPoint y: 181, endPoint x: 557, endPoint y: 182, distance: 109.8
click at [560, 183] on input "MONTHLY CIS RETURN" at bounding box center [934, 199] width 748 height 32
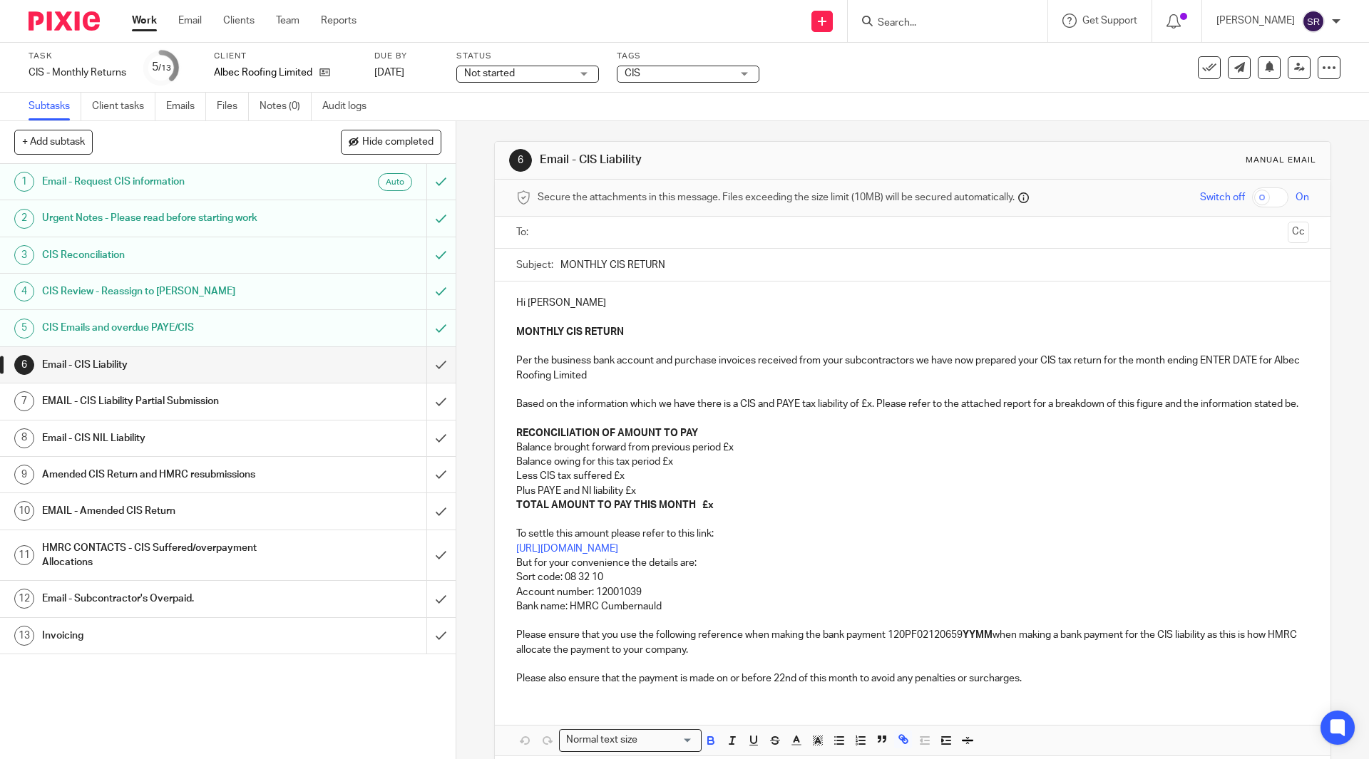
scroll to position [0, 0]
click at [589, 231] on input "text" at bounding box center [912, 234] width 739 height 16
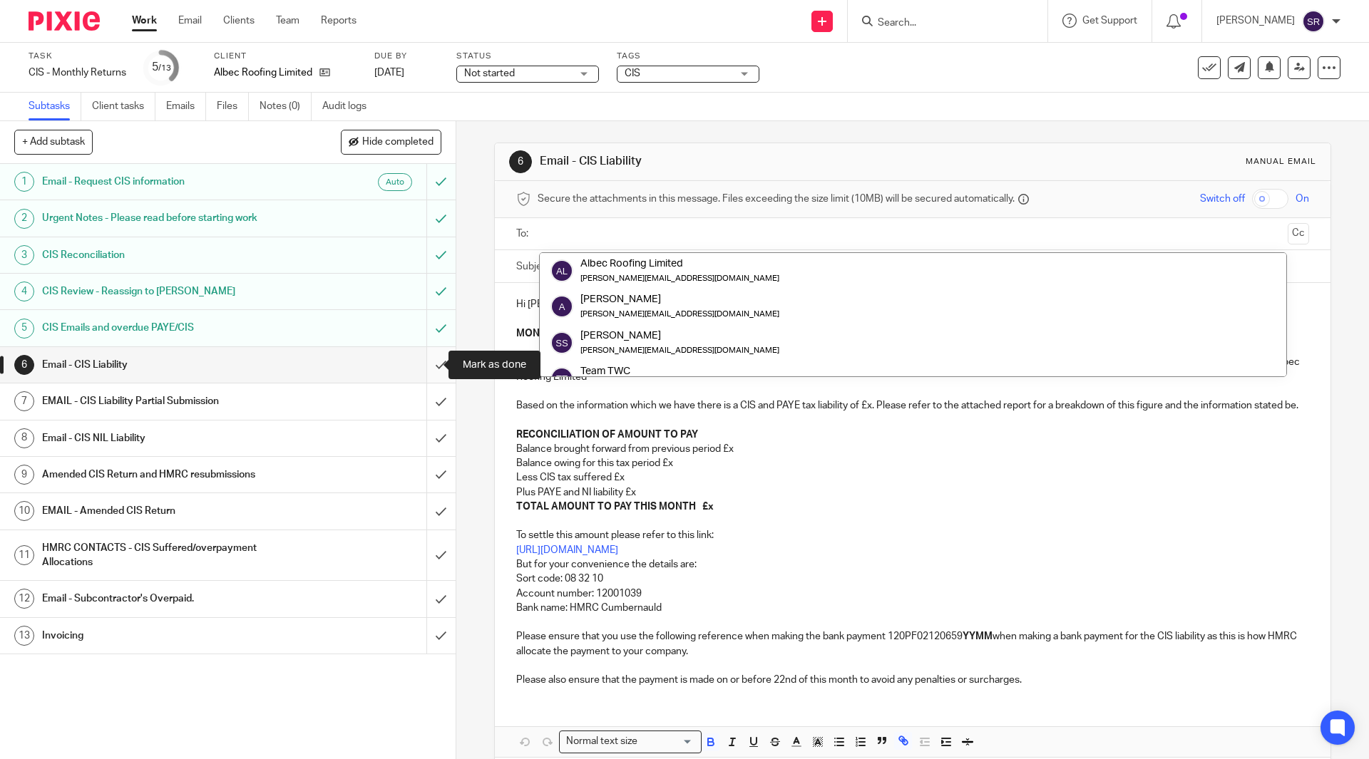
click at [432, 363] on input "submit" at bounding box center [228, 365] width 456 height 36
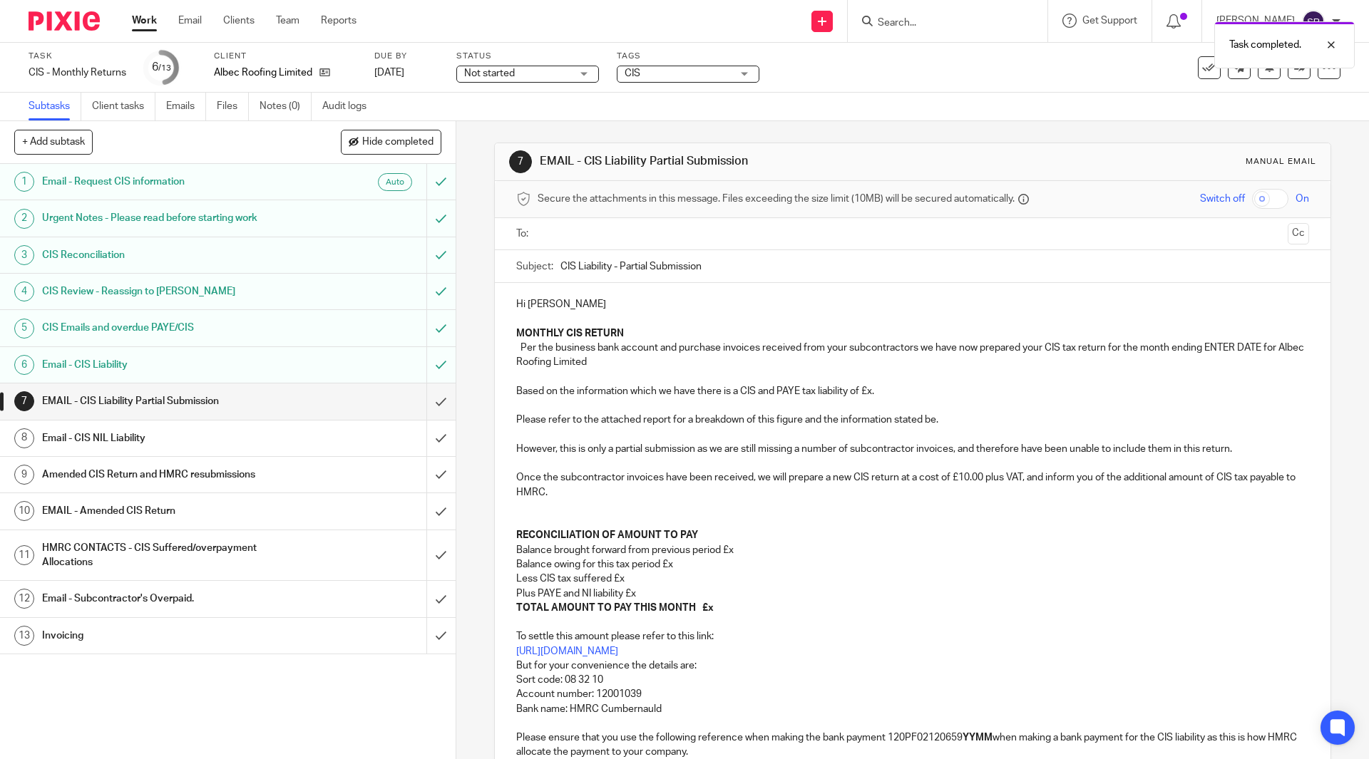
click at [1203, 62] on div "Task completed." at bounding box center [1020, 41] width 670 height 54
click at [1202, 69] on icon at bounding box center [1209, 68] width 14 height 14
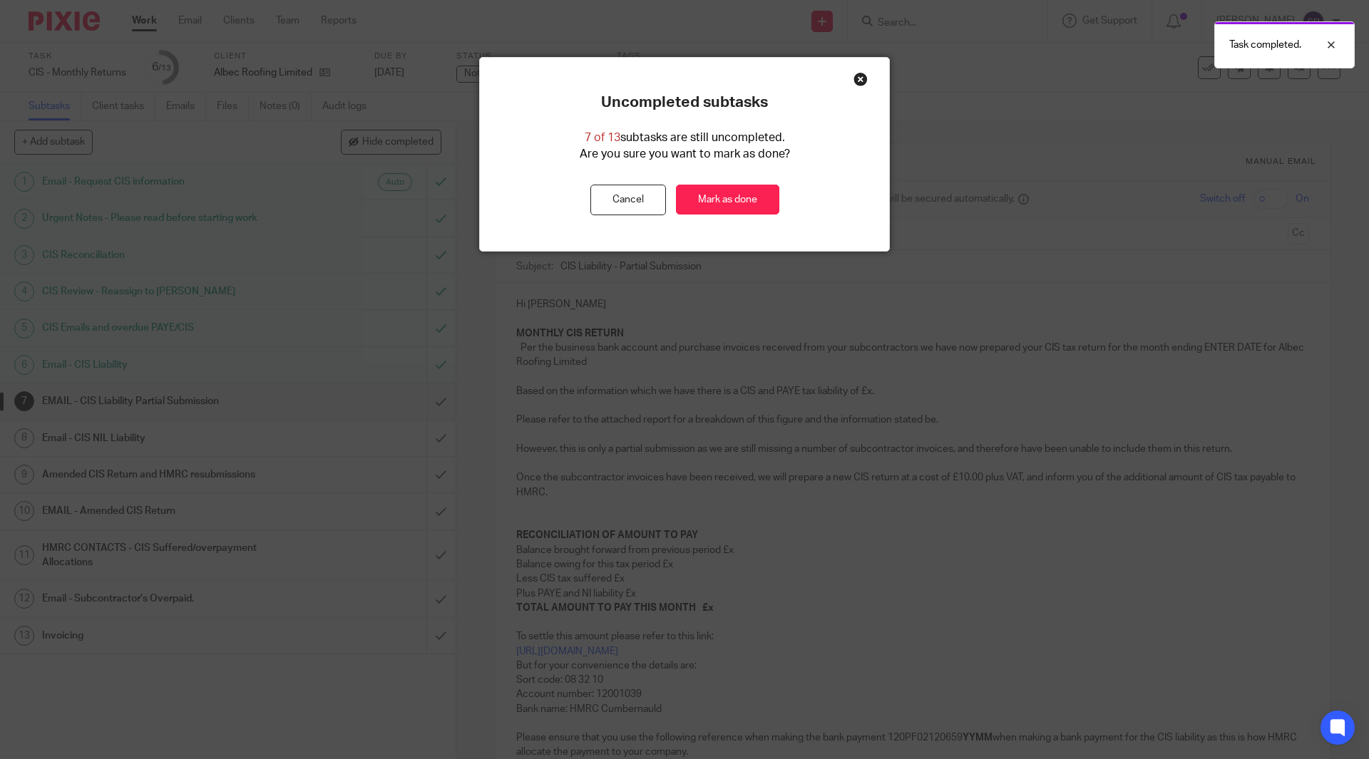
drag, startPoint x: 724, startPoint y: 193, endPoint x: 725, endPoint y: 239, distance: 45.6
click at [725, 193] on link "Mark as done" at bounding box center [727, 200] width 103 height 31
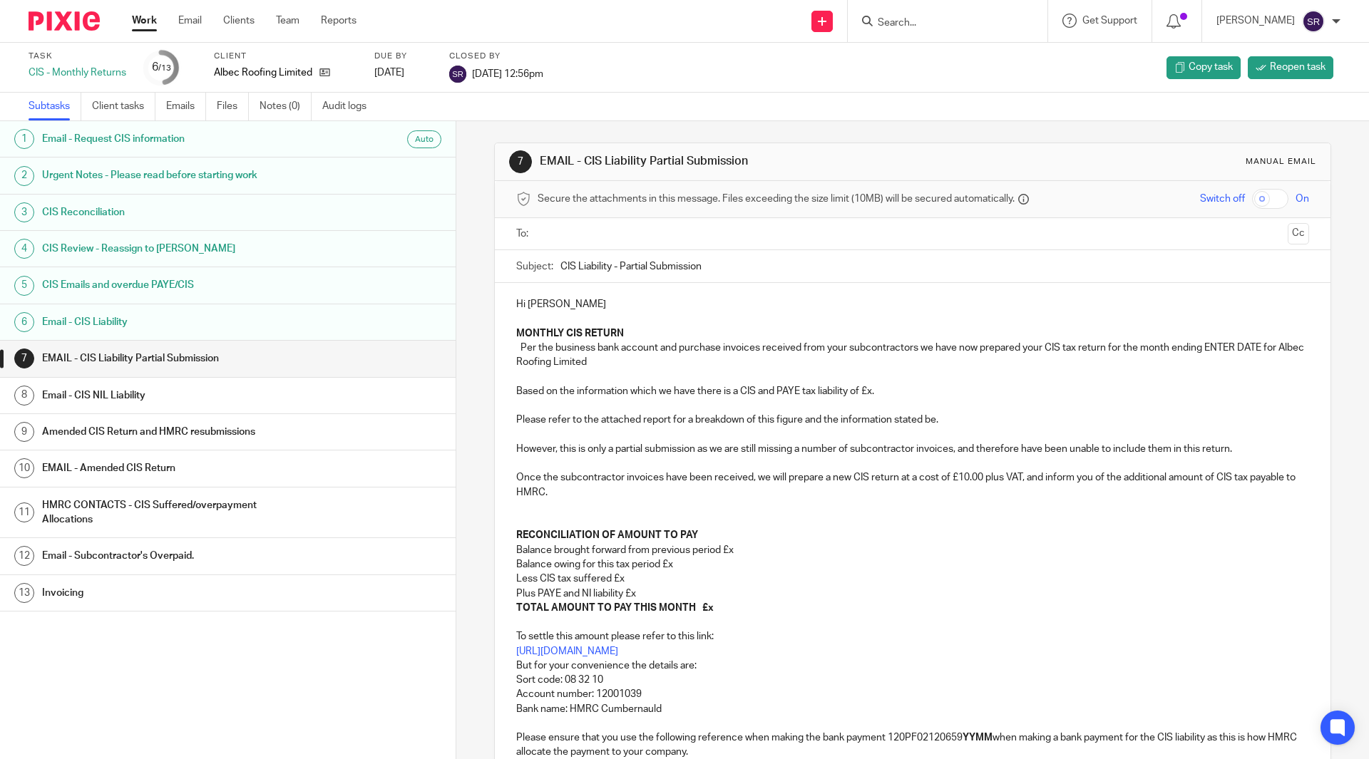
click at [410, 596] on div "Invoicing" at bounding box center [241, 593] width 399 height 21
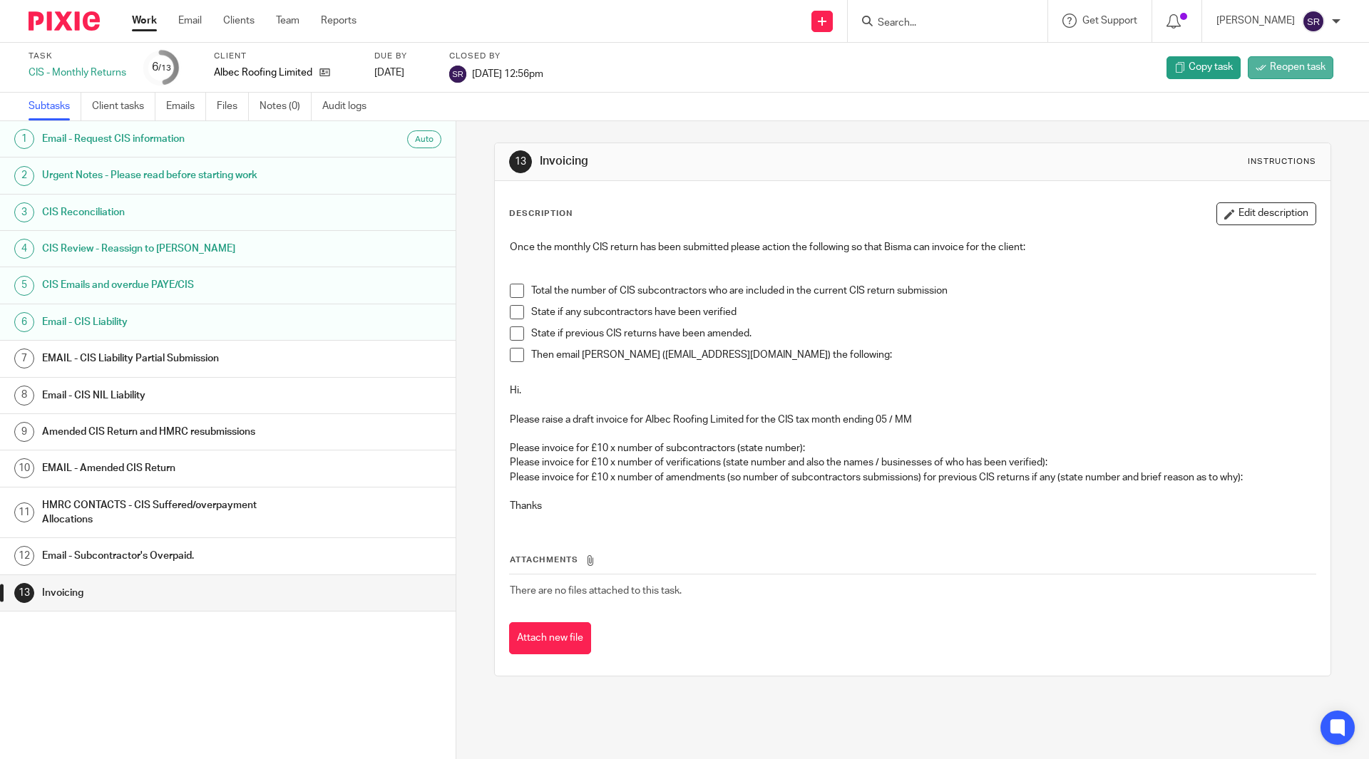
click at [1270, 68] on span "Reopen task" at bounding box center [1298, 67] width 56 height 14
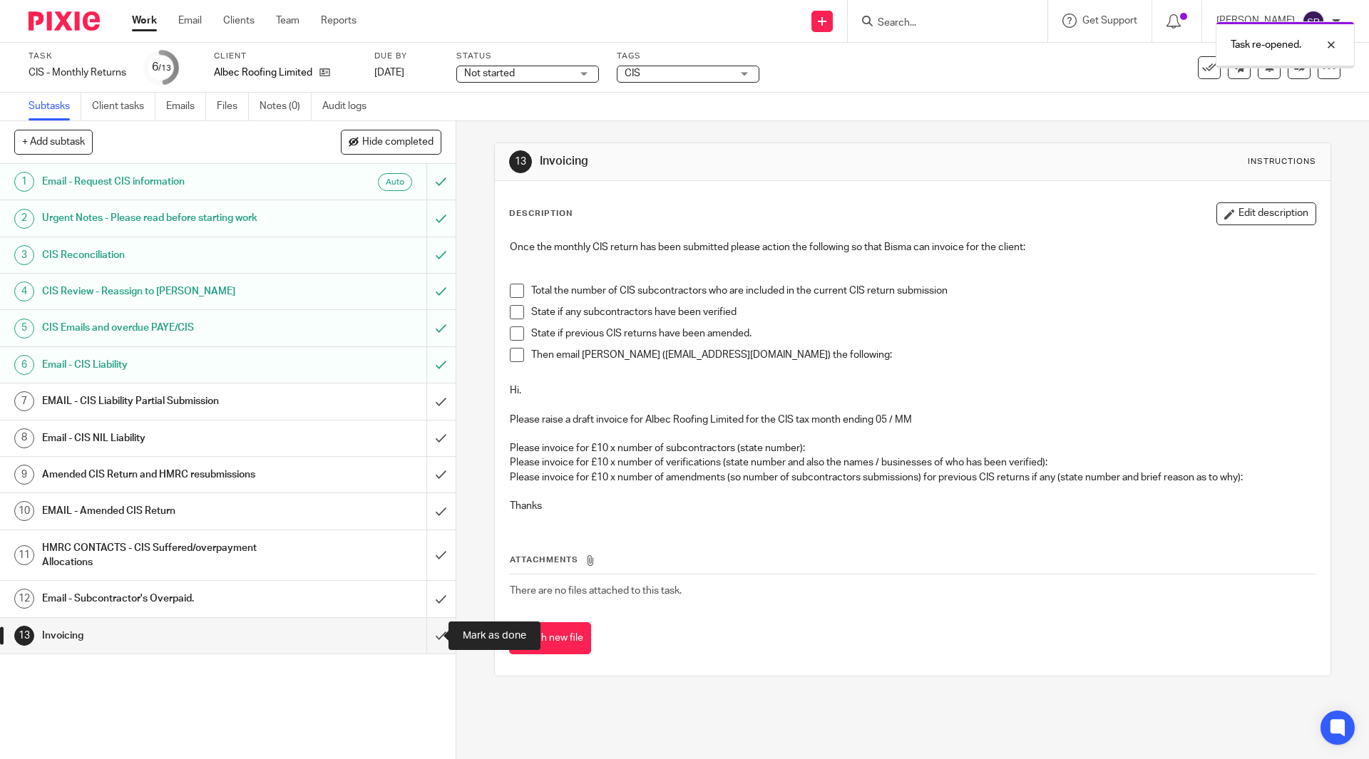
click at [423, 642] on input "submit" at bounding box center [228, 636] width 456 height 36
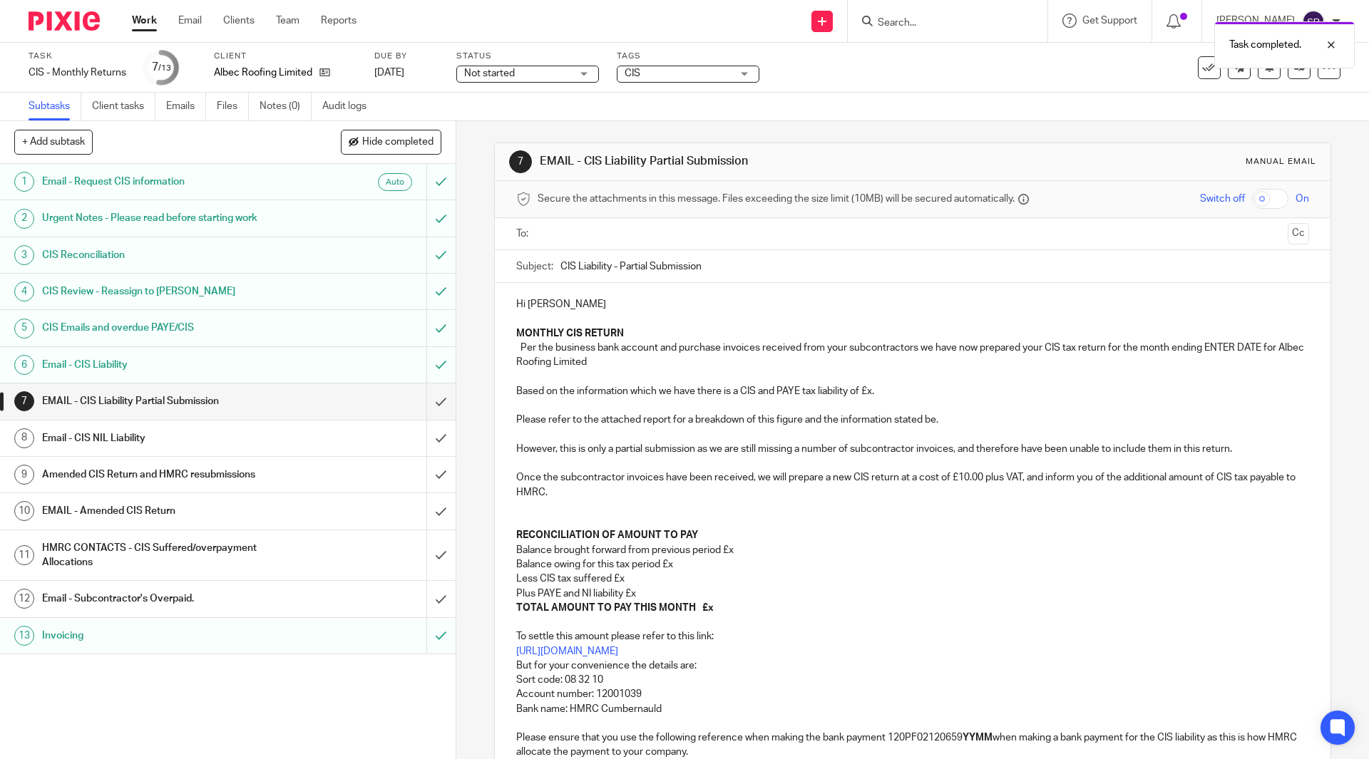
click at [1202, 69] on icon at bounding box center [1209, 68] width 14 height 14
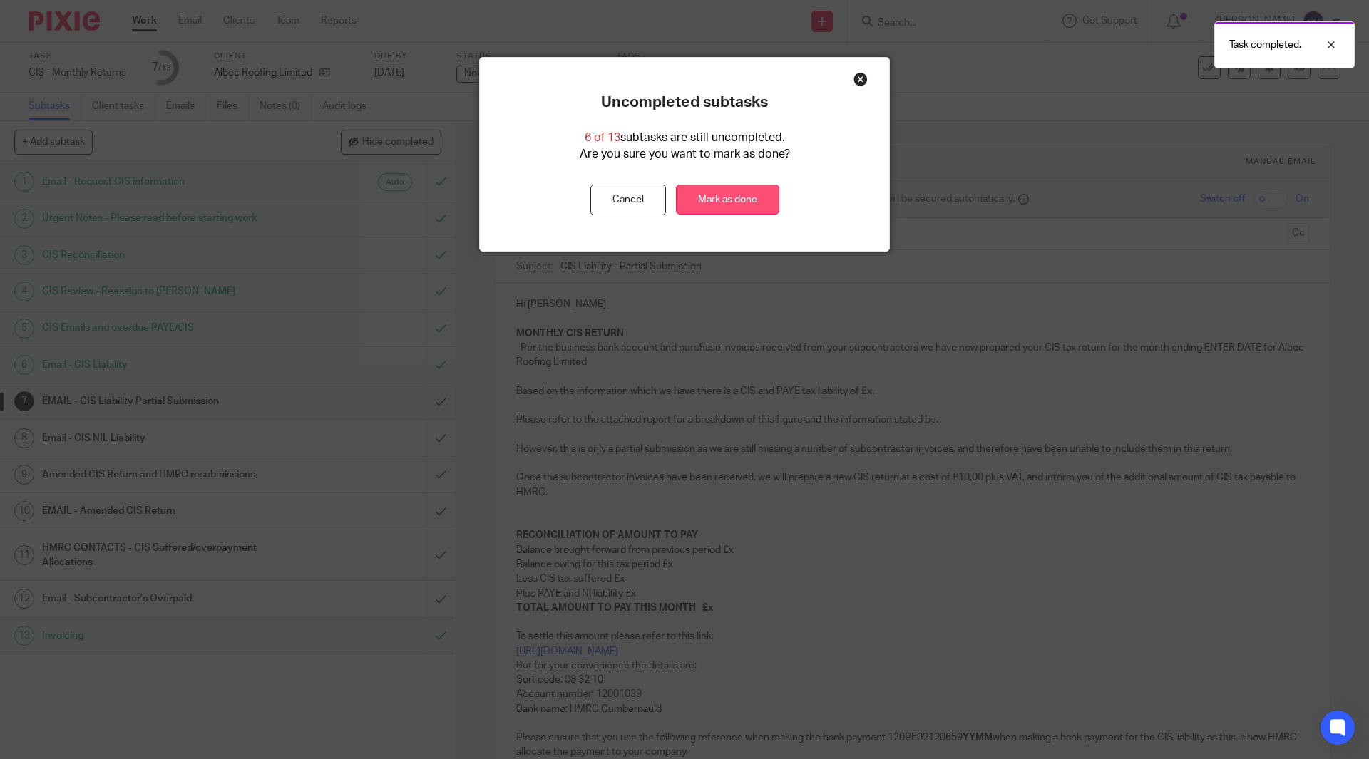
click at [757, 193] on link "Mark as done" at bounding box center [727, 200] width 103 height 31
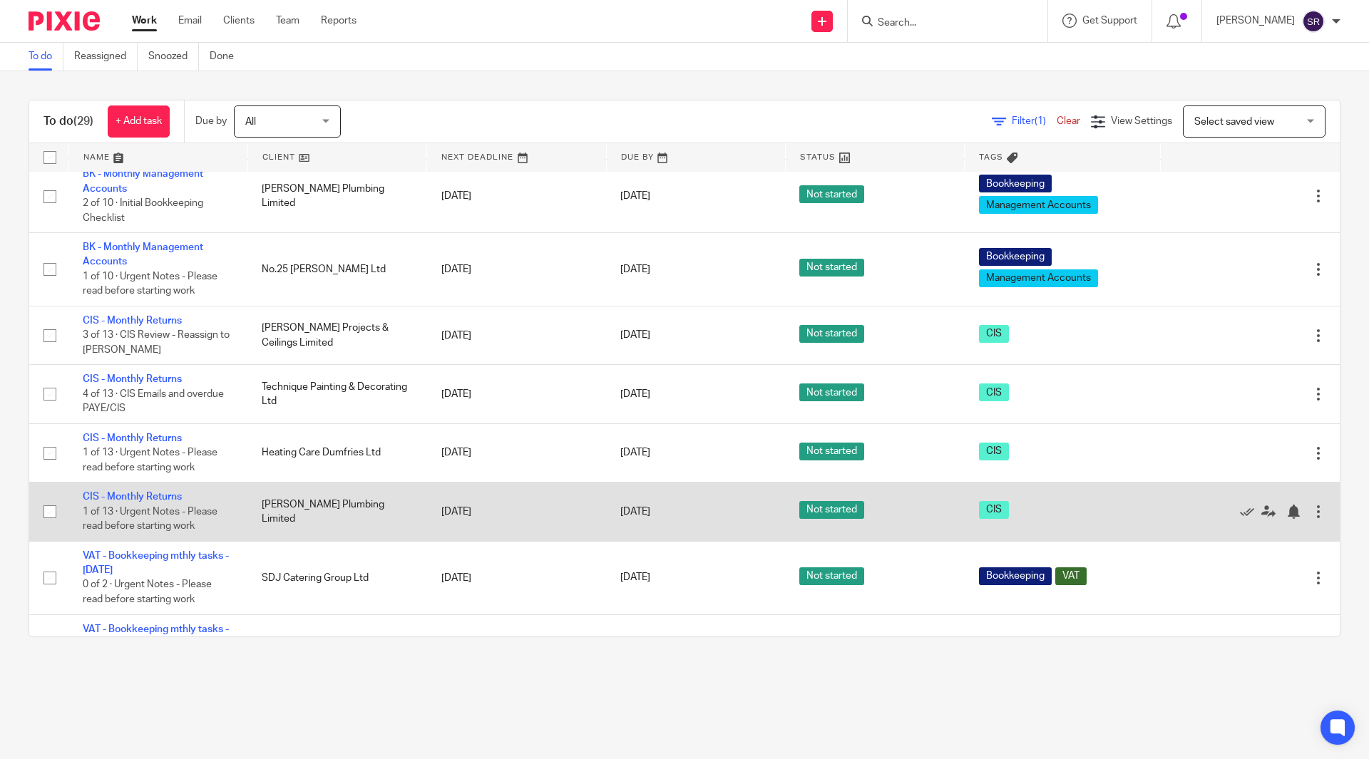
scroll to position [570, 0]
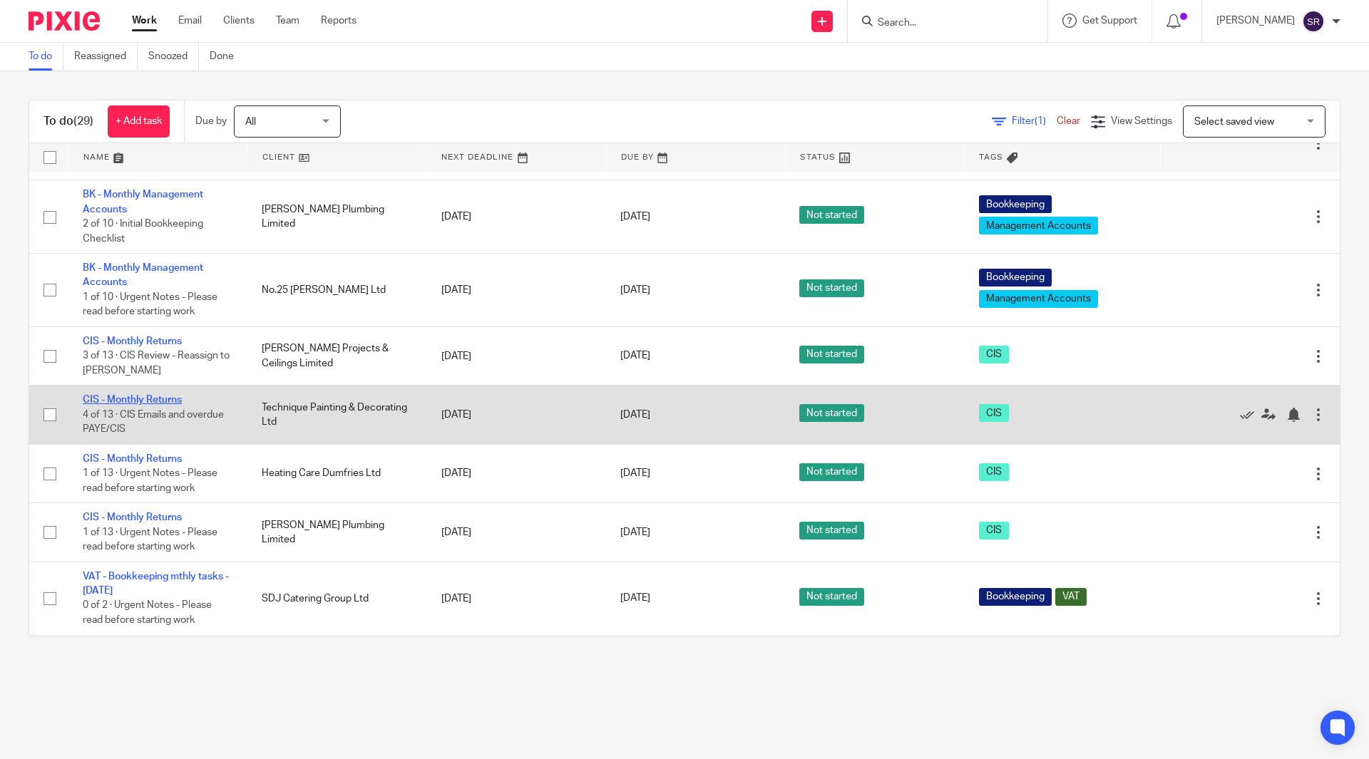
click at [146, 399] on link "CIS - Monthly Returns" at bounding box center [132, 400] width 99 height 10
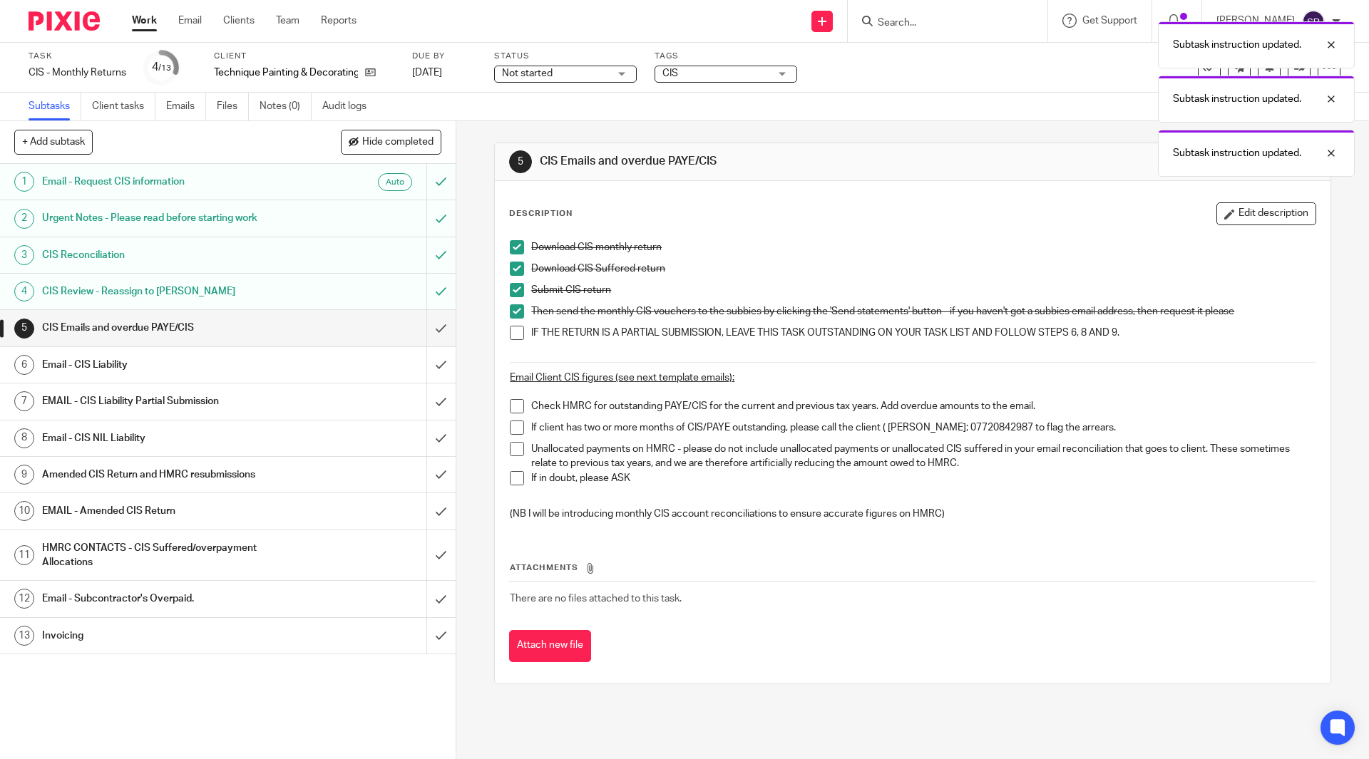
click at [514, 331] on span at bounding box center [517, 333] width 14 height 14
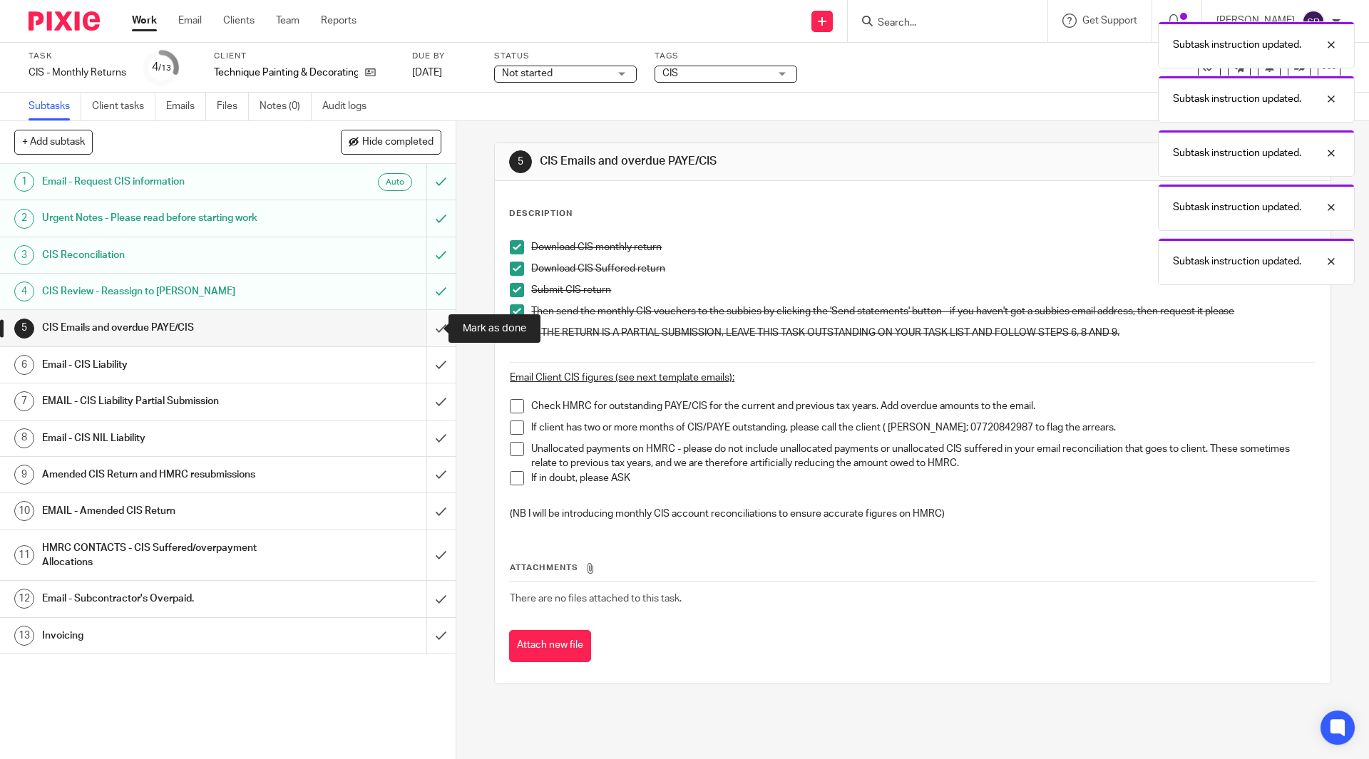
click at [426, 329] on input "submit" at bounding box center [228, 328] width 456 height 36
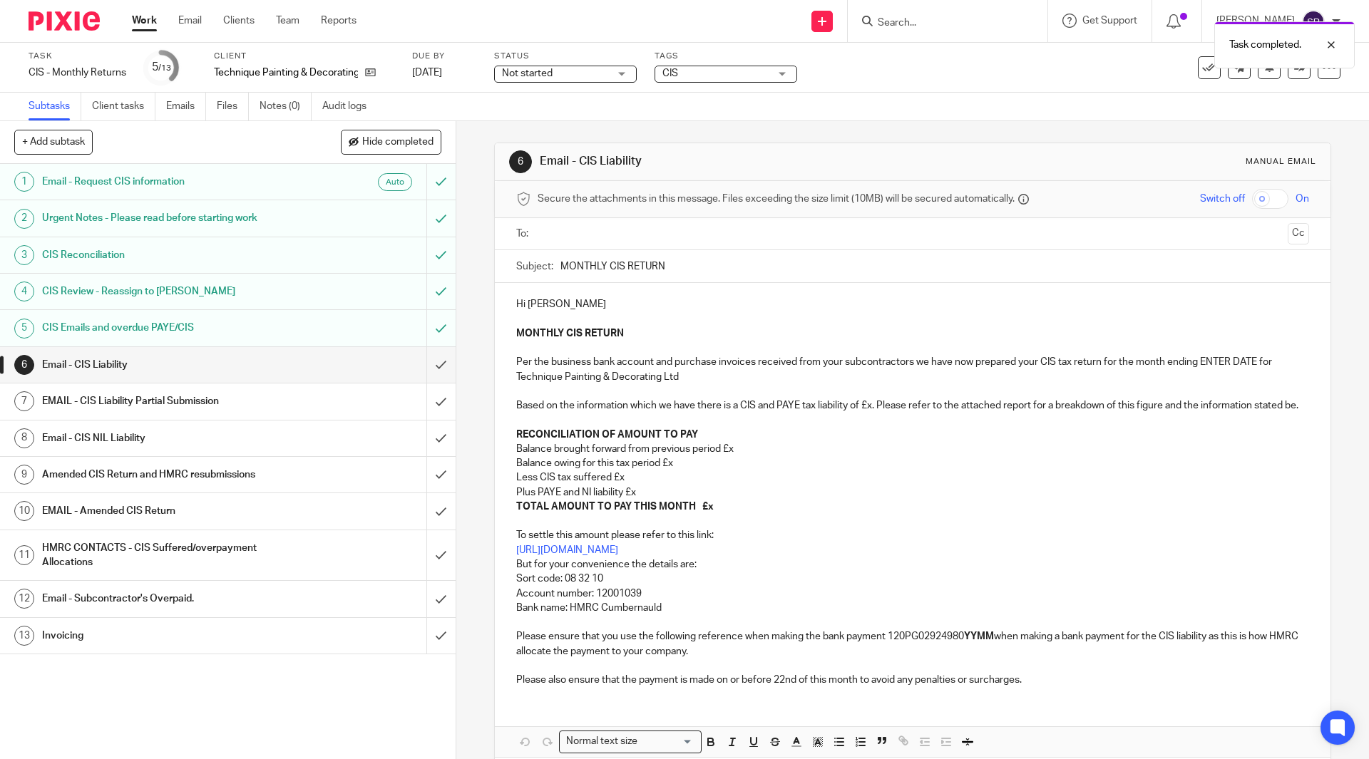
click at [116, 440] on h1 "Email - CIS NIL Liability" at bounding box center [165, 438] width 247 height 21
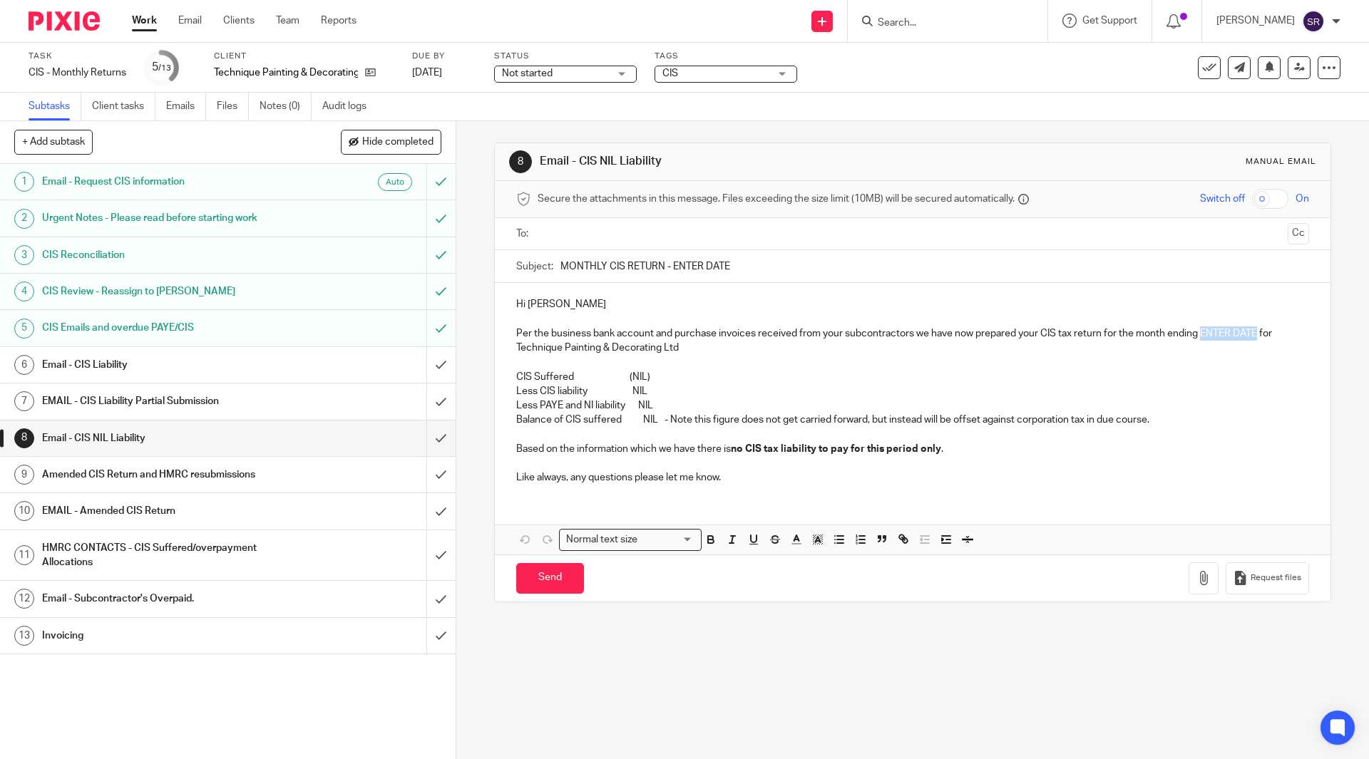
drag, startPoint x: 1252, startPoint y: 334, endPoint x: 1196, endPoint y: 332, distance: 55.6
click at [1196, 332] on p "Per the business bank account and purchase invoices received from your subcontr…" at bounding box center [912, 341] width 792 height 29
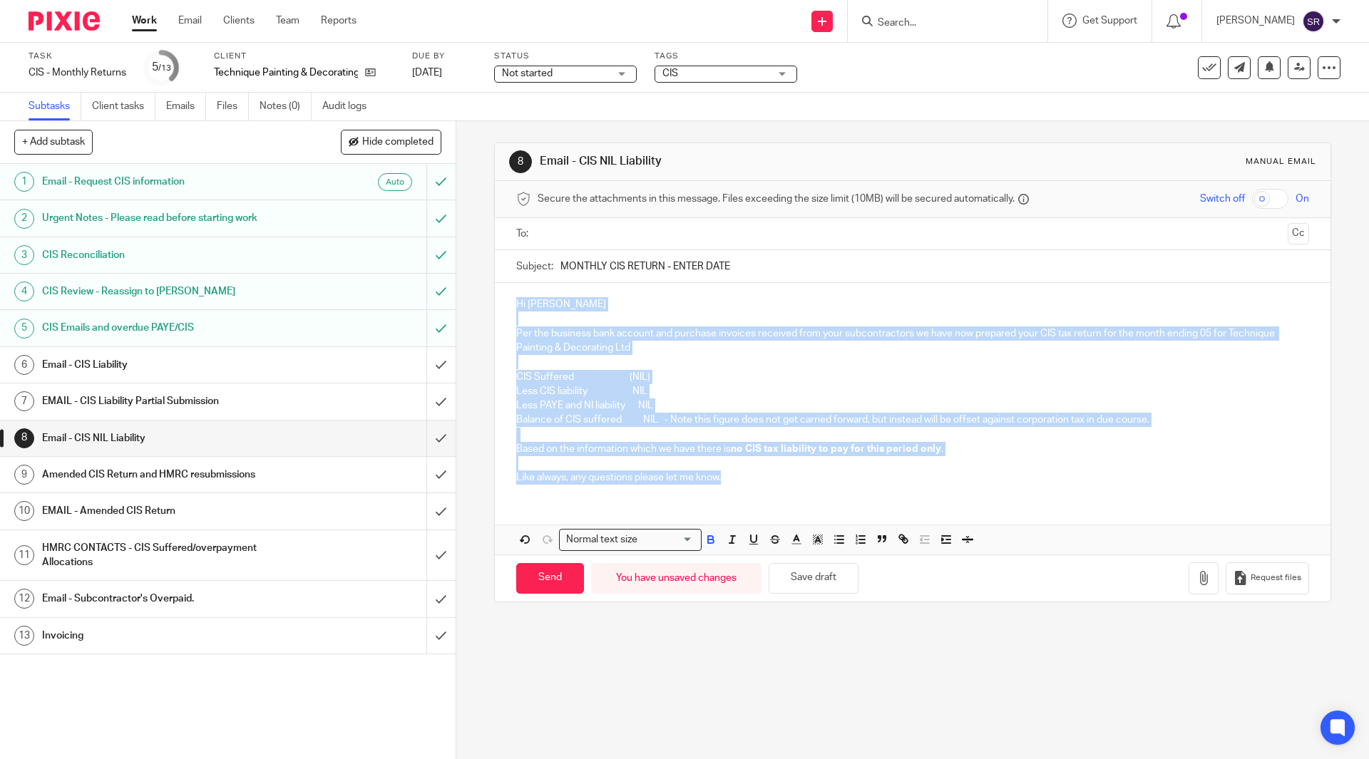
drag, startPoint x: 735, startPoint y: 476, endPoint x: 506, endPoint y: 297, distance: 290.6
click at [506, 297] on div "Hi Christopher Per the business bank account and purchase invoices received fro…" at bounding box center [912, 389] width 835 height 212
copy div "Hi Christopher Per the business bank account and purchase invoices received fro…"
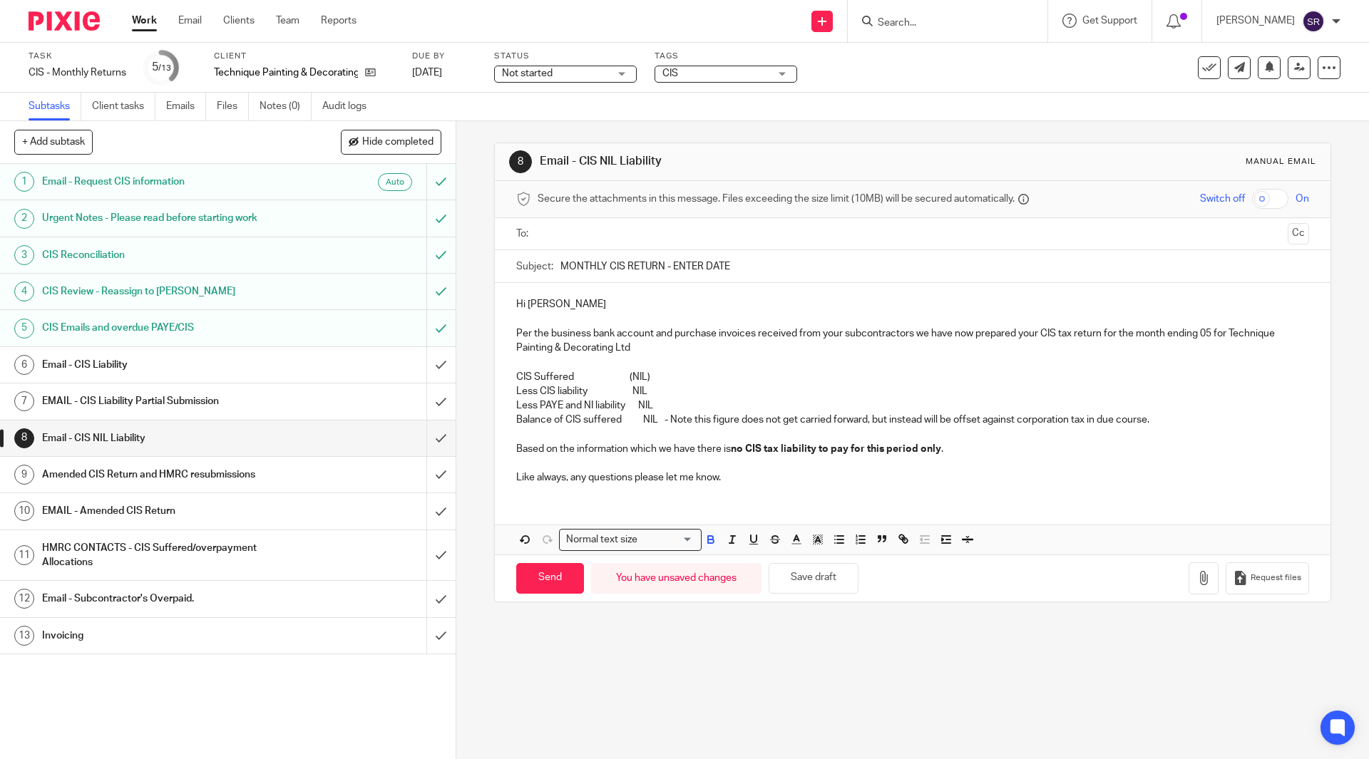
drag, startPoint x: 724, startPoint y: 270, endPoint x: 537, endPoint y: 281, distance: 187.8
click at [537, 281] on div "Subject: MONTHLY CIS RETURN - ENTER DATE" at bounding box center [912, 266] width 792 height 32
click at [136, 391] on h1 "EMAIL - CIS Liability Partial Submission" at bounding box center [165, 401] width 247 height 21
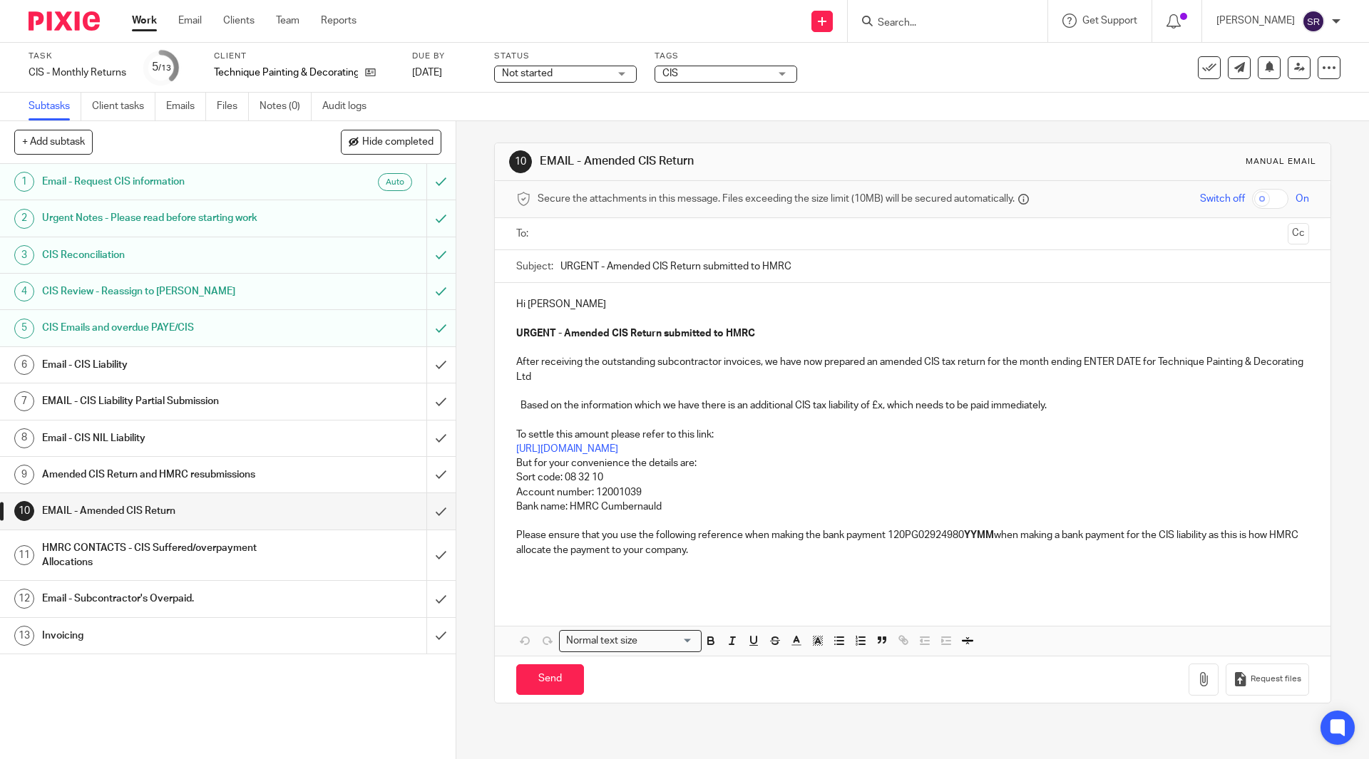
click at [231, 429] on h1 "Email - CIS NIL Liability" at bounding box center [165, 438] width 247 height 21
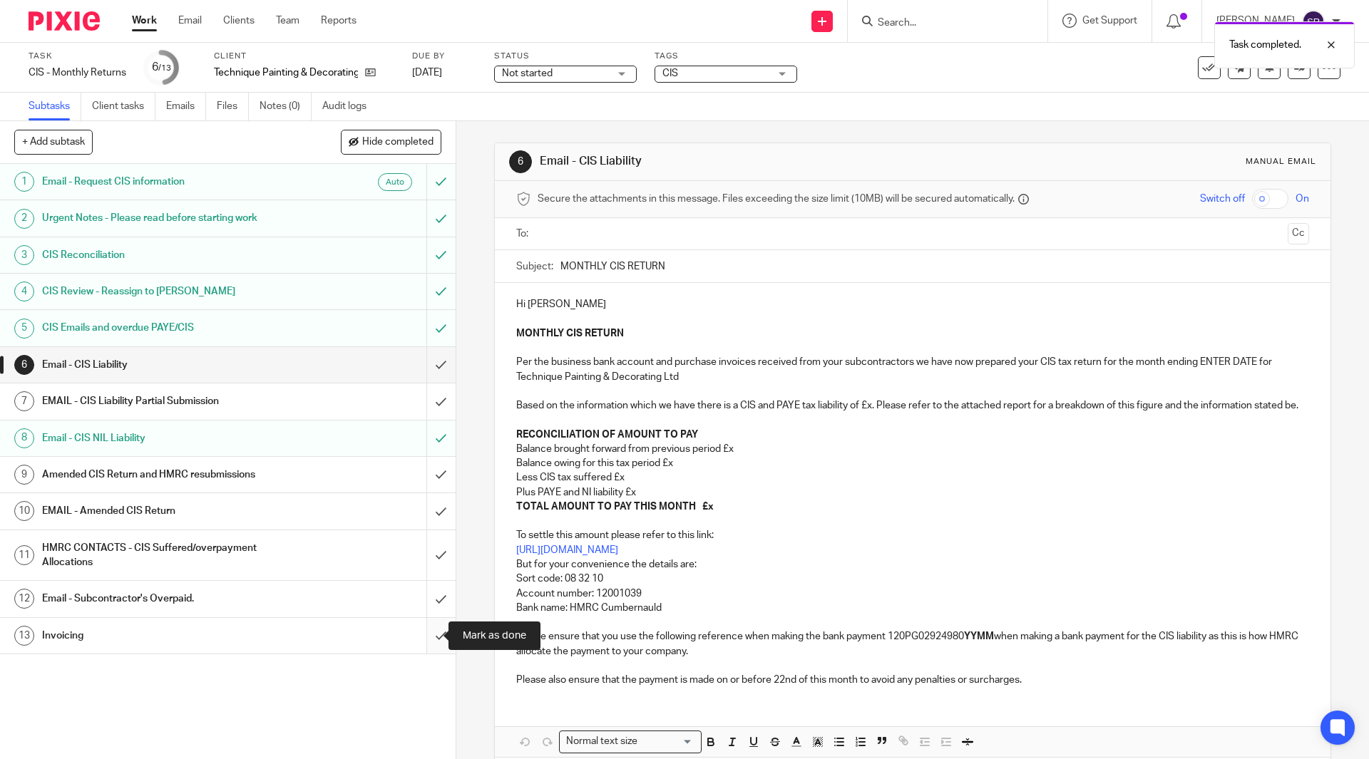
click at [419, 637] on input "submit" at bounding box center [228, 636] width 456 height 36
click at [1198, 67] on div "Task completed." at bounding box center [1020, 41] width 670 height 54
click at [153, 27] on link "Work" at bounding box center [144, 21] width 25 height 14
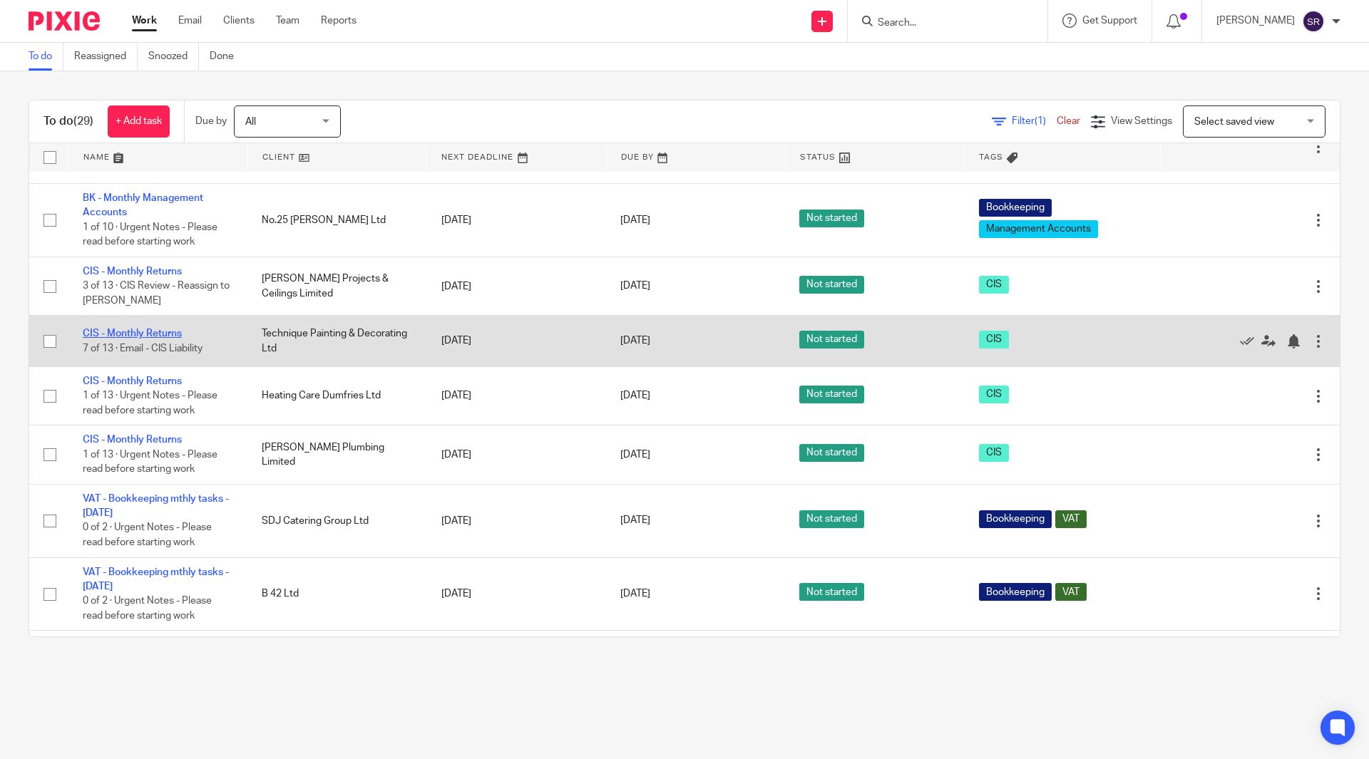
scroll to position [642, 0]
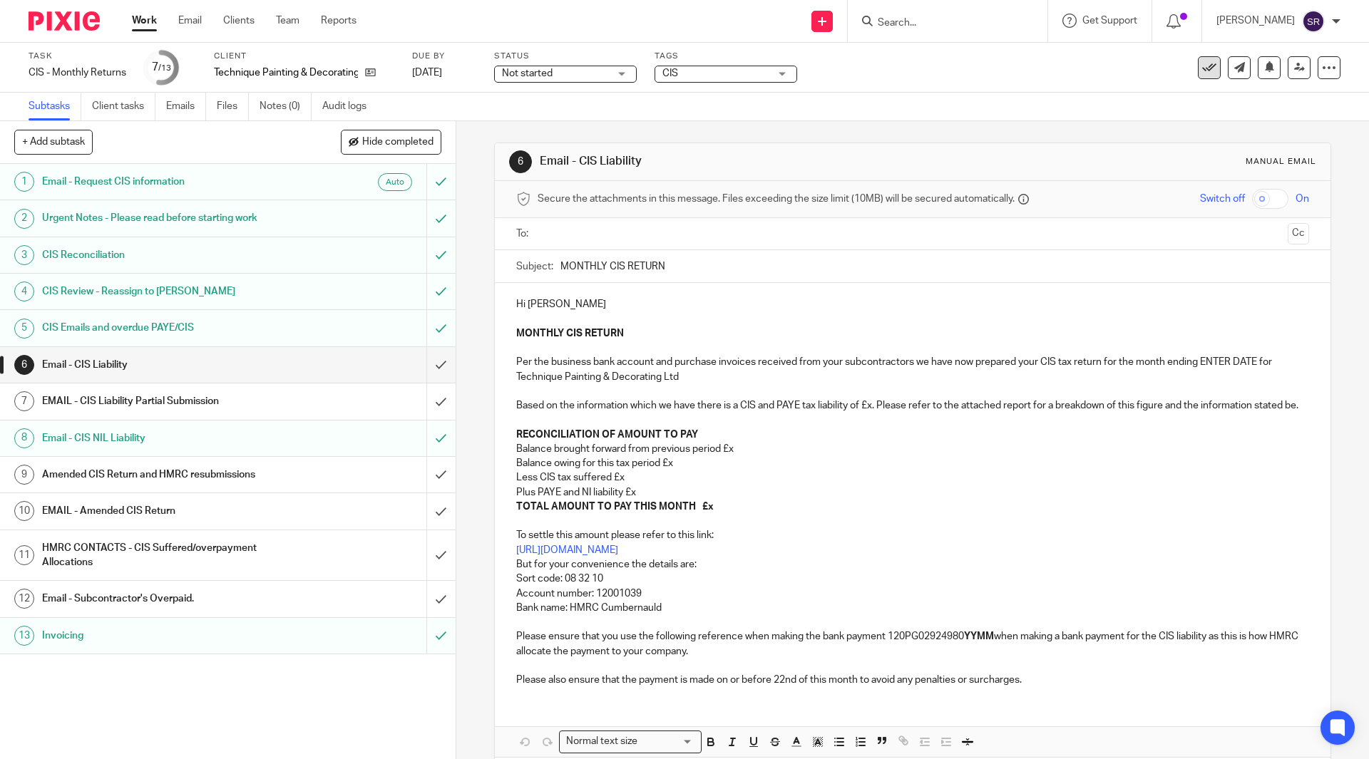
click at [1202, 70] on icon at bounding box center [1209, 68] width 14 height 14
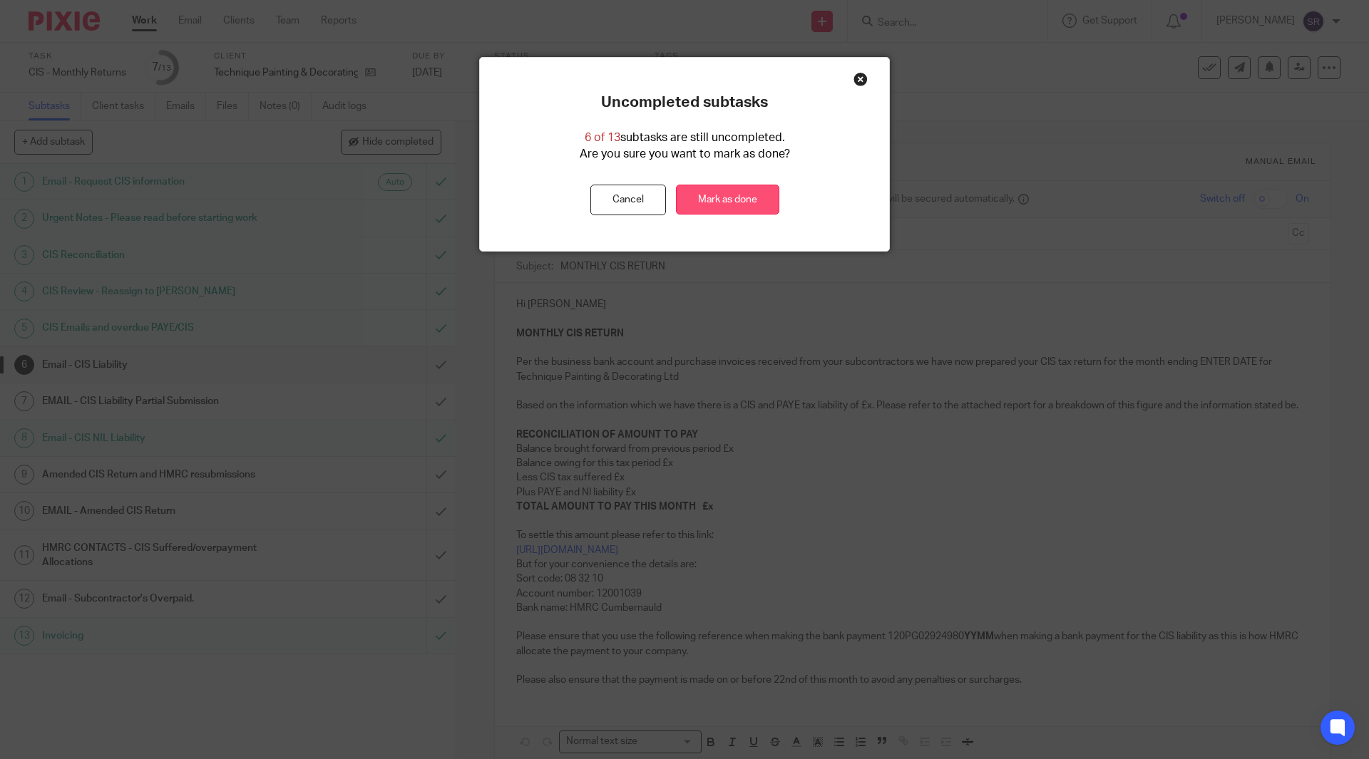
click at [752, 202] on link "Mark as done" at bounding box center [727, 200] width 103 height 31
